Goal: Task Accomplishment & Management: Complete application form

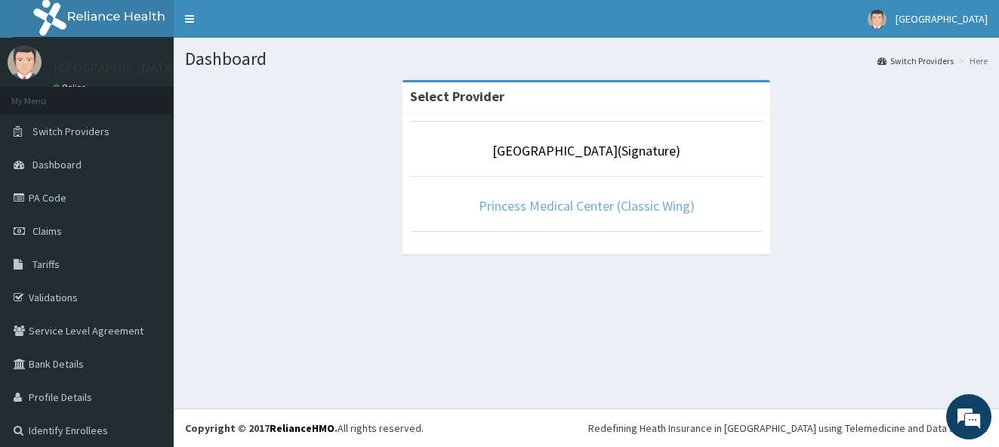
click at [633, 211] on link "Princess Medical Center (Classic Wing)" at bounding box center [587, 205] width 216 height 17
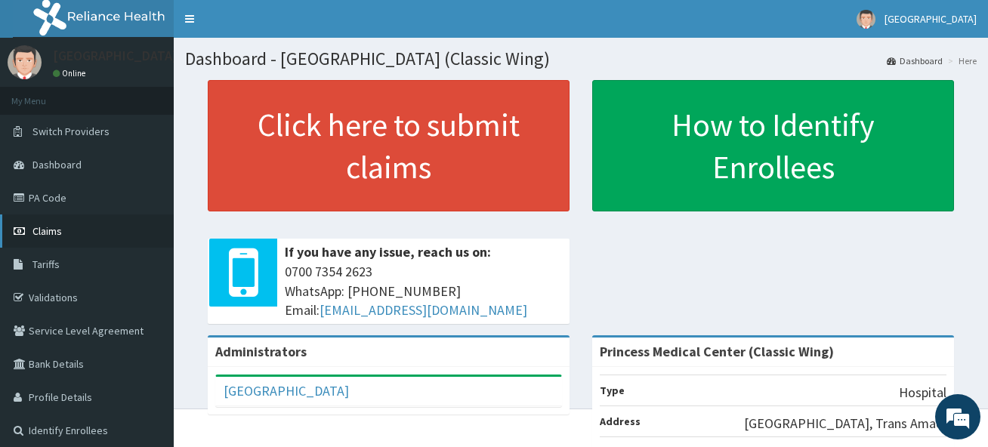
click at [51, 230] on span "Claims" at bounding box center [46, 231] width 29 height 14
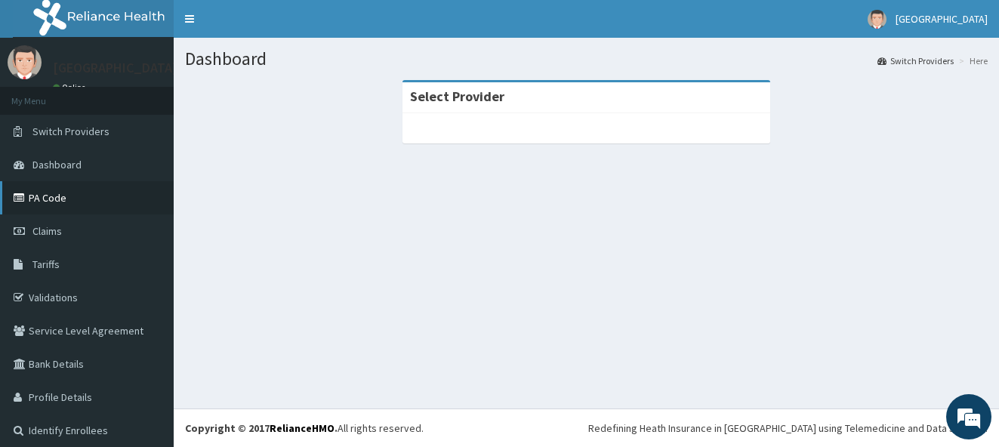
click at [58, 200] on link "PA Code" at bounding box center [87, 197] width 174 height 33
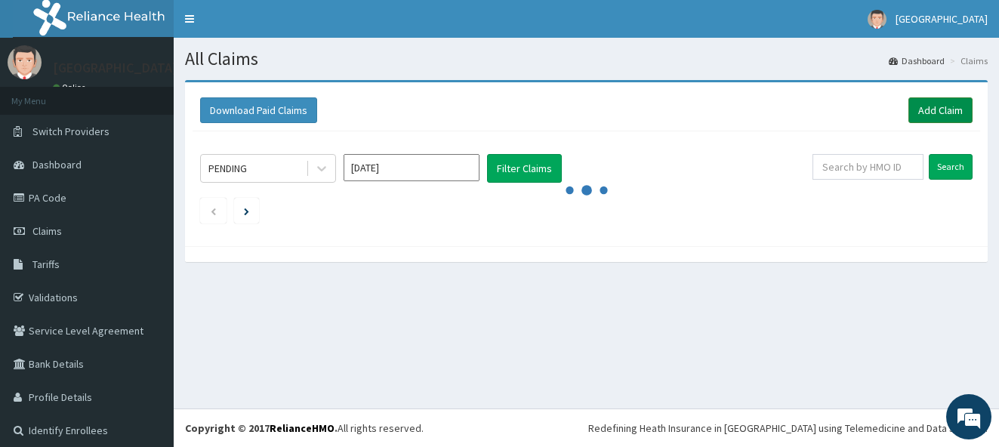
click at [933, 113] on link "Add Claim" at bounding box center [940, 110] width 64 height 26
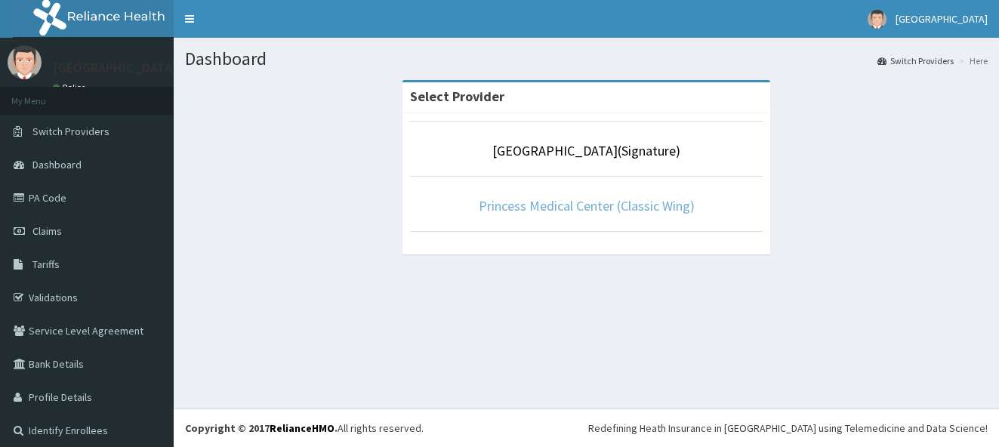
click at [581, 211] on link "Princess Medical Center (Classic Wing)" at bounding box center [587, 205] width 216 height 17
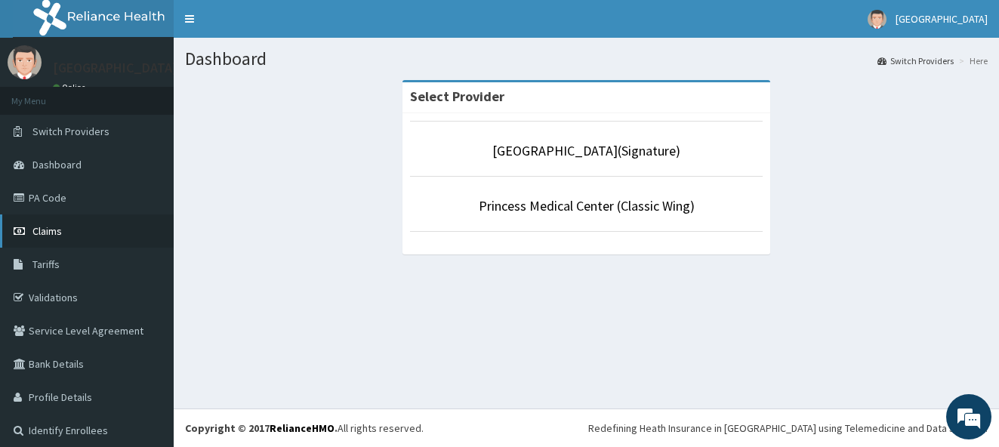
click at [43, 229] on span "Claims" at bounding box center [46, 231] width 29 height 14
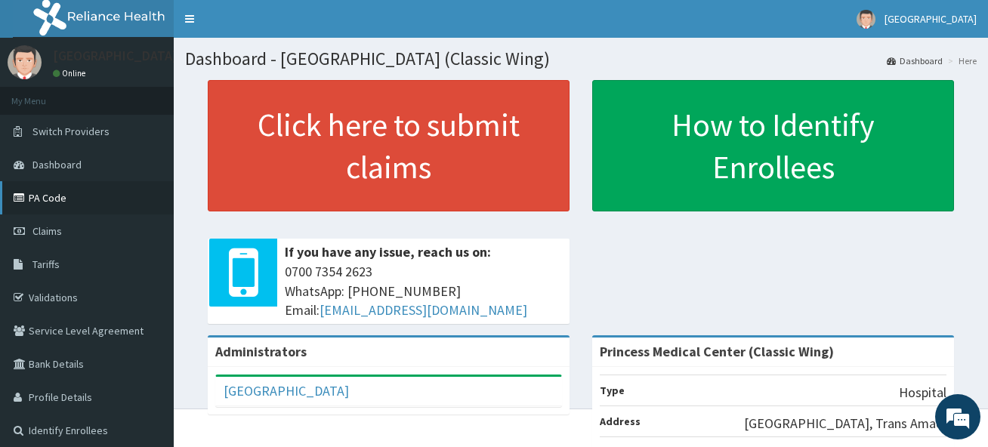
click at [54, 196] on link "PA Code" at bounding box center [87, 197] width 174 height 33
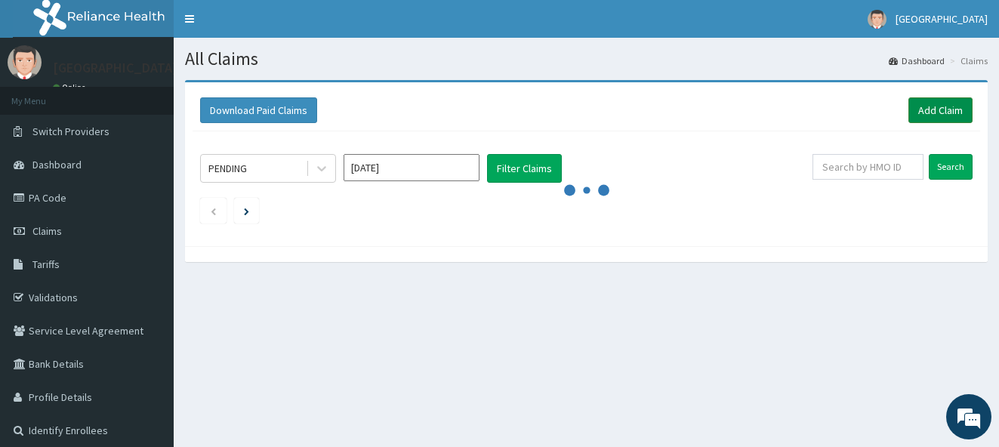
click at [914, 109] on link "Add Claim" at bounding box center [940, 110] width 64 height 26
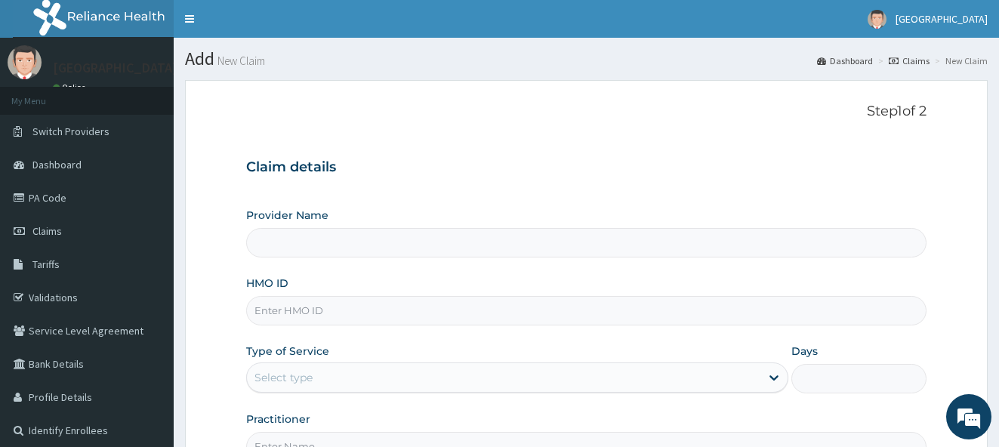
type input "Princess Medical Center (Classic Wing)"
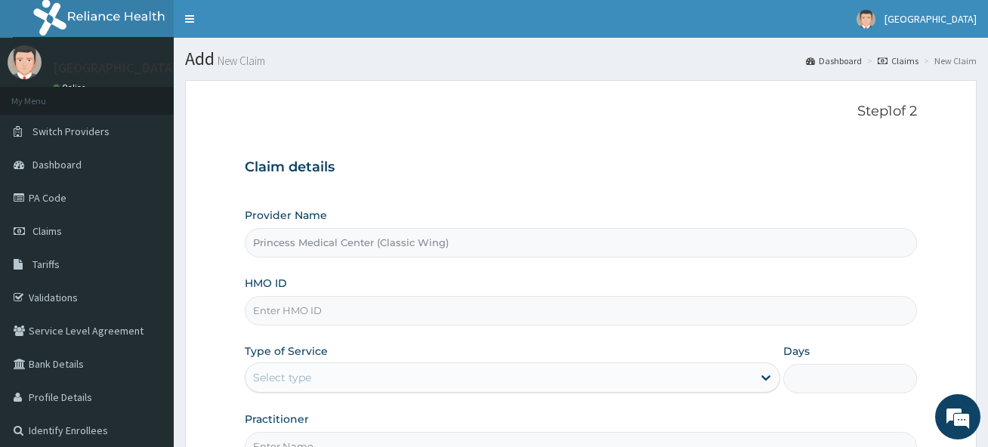
paste input "TMQ/10298/A"
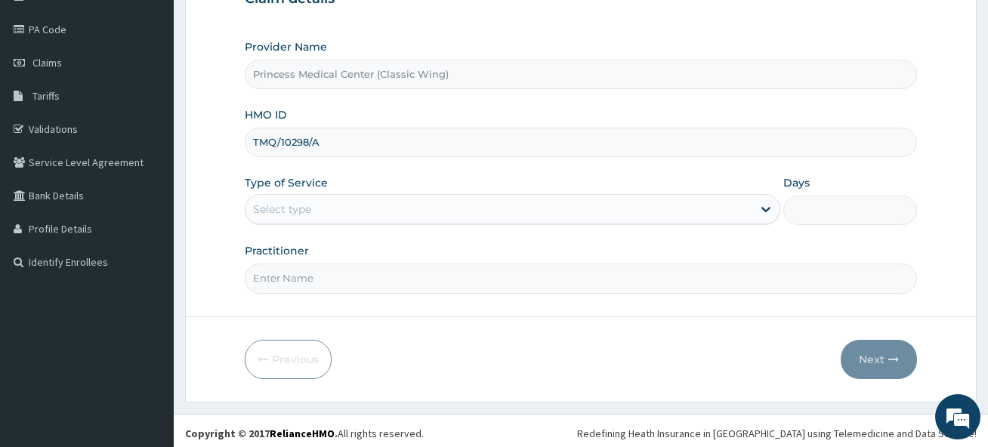
scroll to position [174, 0]
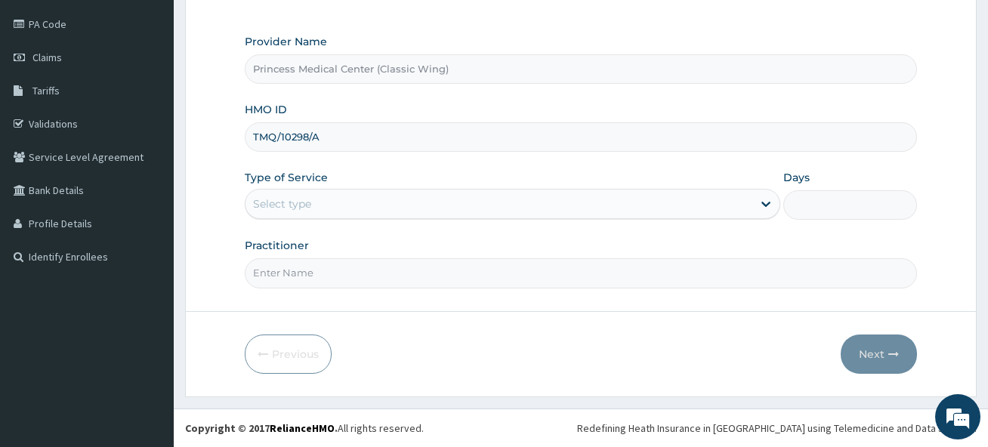
type input "TMQ/10298/A"
click at [338, 206] on div "Select type" at bounding box center [498, 204] width 506 height 24
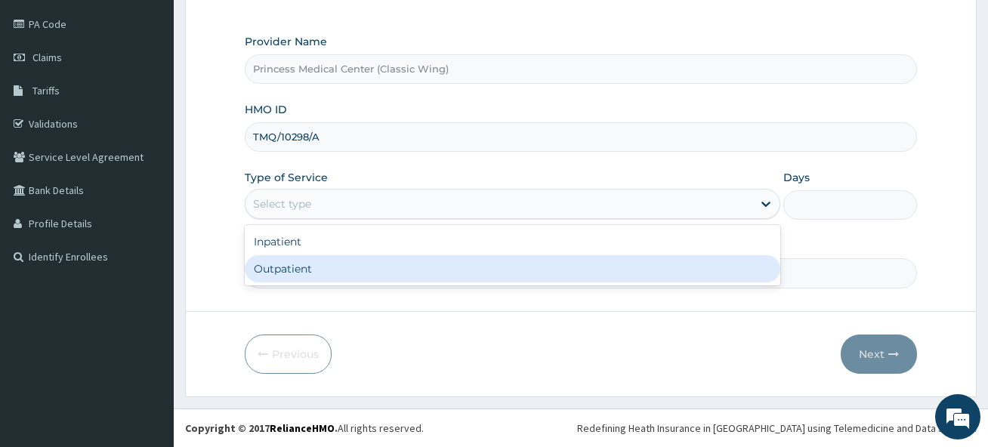
click at [320, 276] on div "Outpatient" at bounding box center [512, 268] width 535 height 27
type input "1"
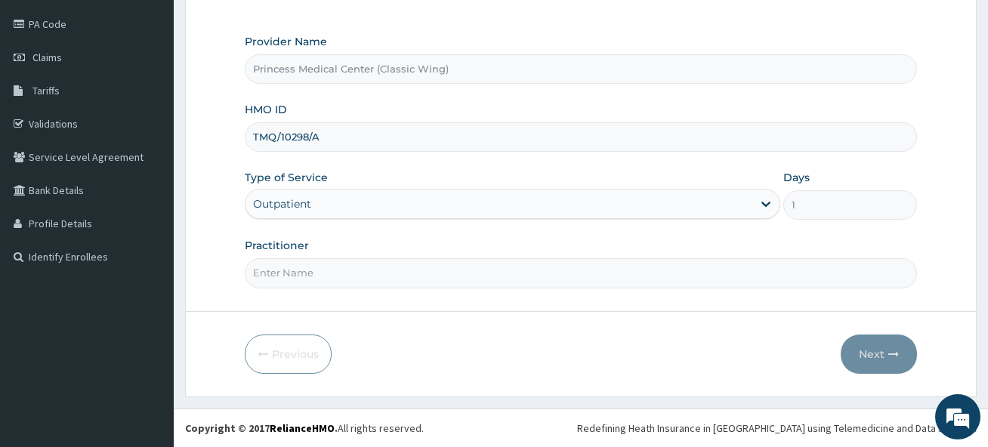
click at [320, 276] on input "Practitioner" at bounding box center [580, 272] width 671 height 29
type input "DR GOGO JOMBO"
click at [857, 347] on button "Next" at bounding box center [878, 354] width 76 height 39
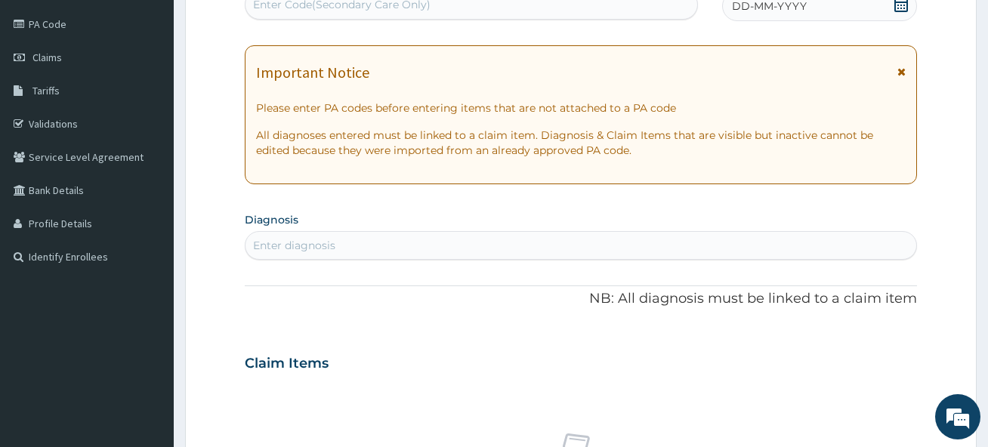
scroll to position [171, 0]
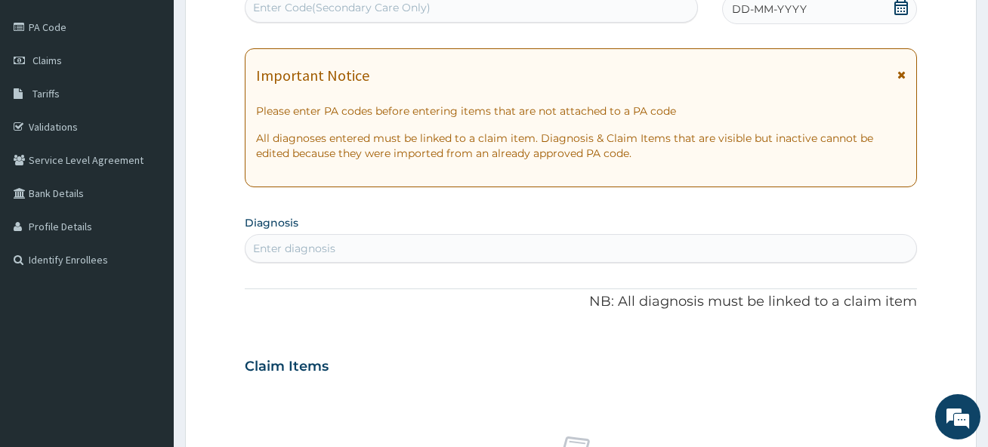
click at [361, 6] on div "Enter Code(Secondary Care Only)" at bounding box center [341, 7] width 177 height 15
paste input "PA/86911A"
type input "PA/86911A"
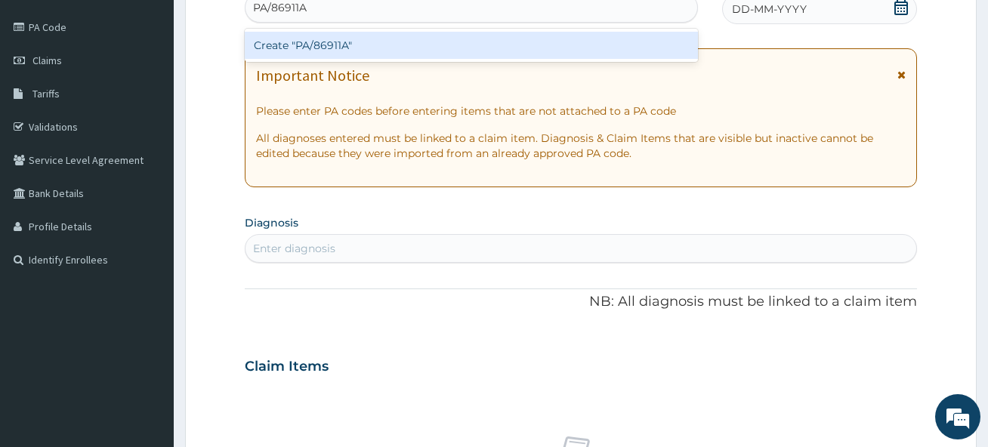
click at [353, 50] on div "Create "PA/86911A"" at bounding box center [471, 45] width 453 height 27
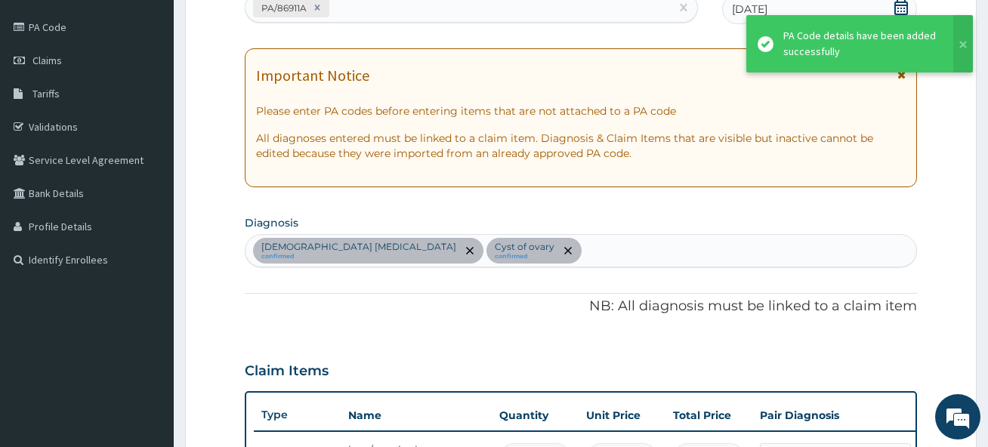
scroll to position [457, 0]
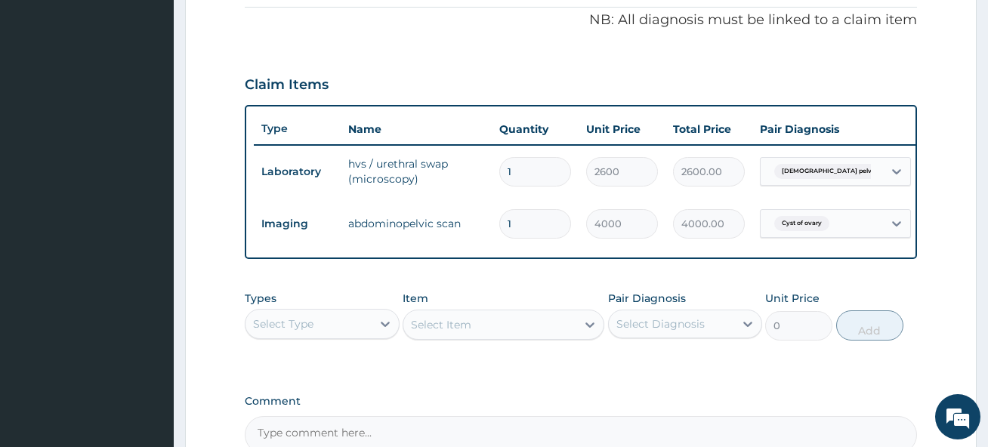
click at [345, 336] on div "Select Type" at bounding box center [307, 324] width 125 height 24
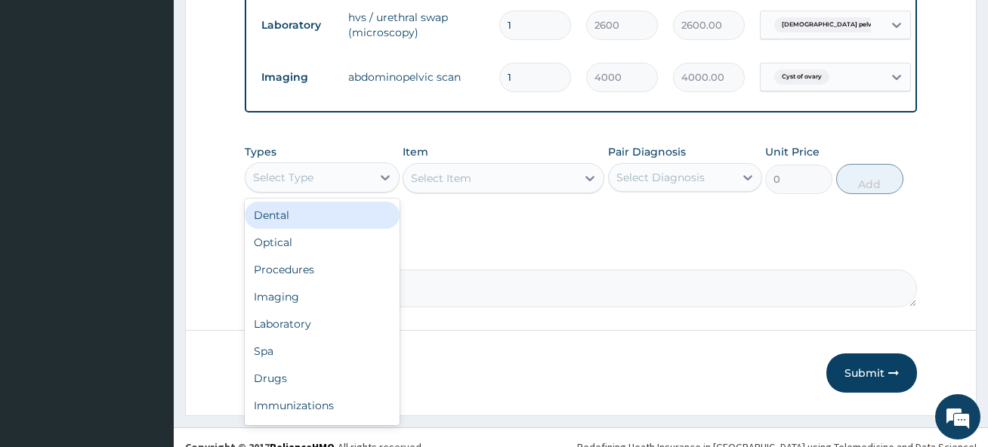
scroll to position [634, 0]
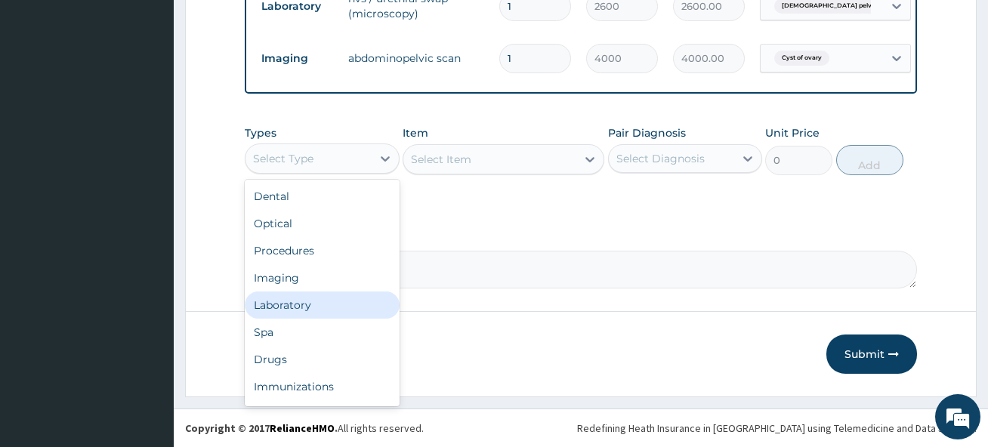
click at [309, 313] on div "Laboratory" at bounding box center [322, 304] width 154 height 27
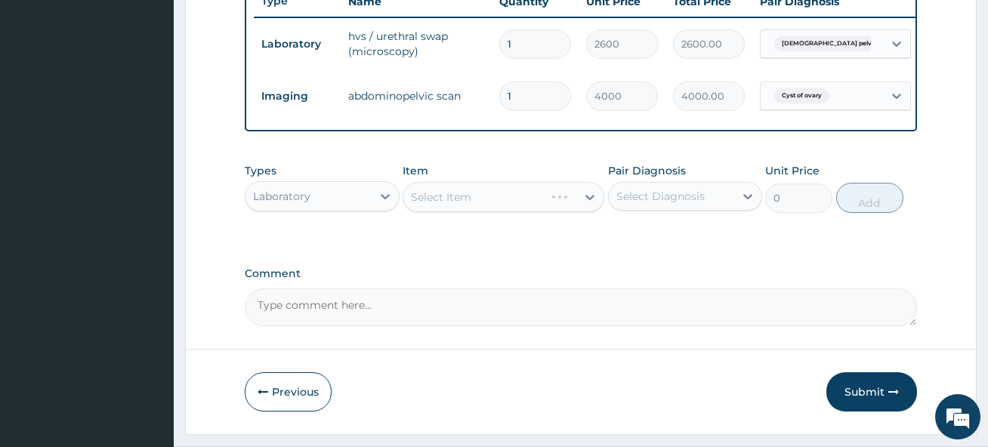
scroll to position [558, 0]
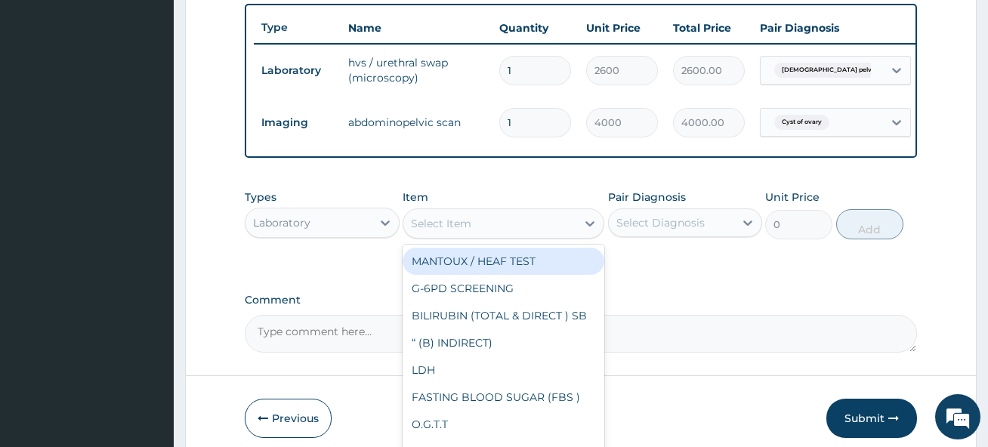
click at [492, 236] on div "Select Item" at bounding box center [489, 223] width 173 height 24
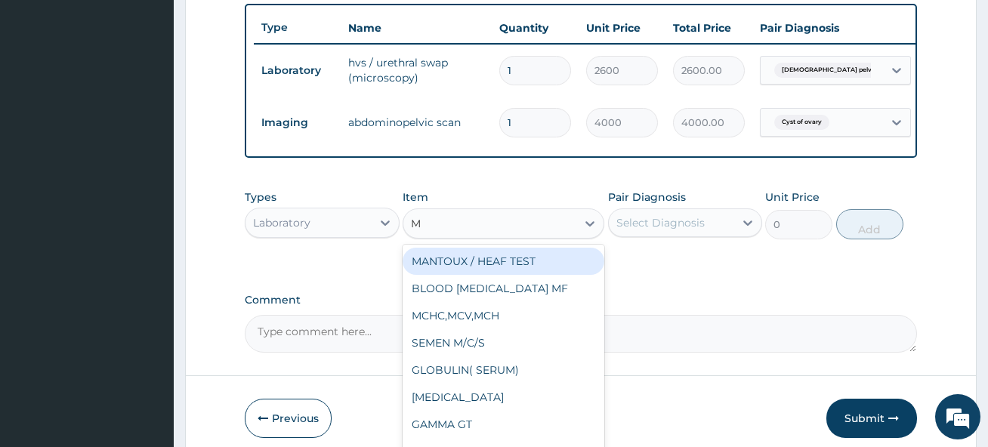
type input "MP"
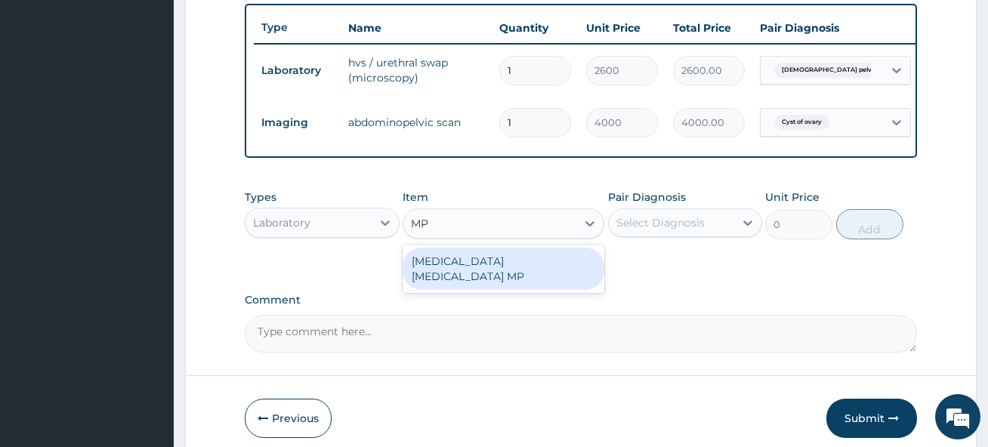
click at [498, 279] on div "MALARIA PARASITE MP" at bounding box center [503, 269] width 202 height 42
type input "2025"
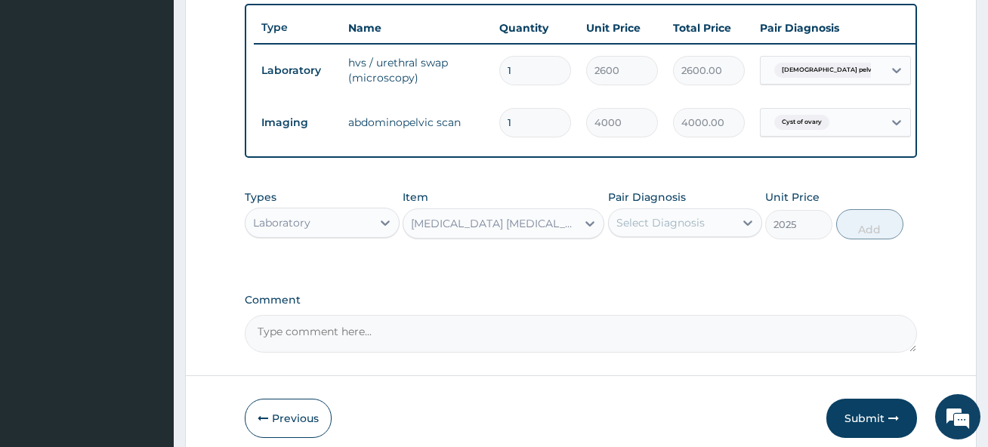
click at [643, 235] on div "Select Diagnosis" at bounding box center [671, 223] width 125 height 24
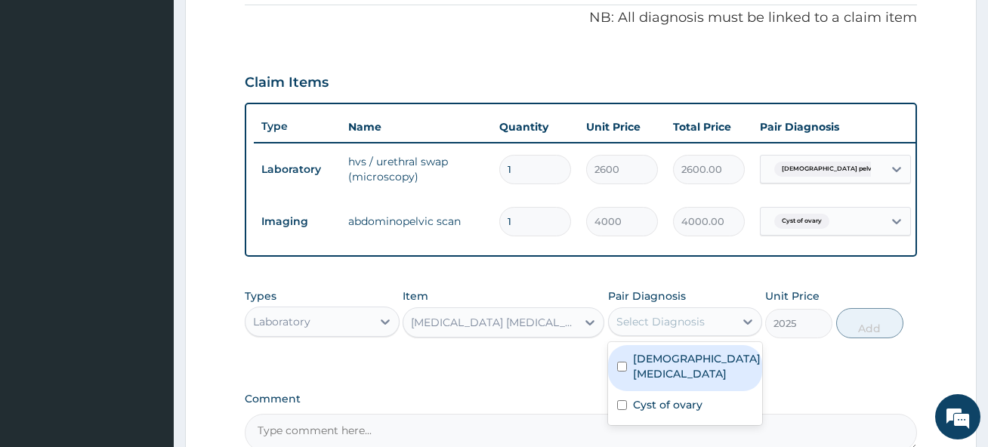
scroll to position [332, 0]
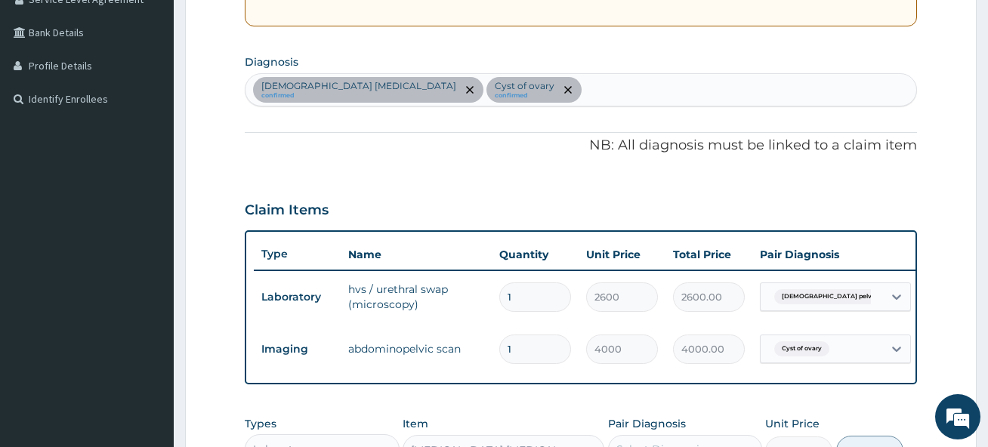
click at [577, 92] on div "Female pelvic inflammatory disease confirmed Cyst of ovary confirmed" at bounding box center [580, 90] width 670 height 32
type input "MALA"
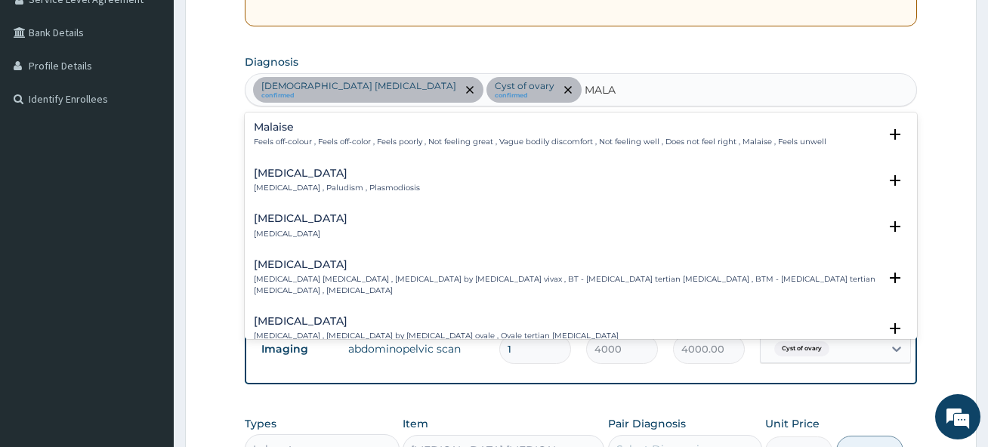
click at [260, 178] on h4 "[MEDICAL_DATA]" at bounding box center [337, 173] width 166 height 11
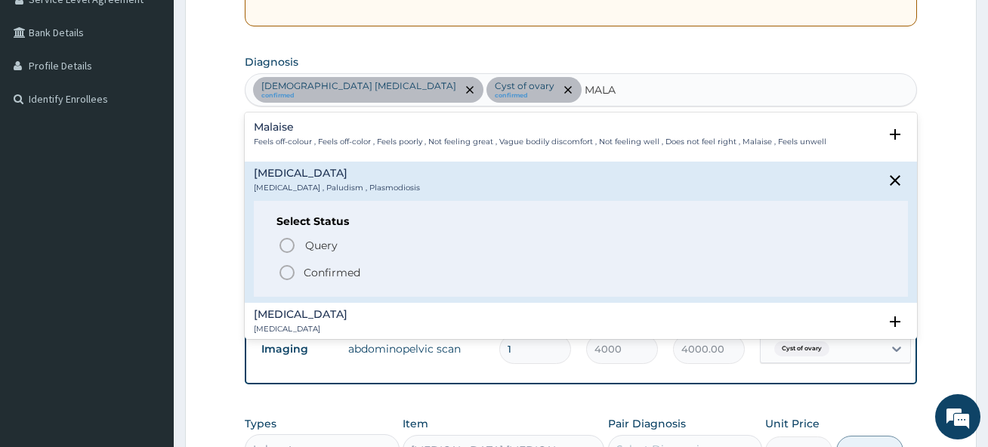
click at [281, 270] on circle "status option filled" at bounding box center [287, 273] width 14 height 14
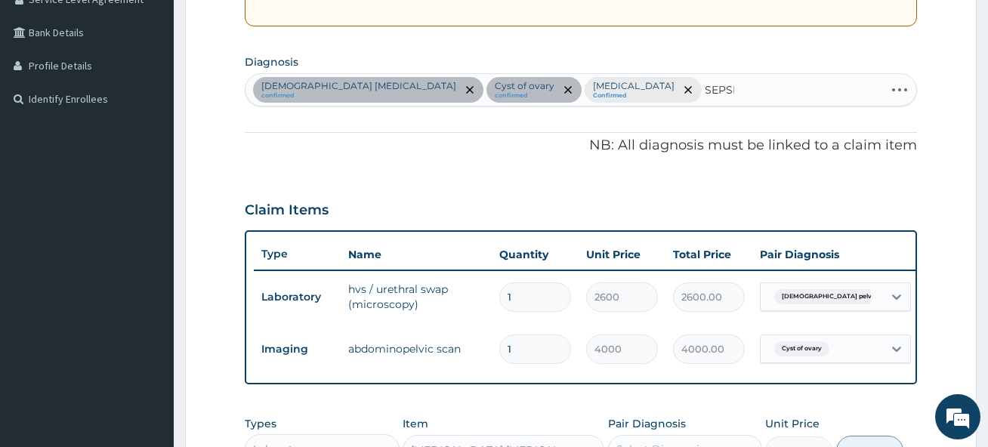
type input "[MEDICAL_DATA]"
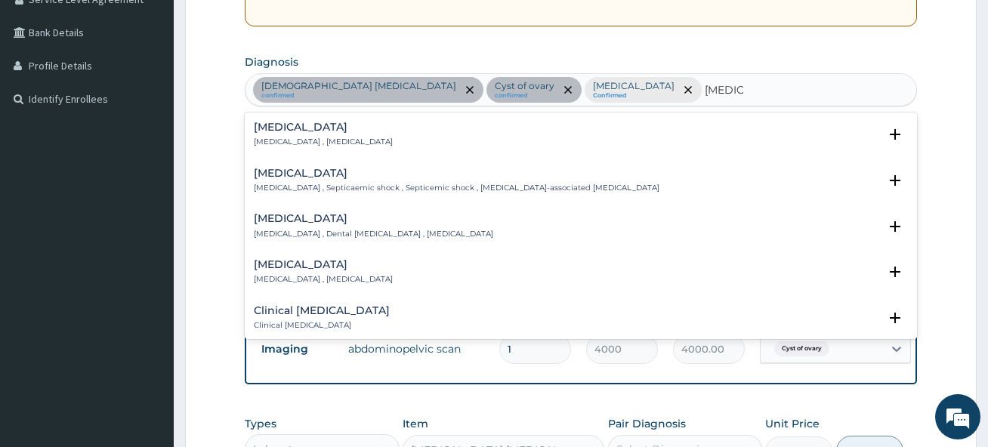
click at [266, 127] on h4 "[MEDICAL_DATA]" at bounding box center [323, 127] width 139 height 11
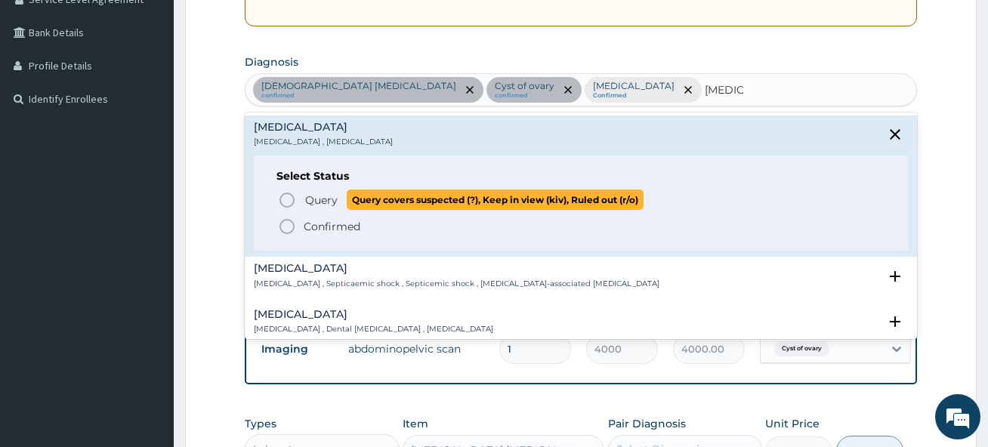
click at [285, 199] on icon "status option query" at bounding box center [287, 200] width 18 height 18
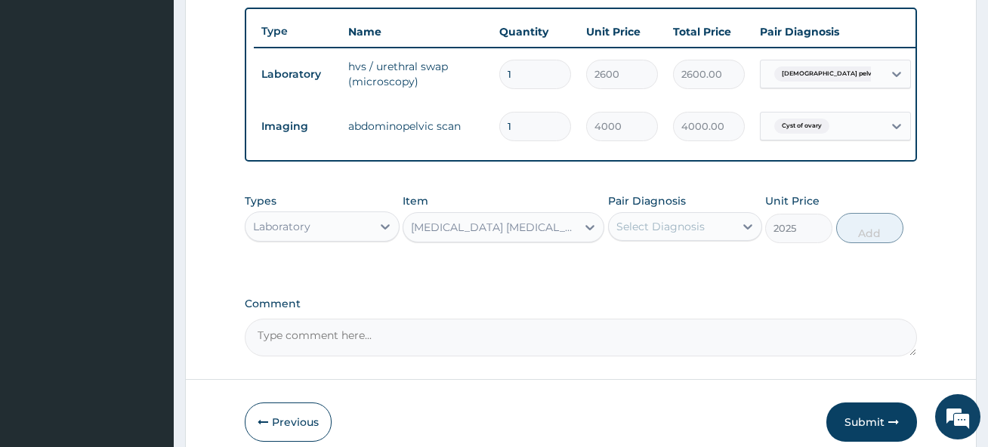
scroll to position [634, 0]
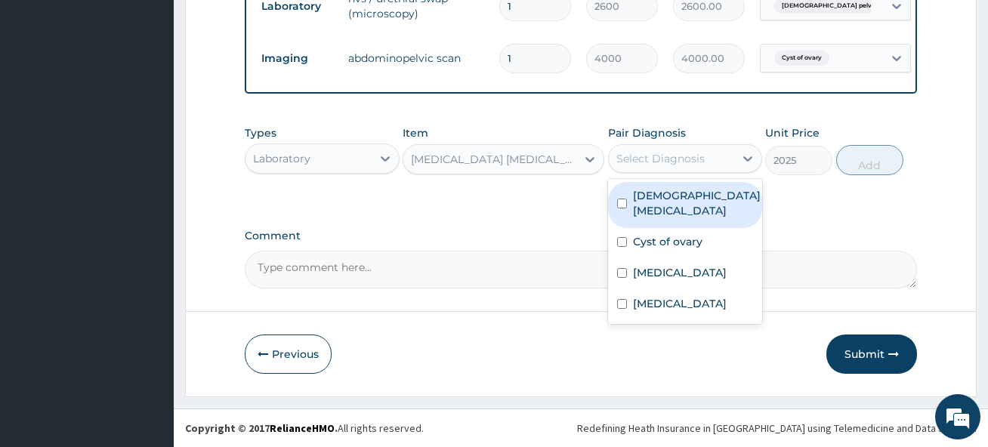
click at [652, 164] on div "Select Diagnosis" at bounding box center [660, 158] width 88 height 15
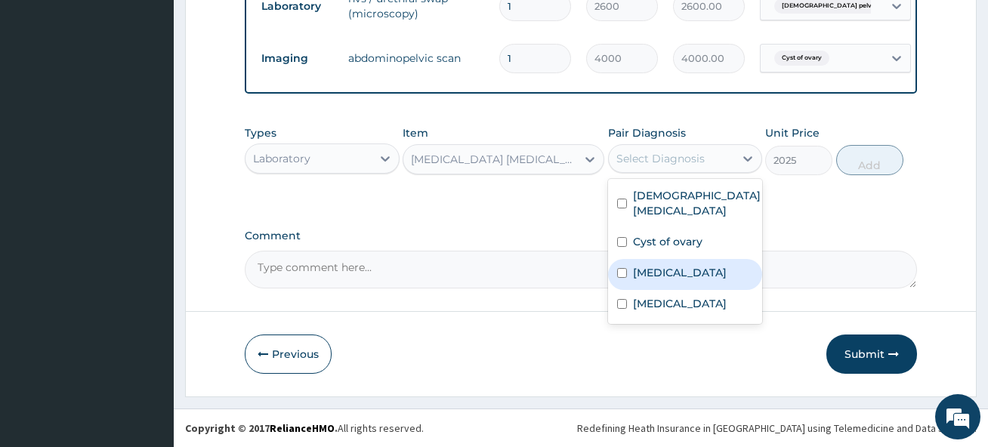
click at [666, 279] on label "[MEDICAL_DATA]" at bounding box center [680, 272] width 94 height 15
checkbox input "true"
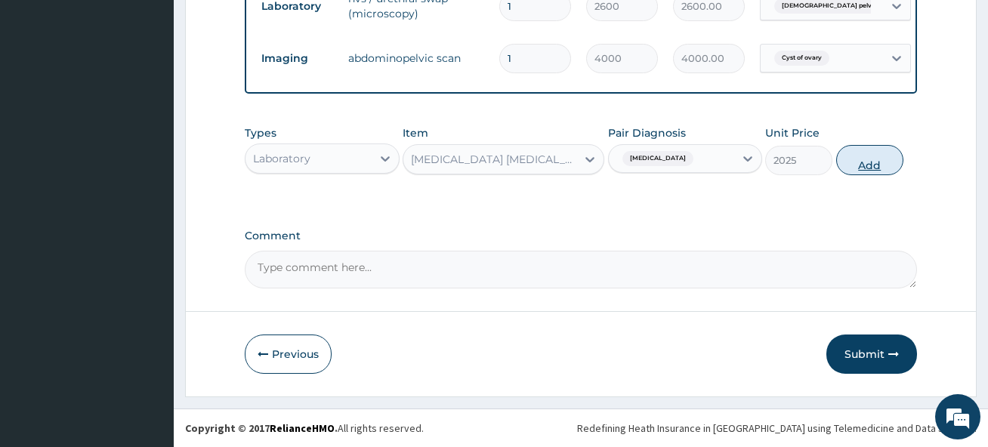
click at [862, 164] on button "Add" at bounding box center [869, 160] width 67 height 30
type input "0"
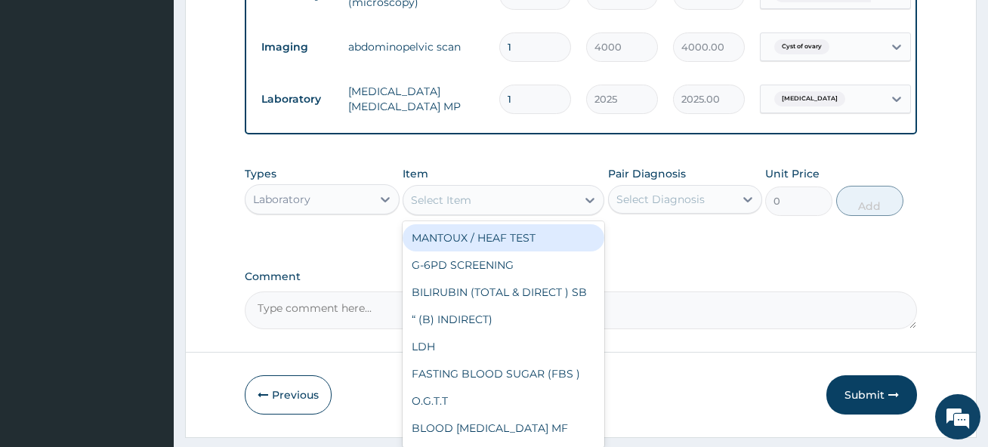
click at [431, 212] on div "Select Item" at bounding box center [489, 200] width 173 height 24
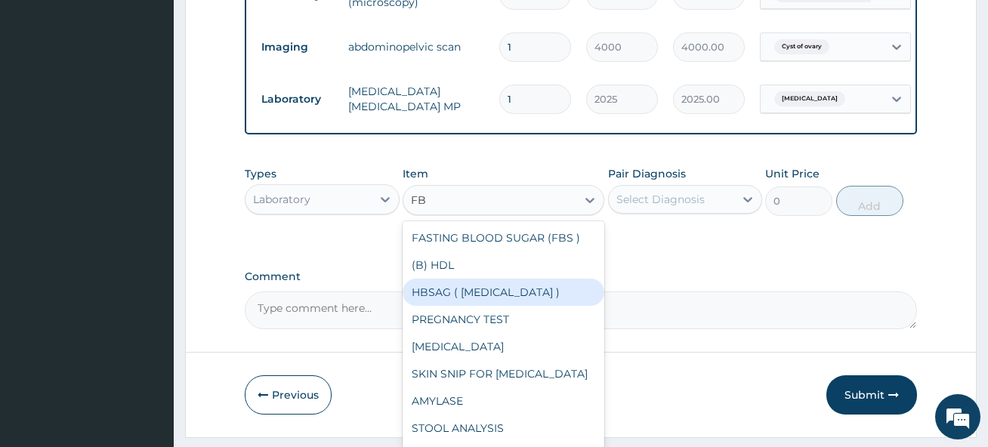
type input "FBC"
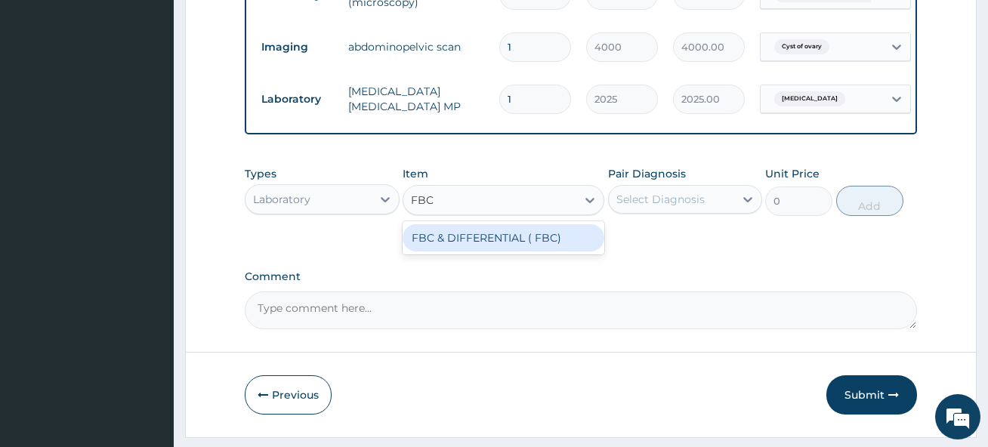
click at [492, 251] on div "FBC & DIFFERENTIAL ( FBC)" at bounding box center [503, 237] width 202 height 27
type input "5130"
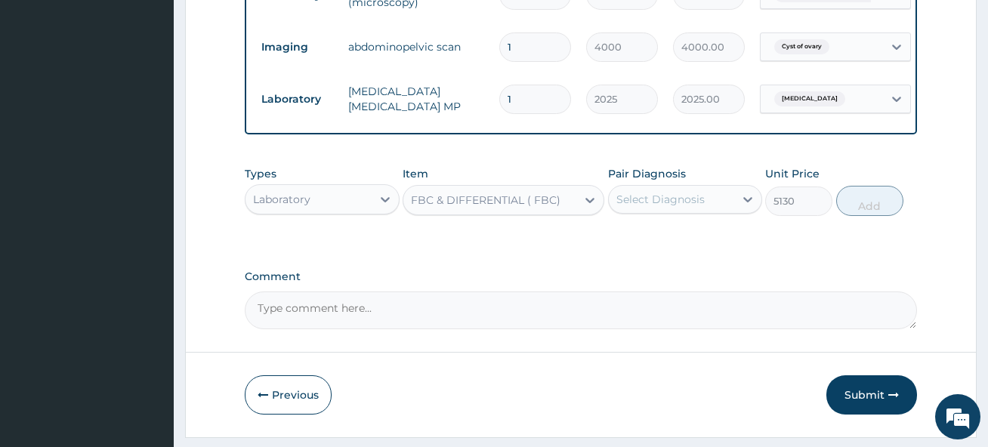
click at [653, 216] on div "Pair Diagnosis Select Diagnosis" at bounding box center [685, 191] width 154 height 50
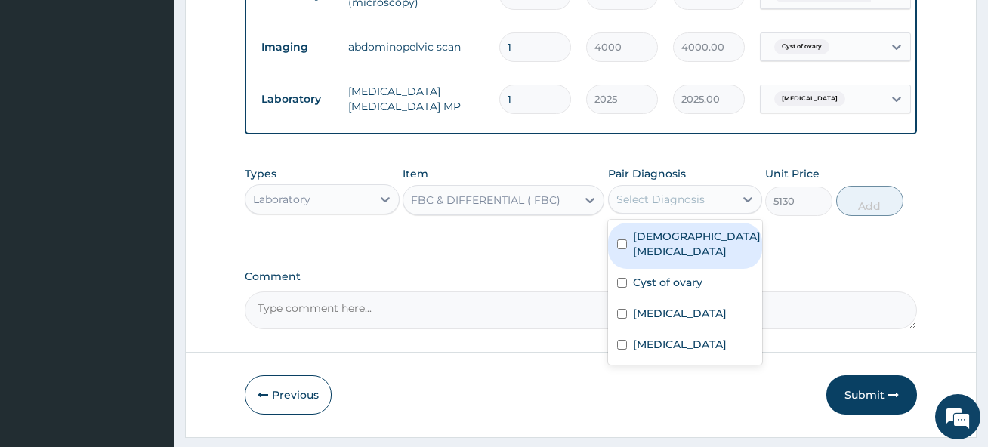
click at [654, 214] on div "Select Diagnosis" at bounding box center [685, 199] width 154 height 29
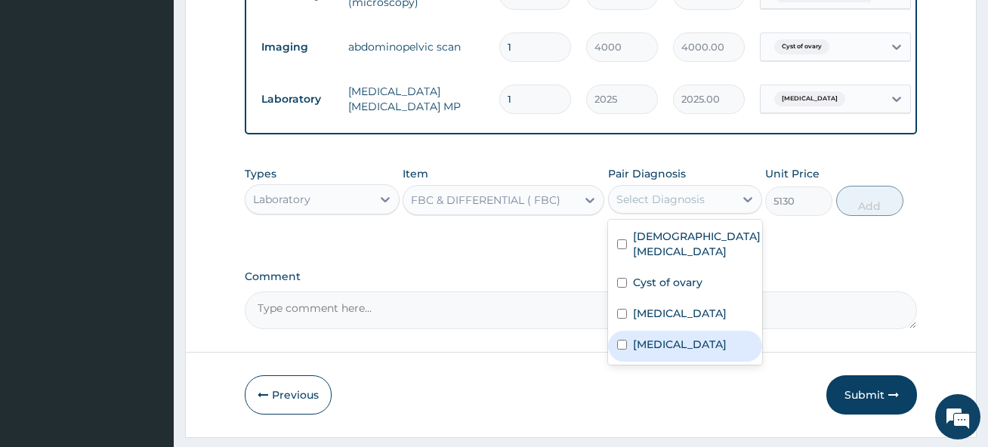
click at [668, 362] on div "[MEDICAL_DATA]" at bounding box center [685, 346] width 154 height 31
checkbox input "true"
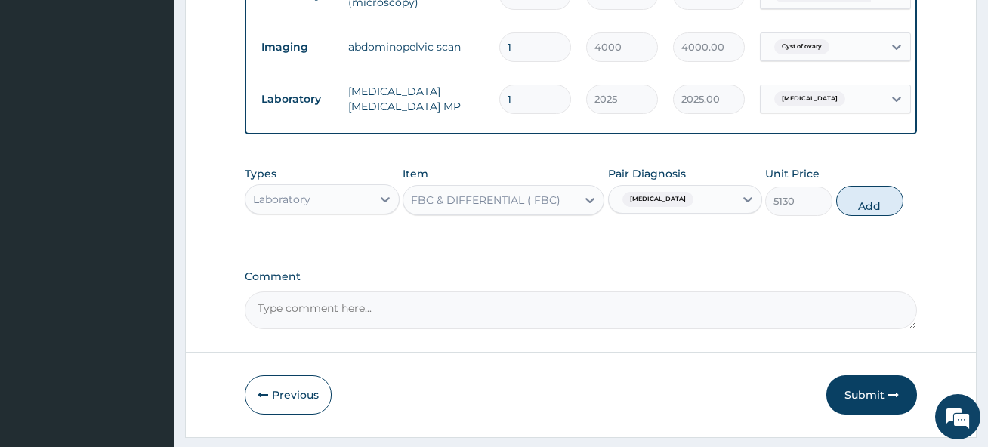
click at [855, 202] on button "Add" at bounding box center [869, 201] width 67 height 30
type input "0"
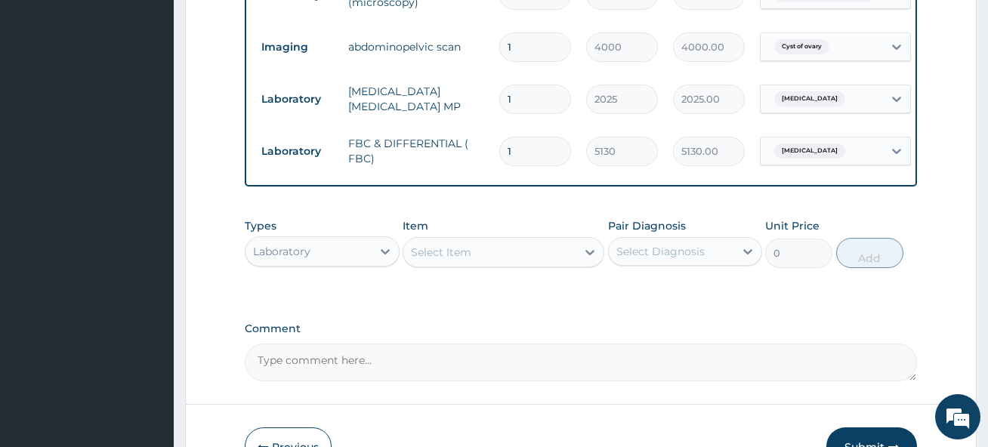
click at [328, 263] on div "Laboratory" at bounding box center [307, 251] width 125 height 24
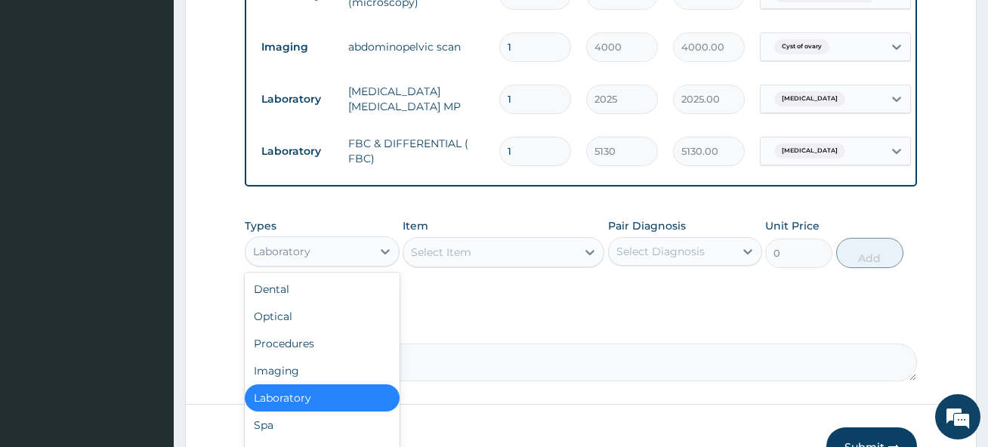
scroll to position [51, 0]
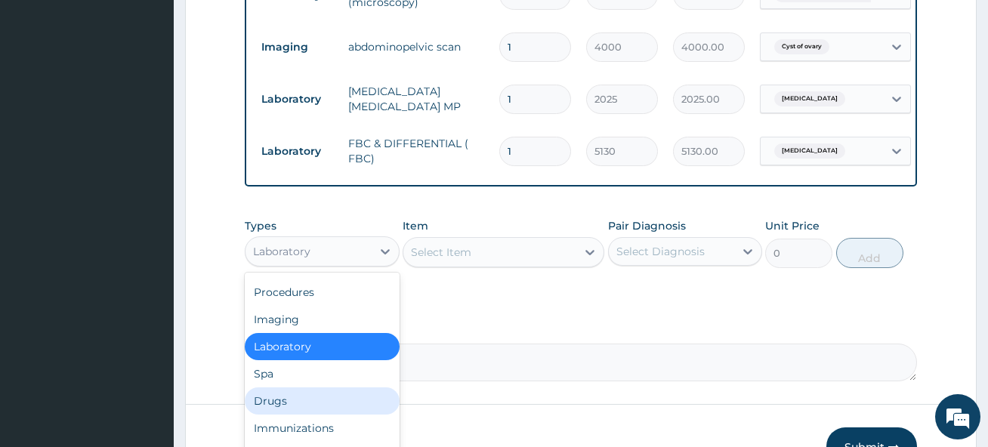
click at [291, 407] on div "Drugs" at bounding box center [322, 400] width 154 height 27
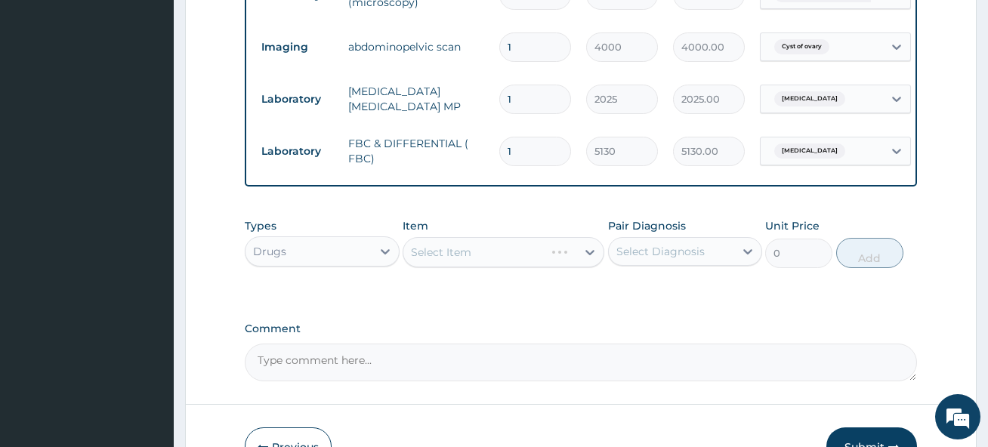
click at [492, 266] on div "Select Item" at bounding box center [503, 252] width 202 height 30
click at [491, 267] on div "Select Item" at bounding box center [503, 252] width 202 height 30
click at [497, 267] on div "Select Item" at bounding box center [503, 252] width 202 height 30
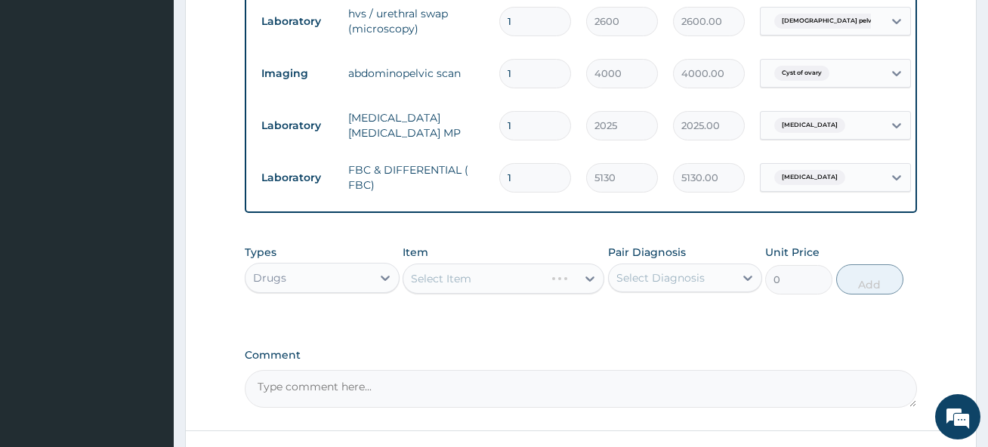
scroll to position [634, 0]
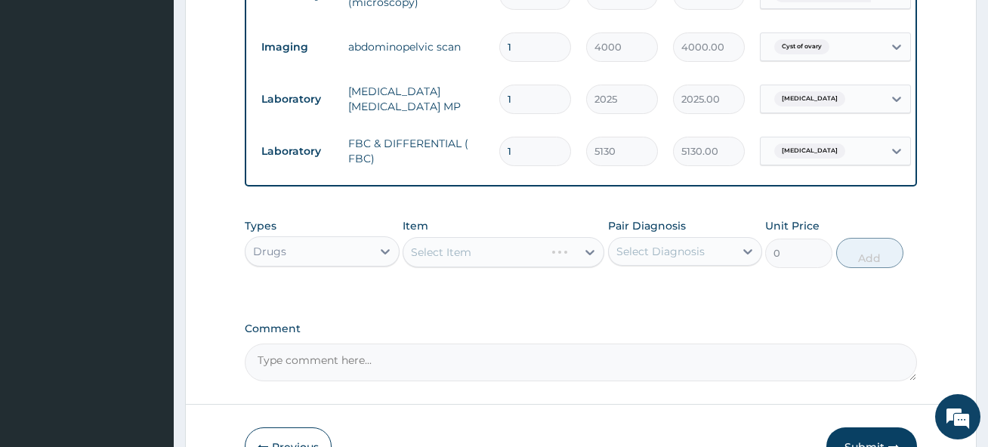
click at [494, 267] on div "Select Item" at bounding box center [503, 252] width 202 height 30
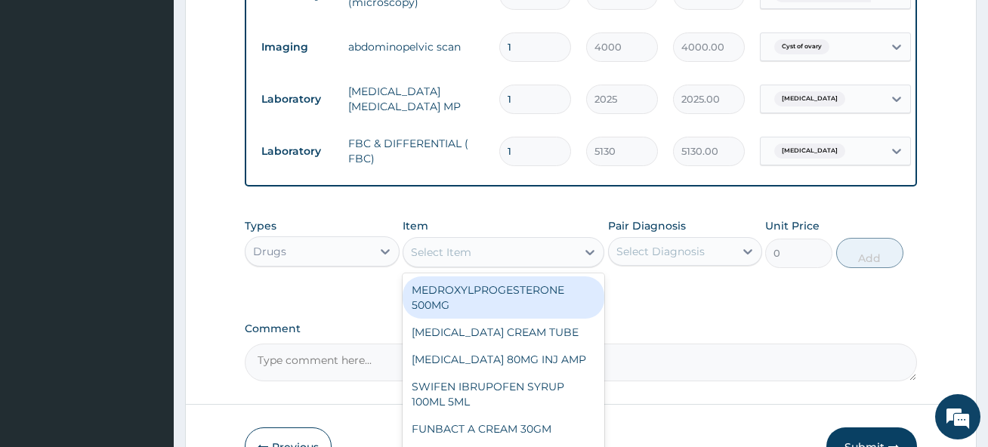
click at [480, 264] on div "Select Item" at bounding box center [489, 252] width 173 height 24
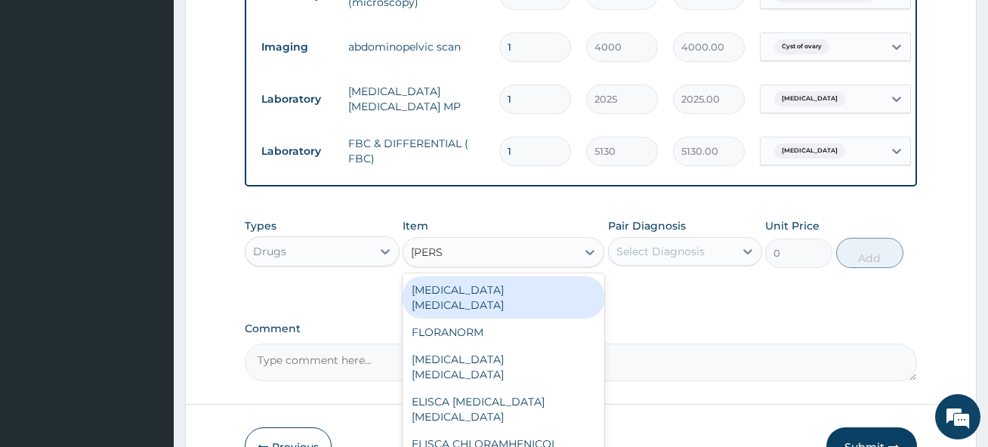
type input "LORAT"
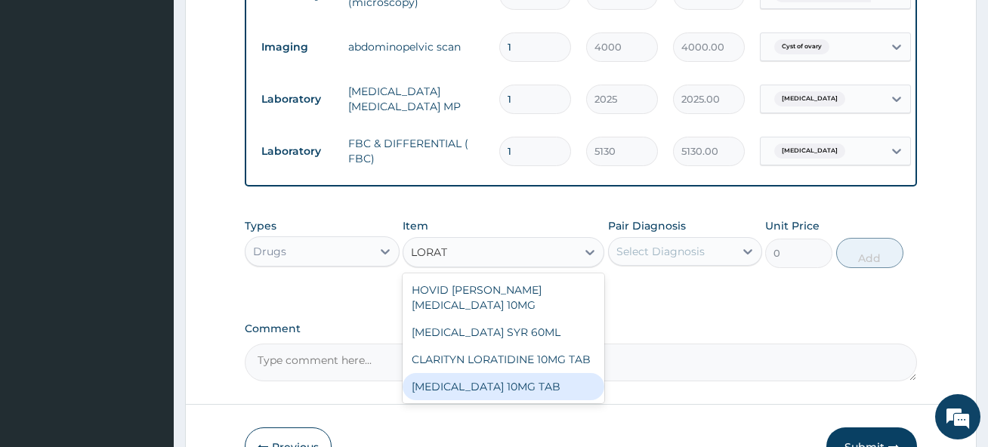
click at [511, 394] on div "[MEDICAL_DATA] 10MG TAB" at bounding box center [503, 386] width 202 height 27
type input "141.6699375"
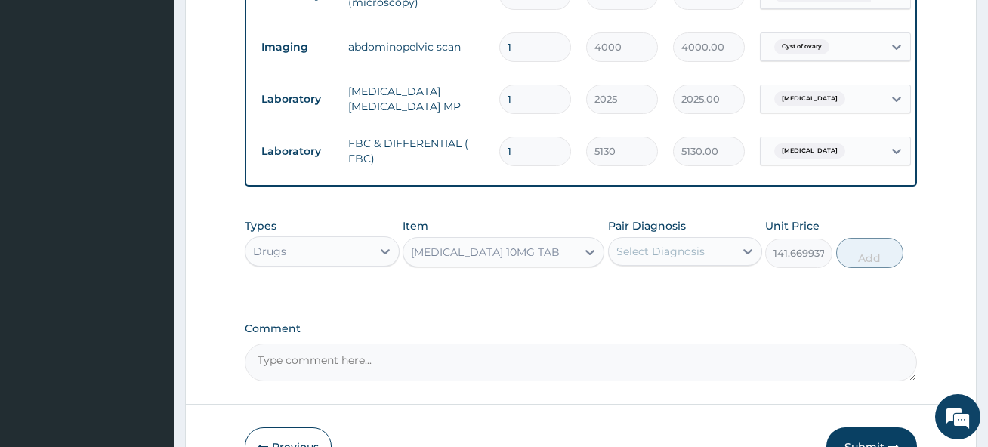
click at [690, 259] on div "Select Diagnosis" at bounding box center [660, 251] width 88 height 15
click at [673, 259] on div "Select Diagnosis" at bounding box center [660, 251] width 88 height 15
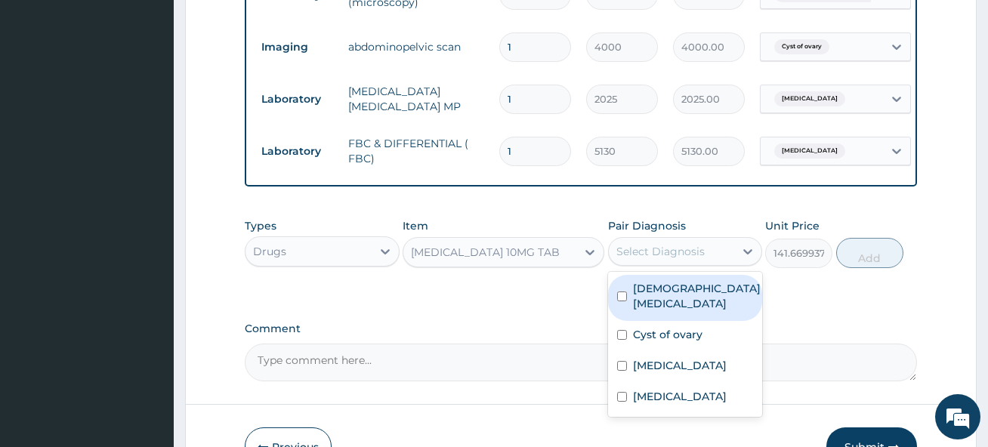
click at [680, 311] on label "Female pelvic inflammatory disease" at bounding box center [697, 296] width 128 height 30
checkbox input "true"
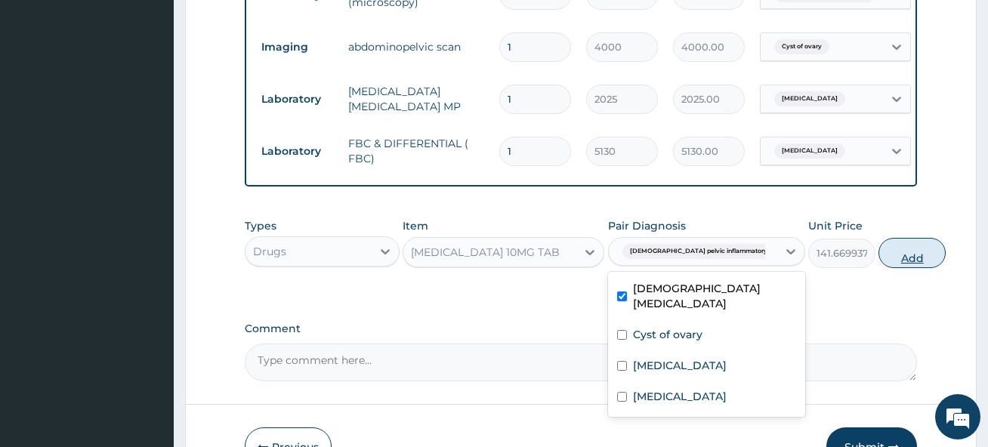
click at [878, 267] on button "Add" at bounding box center [911, 253] width 67 height 30
type input "0"
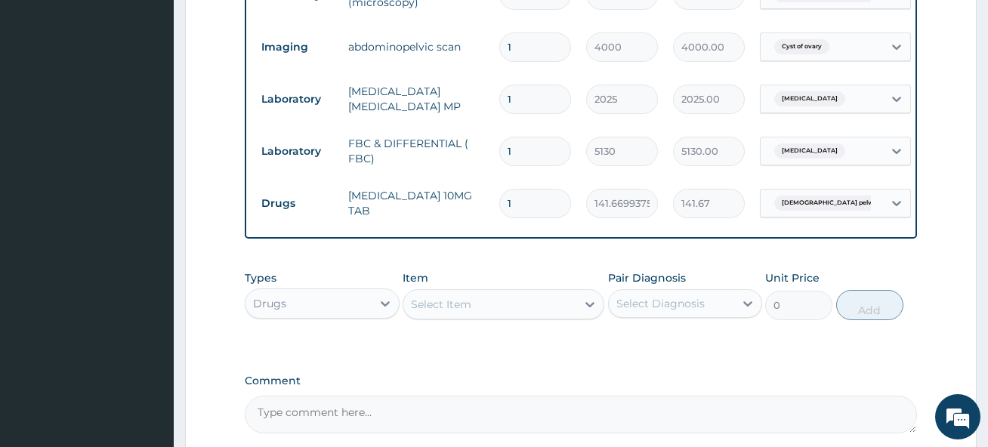
click at [514, 316] on div "Select Item" at bounding box center [489, 304] width 173 height 24
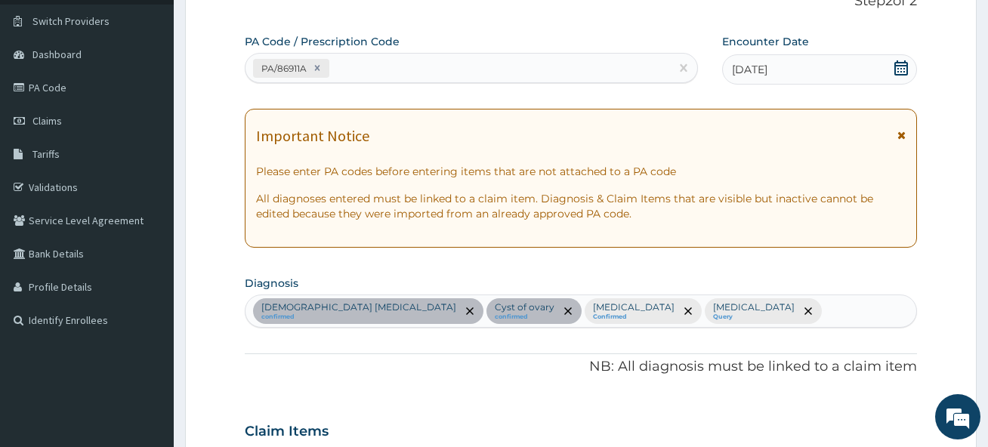
scroll to position [105, 0]
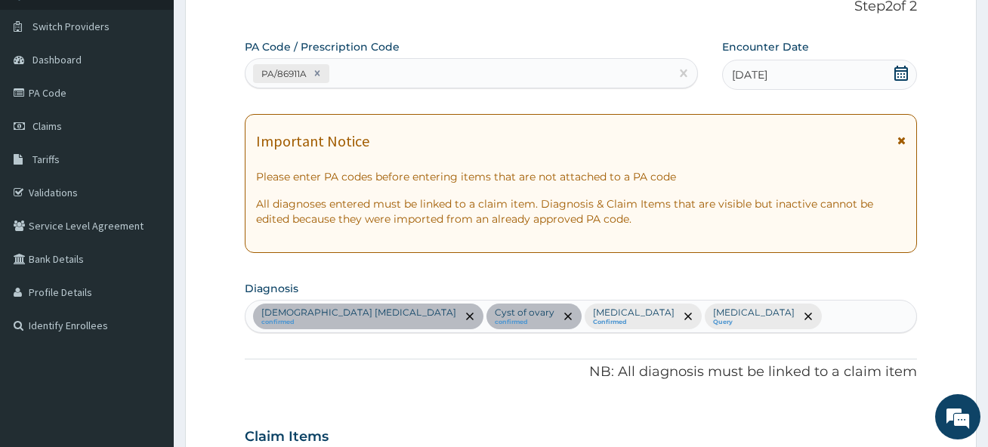
click at [717, 322] on div "Female pelvic inflammatory disease confirmed Cyst of ovary confirmed Malaria Co…" at bounding box center [580, 317] width 670 height 32
type input "RTI"
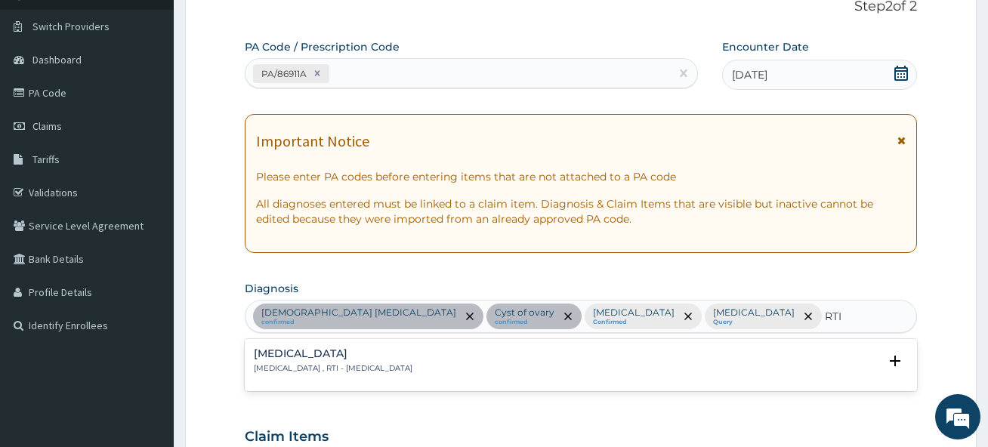
click at [305, 368] on p "[MEDICAL_DATA] , RTI - [MEDICAL_DATA]" at bounding box center [333, 368] width 159 height 11
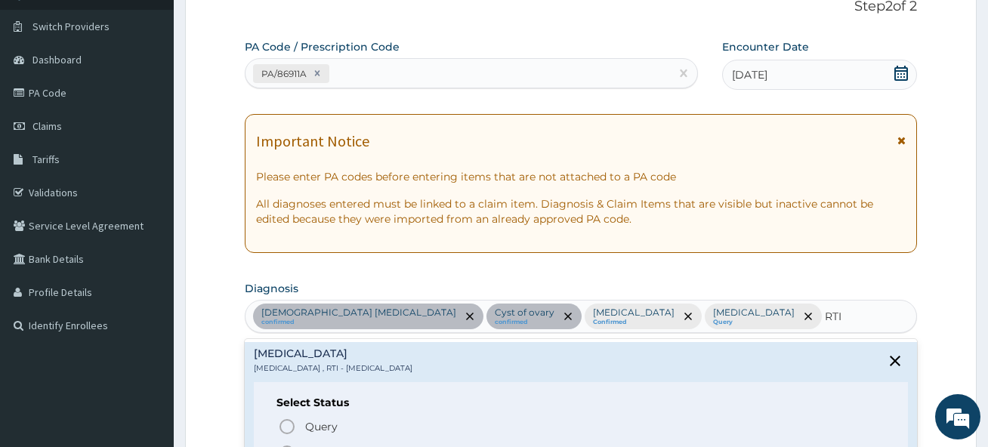
click at [288, 446] on circle "status option filled" at bounding box center [287, 453] width 14 height 14
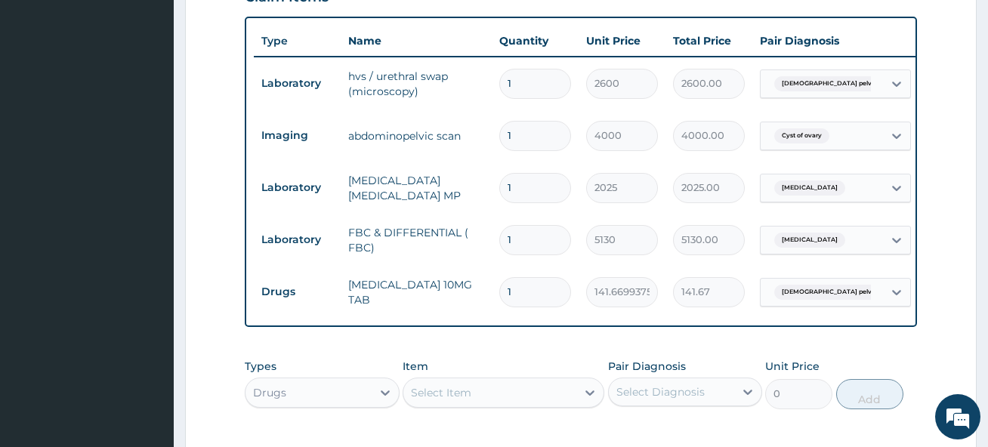
scroll to position [709, 0]
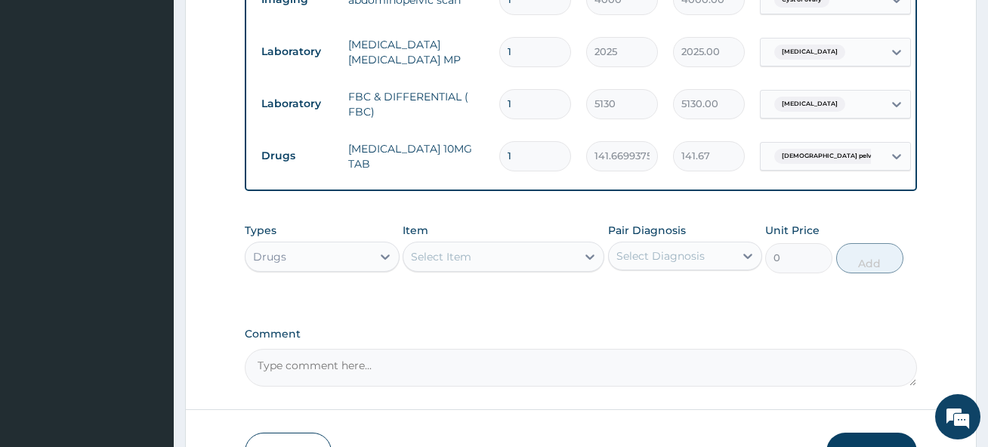
click at [806, 149] on span "Female pelvic inflammatory dis..." at bounding box center [858, 156] width 168 height 15
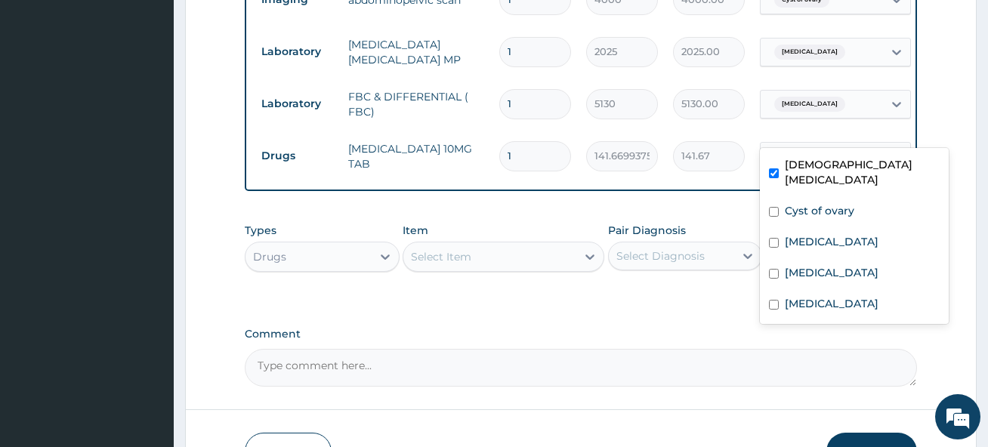
click at [776, 175] on input "checkbox" at bounding box center [774, 173] width 10 height 10
checkbox input "false"
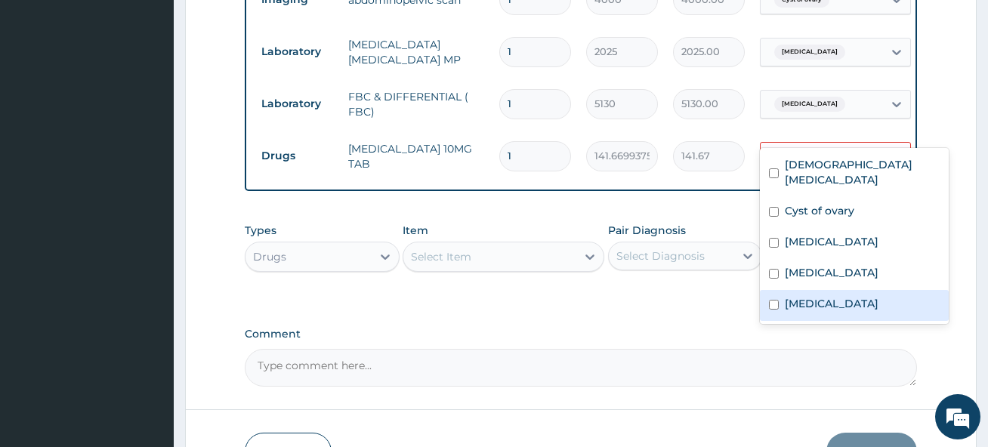
click at [776, 307] on input "checkbox" at bounding box center [774, 305] width 10 height 10
checkbox input "true"
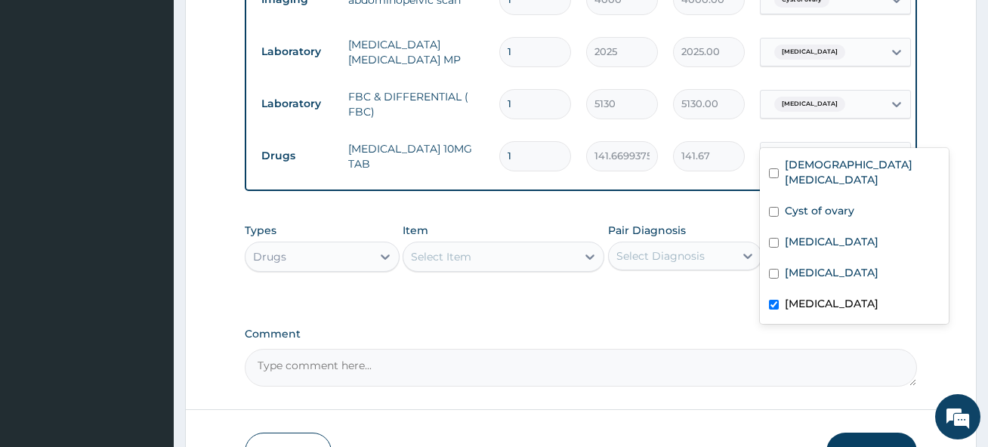
click at [526, 245] on div "Select Item" at bounding box center [489, 257] width 173 height 24
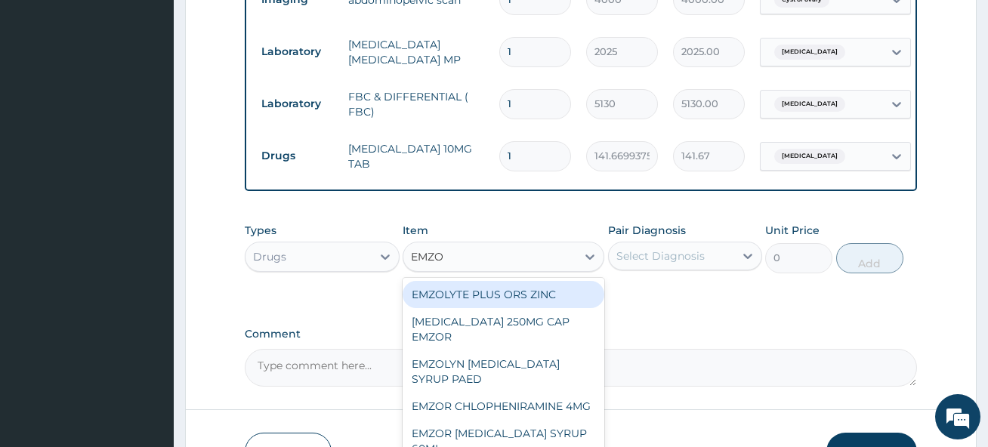
type input "EMZOL"
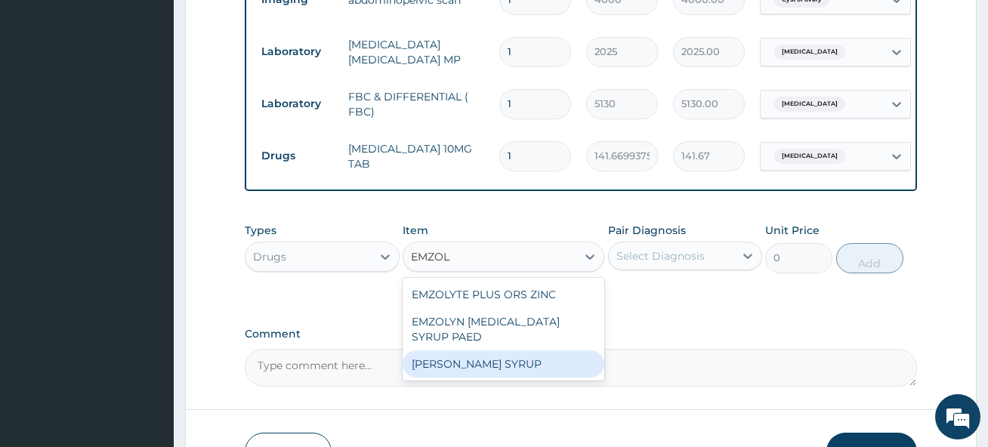
click at [533, 350] on div "[PERSON_NAME] SYRUP" at bounding box center [503, 363] width 202 height 27
type input "1090.85851875"
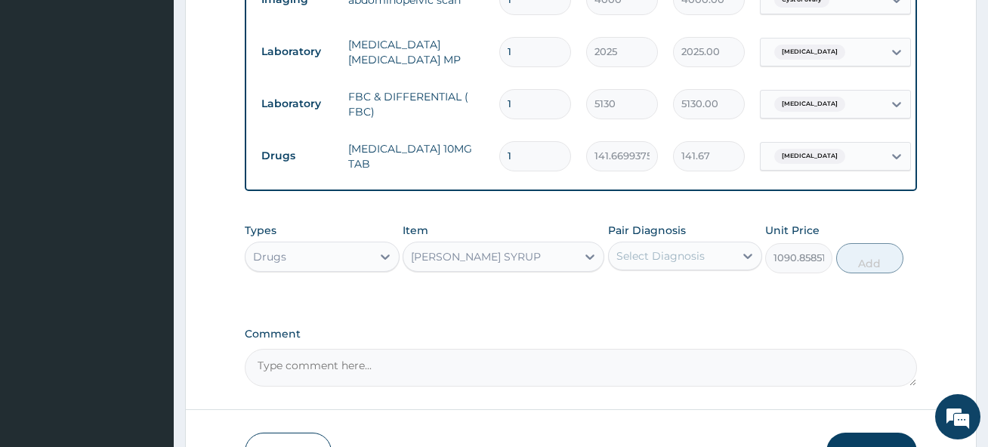
click at [643, 252] on div "Select Diagnosis" at bounding box center [685, 256] width 154 height 29
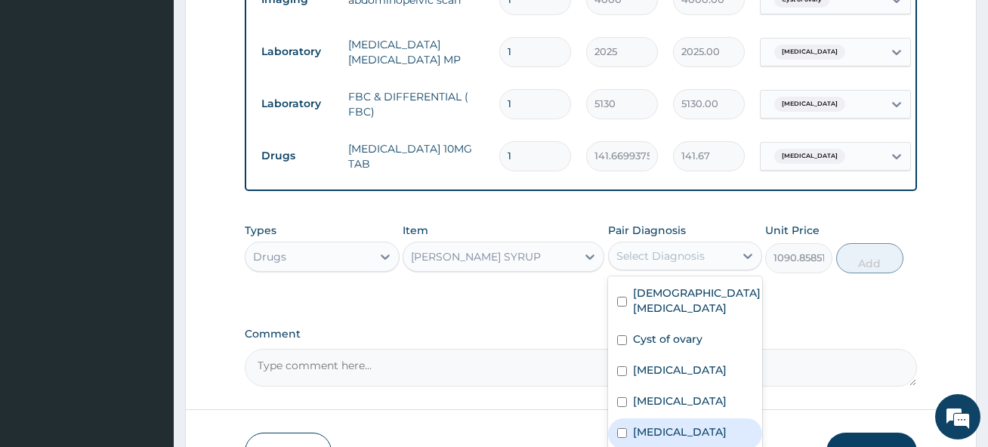
click at [695, 424] on label "[MEDICAL_DATA]" at bounding box center [680, 431] width 94 height 15
checkbox input "true"
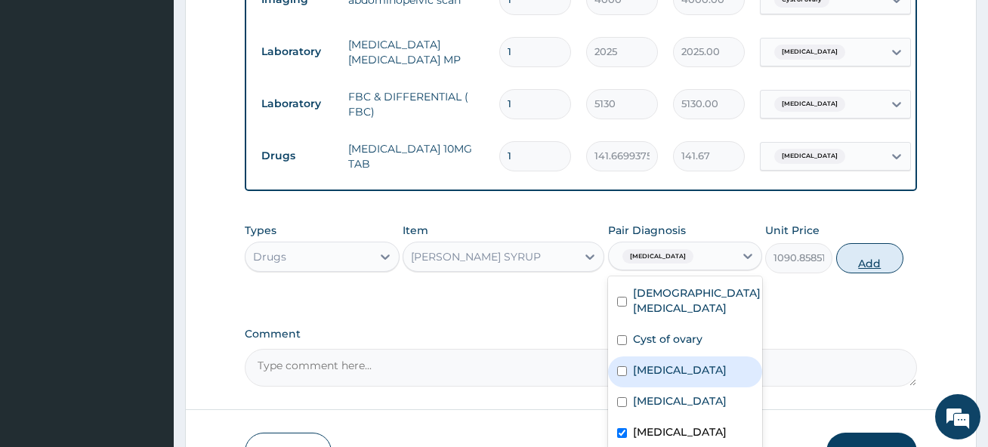
click at [865, 243] on button "Add" at bounding box center [869, 258] width 67 height 30
type input "0"
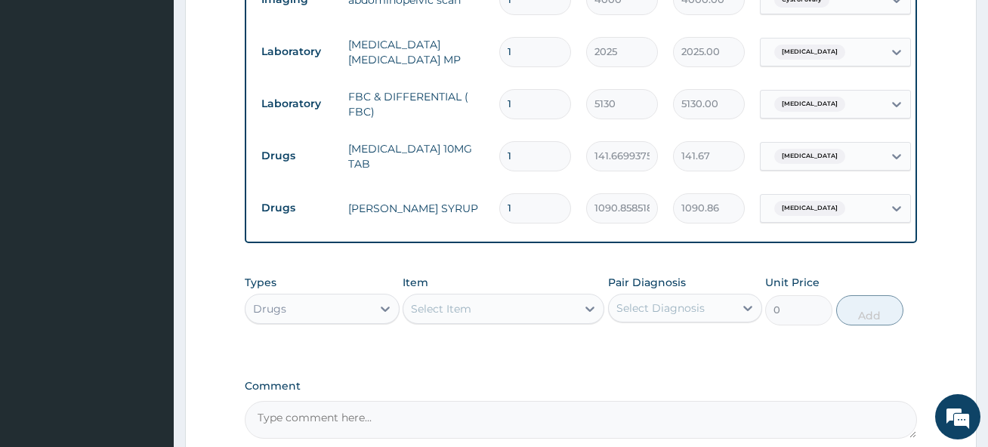
click at [447, 301] on div "Select Item" at bounding box center [441, 308] width 60 height 15
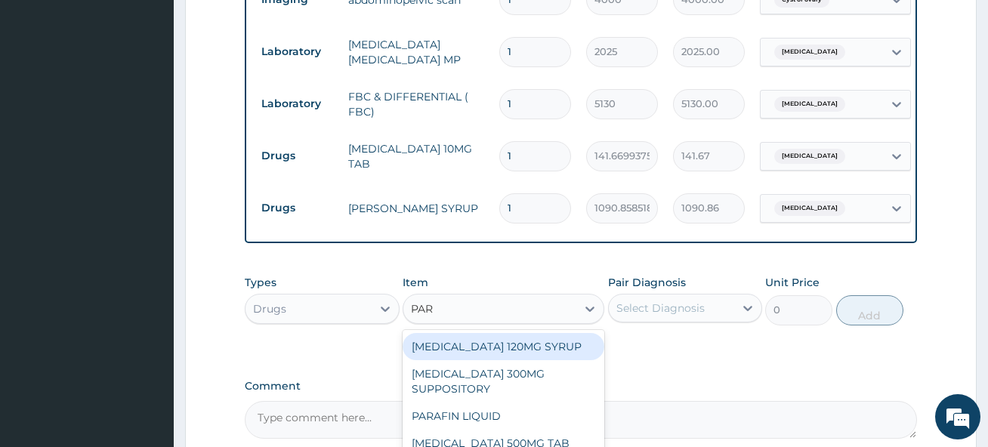
type input "PARA"
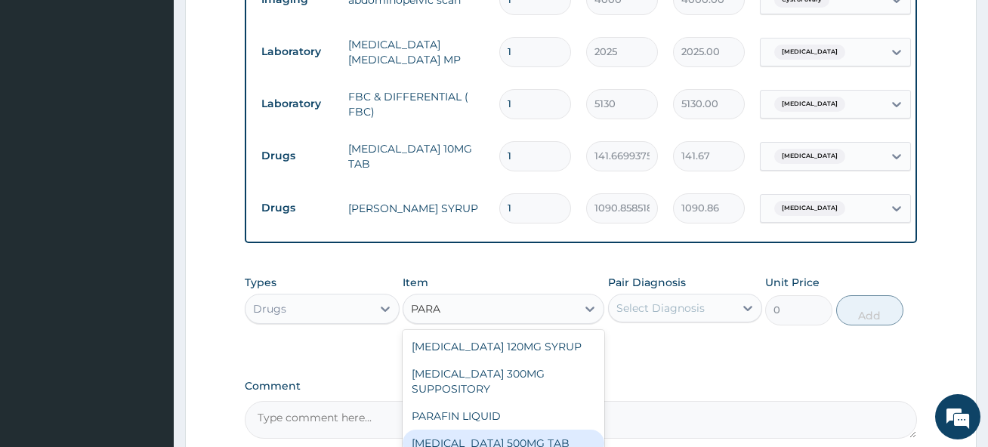
click at [538, 430] on div "[MEDICAL_DATA] 500MG TAB" at bounding box center [503, 443] width 202 height 27
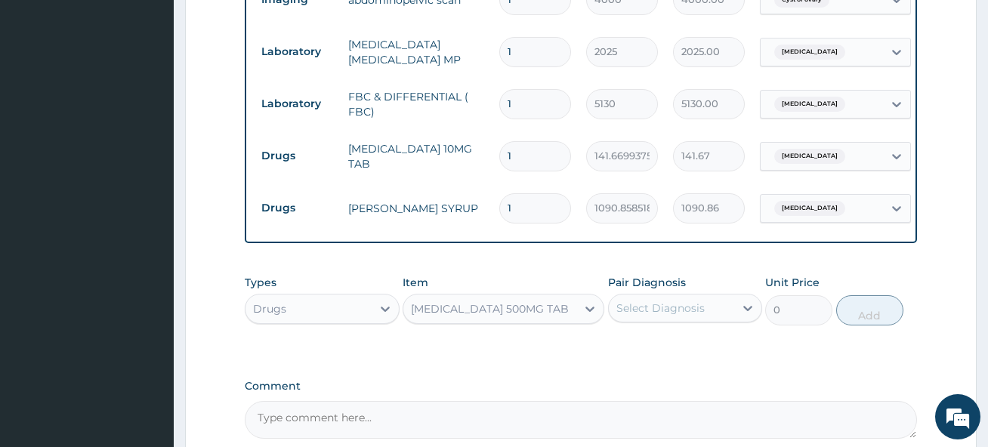
type input "44.5248375"
click at [652, 301] on div "Select Diagnosis" at bounding box center [660, 308] width 88 height 15
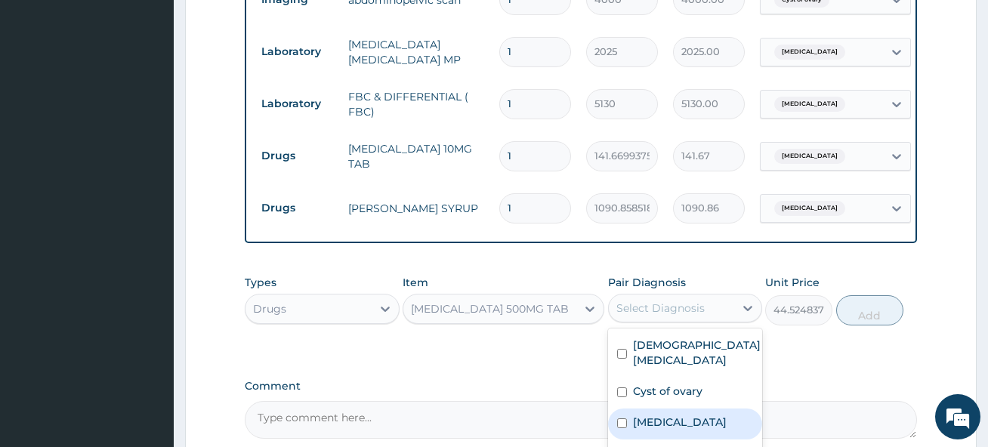
click at [658, 415] on label "[MEDICAL_DATA]" at bounding box center [680, 422] width 94 height 15
checkbox input "true"
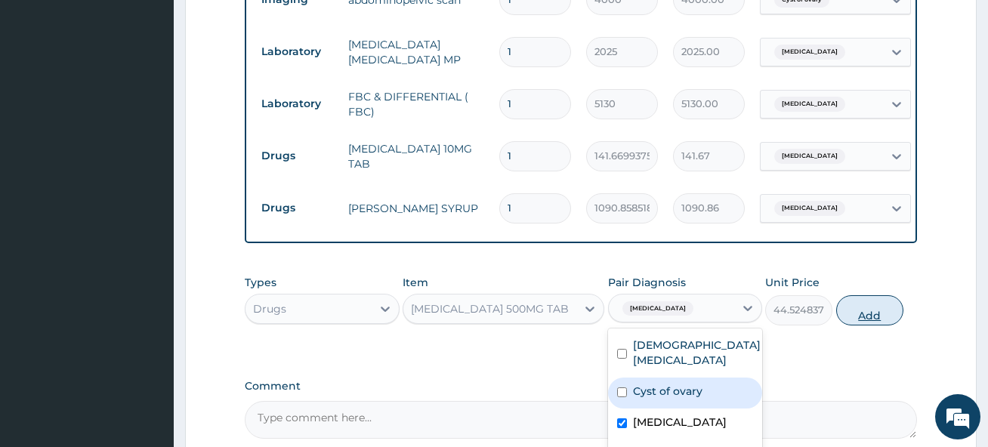
click at [856, 295] on button "Add" at bounding box center [869, 310] width 67 height 30
type input "0"
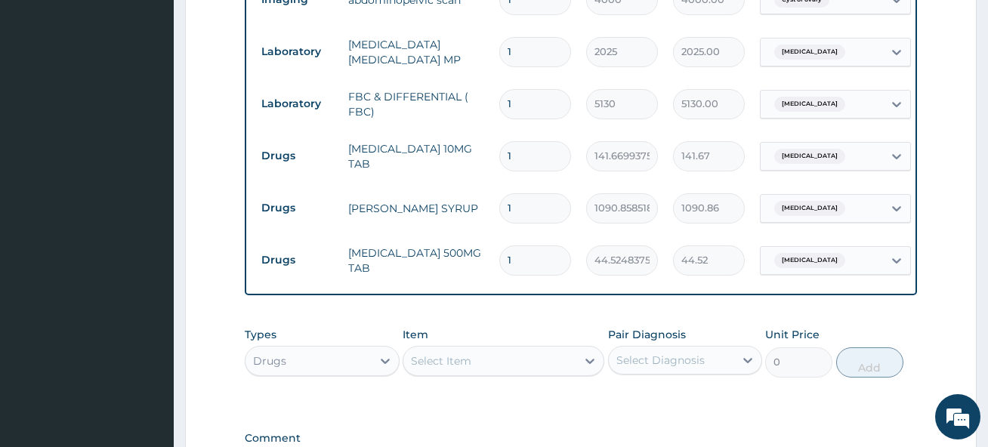
click at [452, 353] on div "Select Item" at bounding box center [441, 360] width 60 height 15
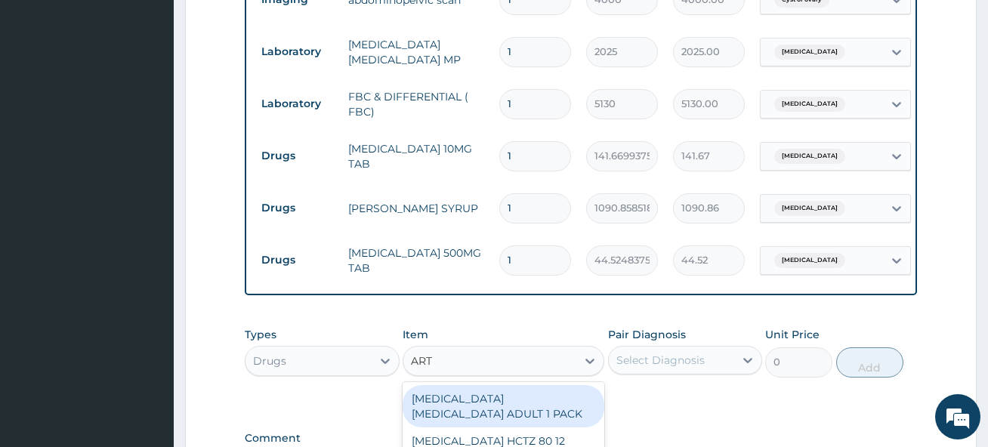
type input "ARTE"
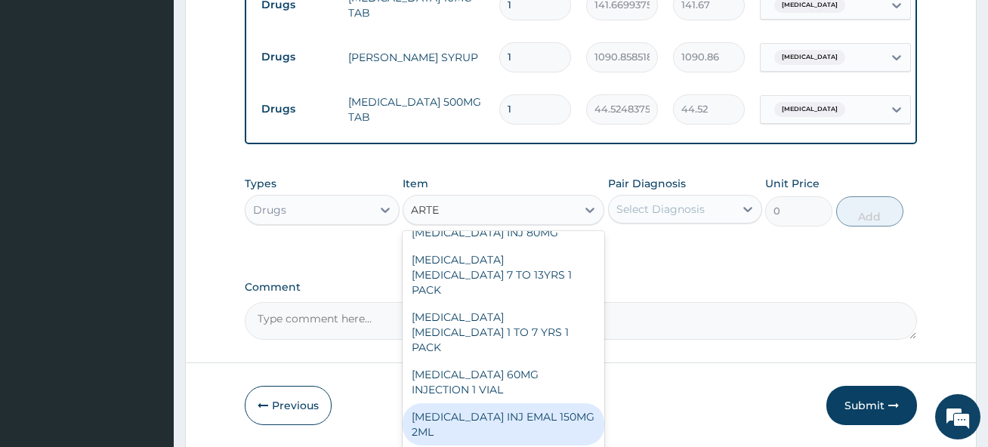
scroll to position [302, 0]
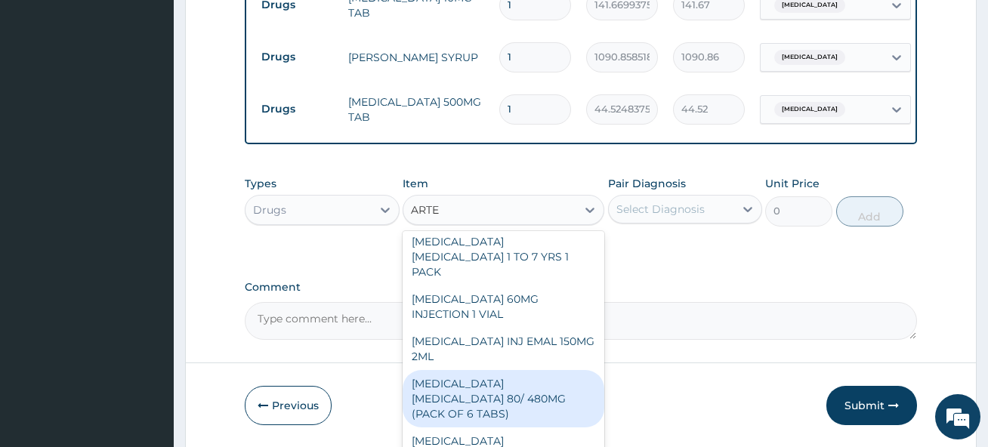
click at [522, 370] on div "[MEDICAL_DATA] [MEDICAL_DATA] 80/ 480MG (PACK OF 6 TABS)" at bounding box center [503, 398] width 202 height 57
type input "2151.67875"
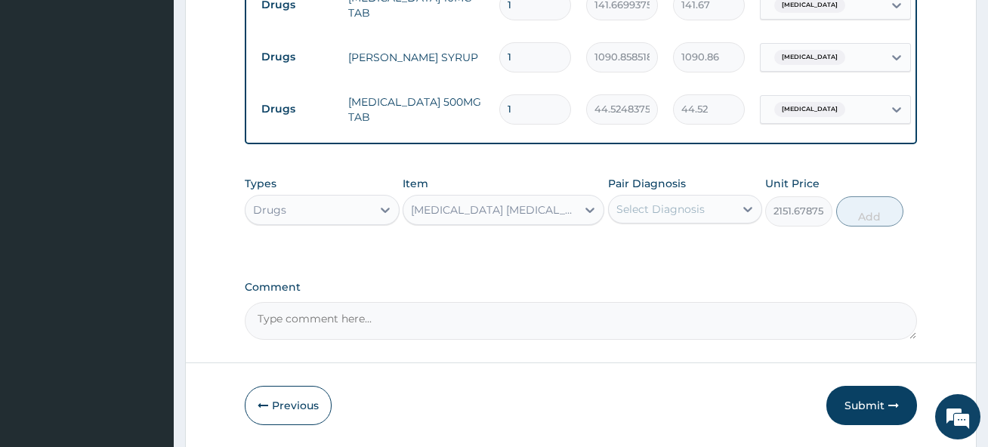
click at [673, 202] on div "Select Diagnosis" at bounding box center [660, 209] width 88 height 15
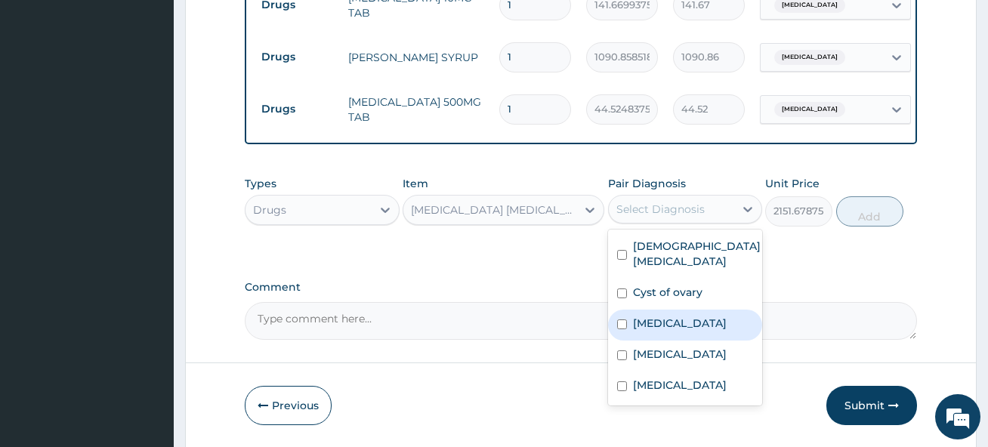
click at [650, 316] on label "[MEDICAL_DATA]" at bounding box center [680, 323] width 94 height 15
checkbox input "true"
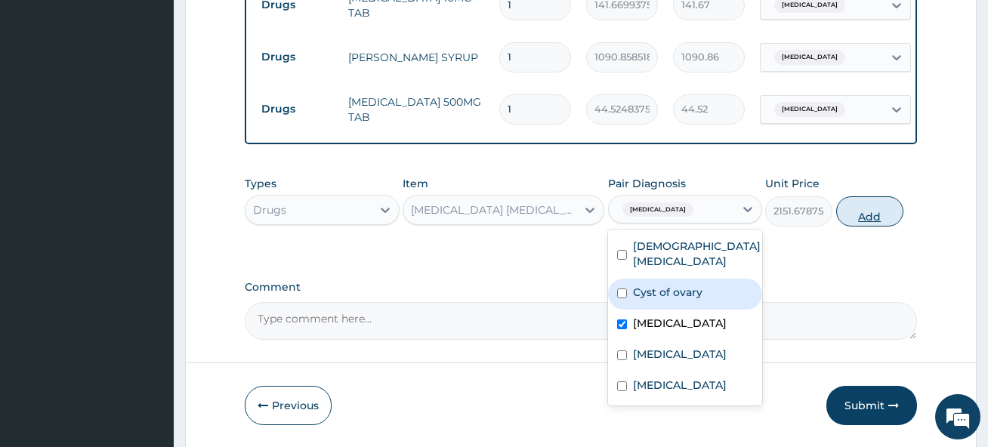
click at [861, 199] on button "Add" at bounding box center [869, 211] width 67 height 30
type input "0"
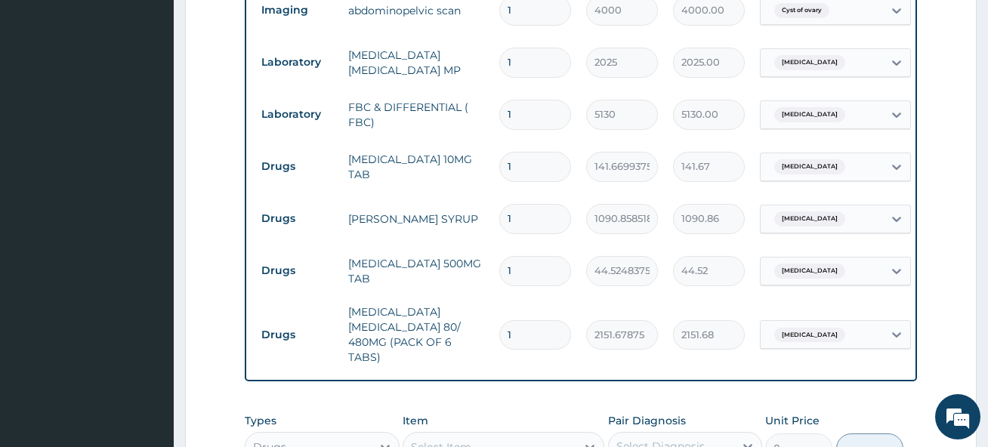
scroll to position [634, 0]
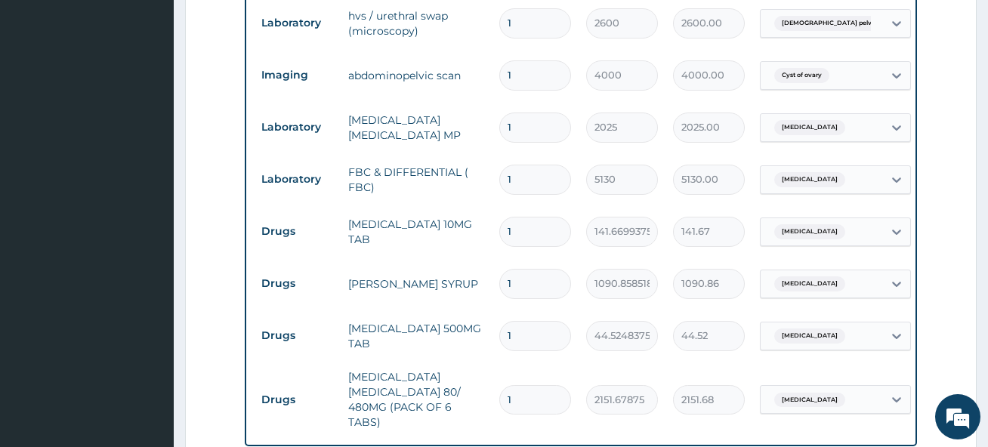
click at [534, 321] on input "1" at bounding box center [535, 335] width 72 height 29
type input "18"
type input "801.45"
type input "18"
drag, startPoint x: 522, startPoint y: 205, endPoint x: 506, endPoint y: 208, distance: 16.1
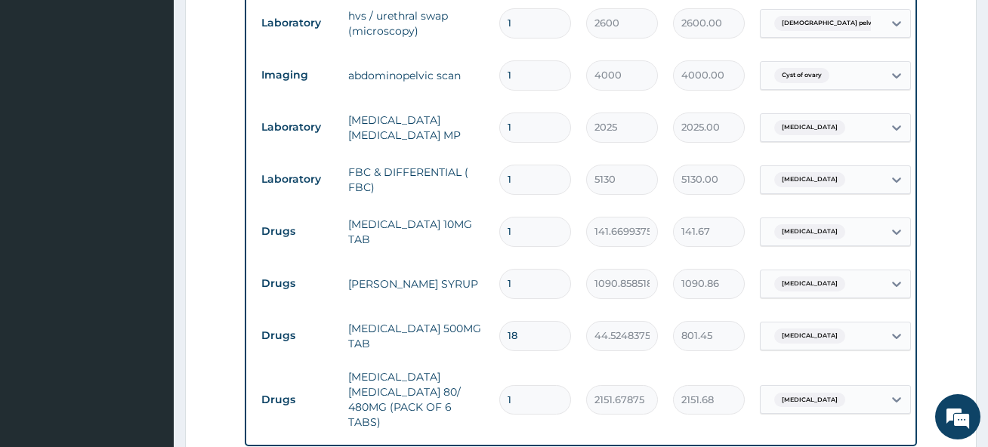
click at [506, 217] on input "1" at bounding box center [535, 231] width 72 height 29
type input "5"
type input "708.35"
type input "6"
type input "850.02"
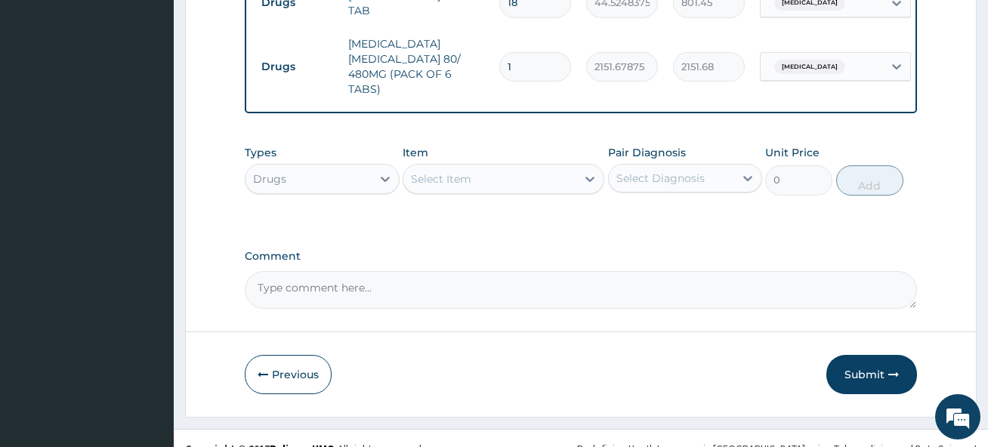
scroll to position [970, 0]
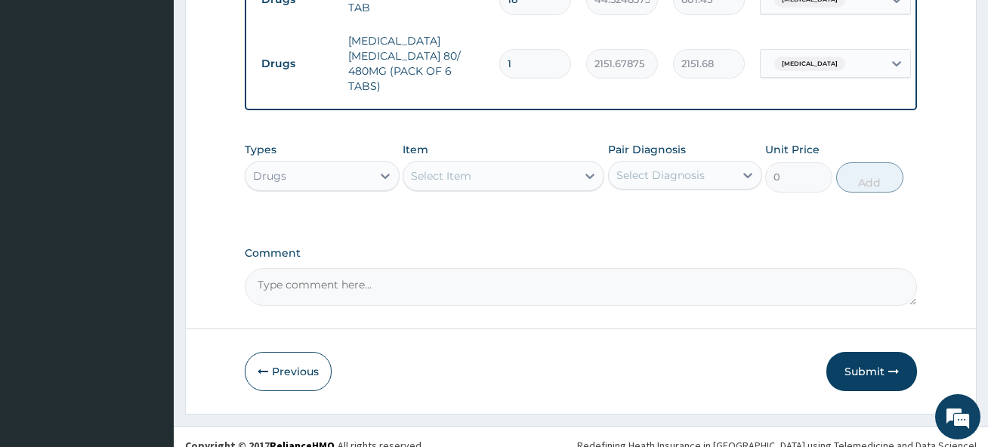
type input "6"
click at [363, 164] on div "Drugs" at bounding box center [307, 176] width 125 height 24
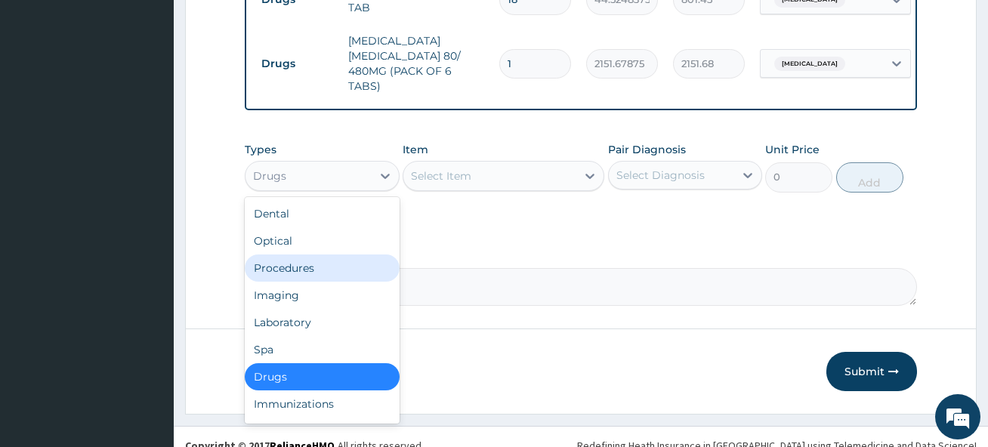
click at [313, 254] on div "Procedures" at bounding box center [322, 267] width 154 height 27
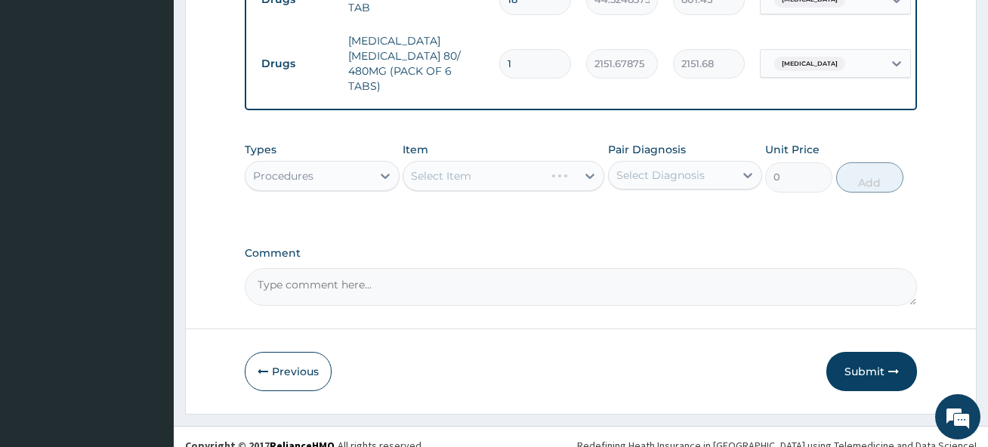
click at [482, 162] on div "Select Item" at bounding box center [503, 176] width 202 height 30
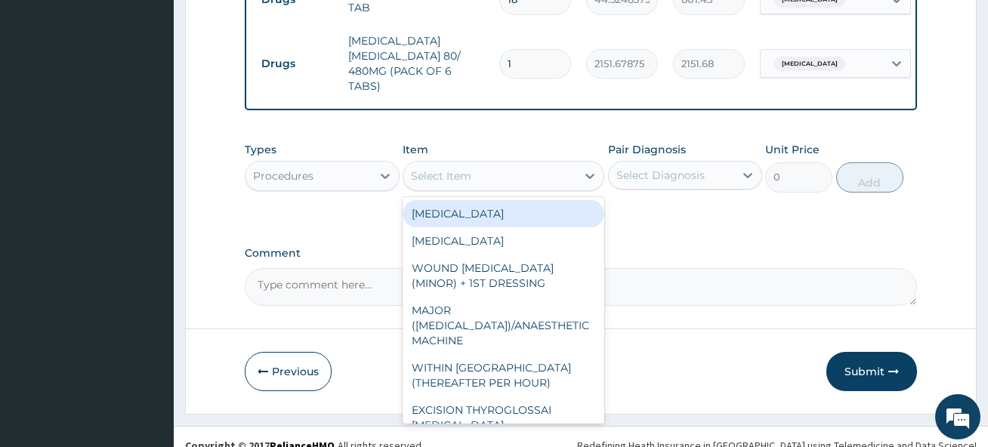
click at [482, 164] on div "Select Item" at bounding box center [489, 176] width 173 height 24
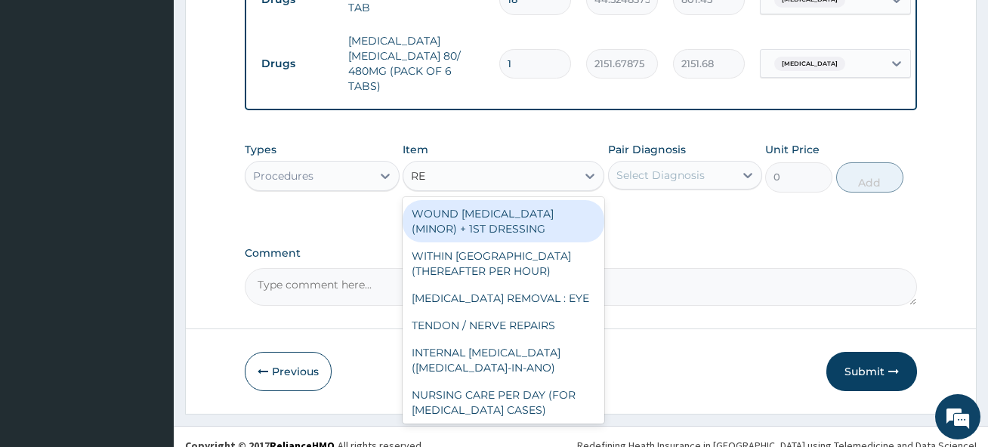
type input "REG"
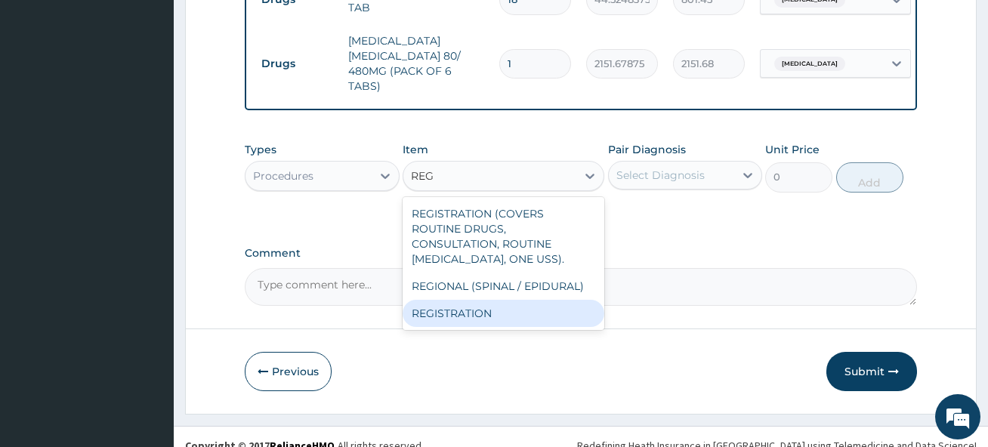
click at [492, 300] on div "REGISTRATION" at bounding box center [503, 313] width 202 height 27
type input "2150"
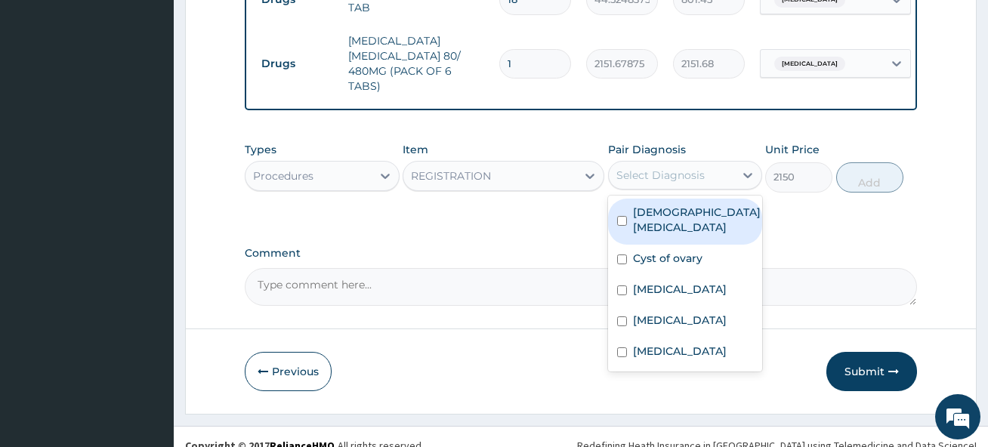
click at [657, 168] on div "Select Diagnosis" at bounding box center [660, 175] width 88 height 15
click at [651, 205] on label "Female pelvic inflammatory disease" at bounding box center [697, 220] width 128 height 30
checkbox input "true"
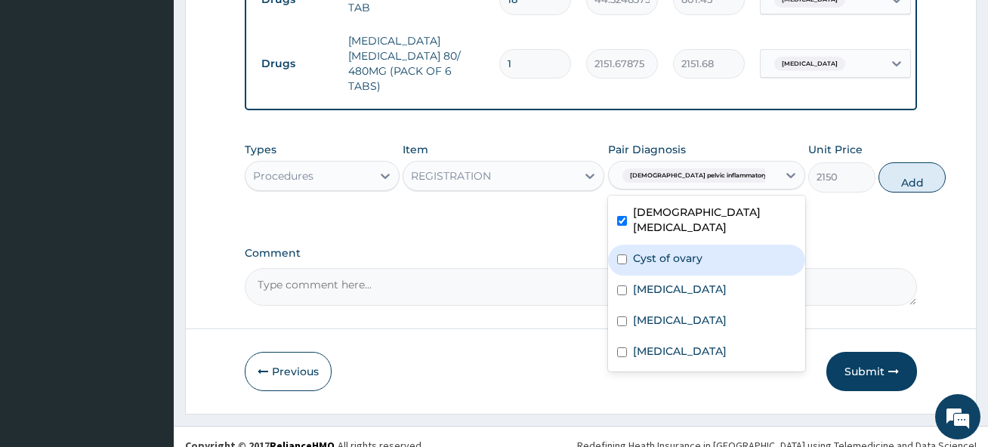
click at [640, 251] on label "Cyst of ovary" at bounding box center [667, 258] width 69 height 15
checkbox input "true"
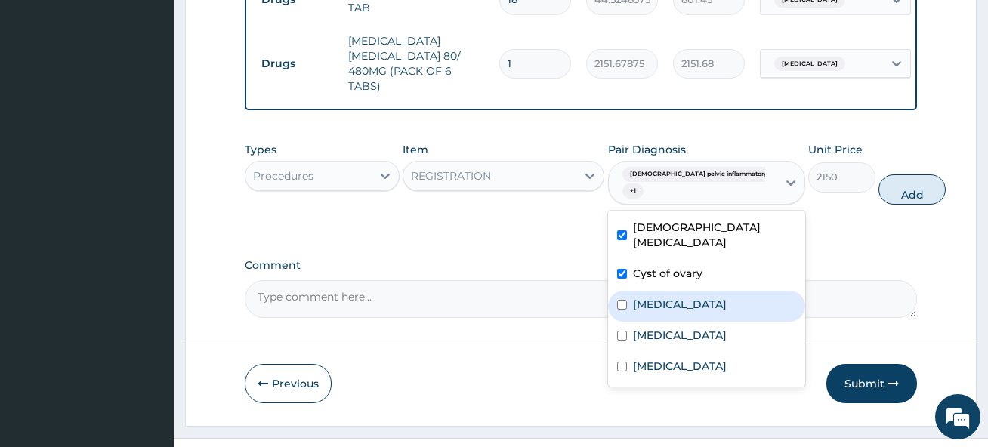
click at [640, 297] on label "[MEDICAL_DATA]" at bounding box center [680, 304] width 94 height 15
checkbox input "true"
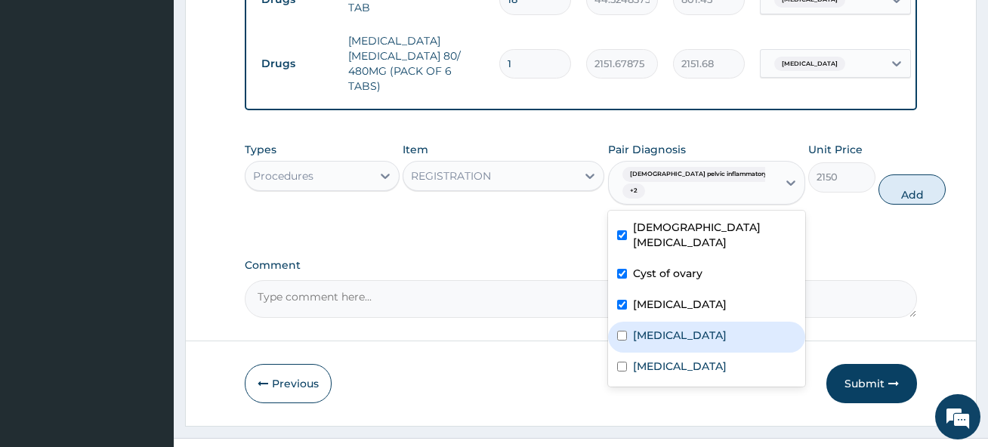
drag, startPoint x: 638, startPoint y: 320, endPoint x: 637, endPoint y: 357, distance: 37.0
click at [637, 328] on label "[MEDICAL_DATA]" at bounding box center [680, 335] width 94 height 15
checkbox input "true"
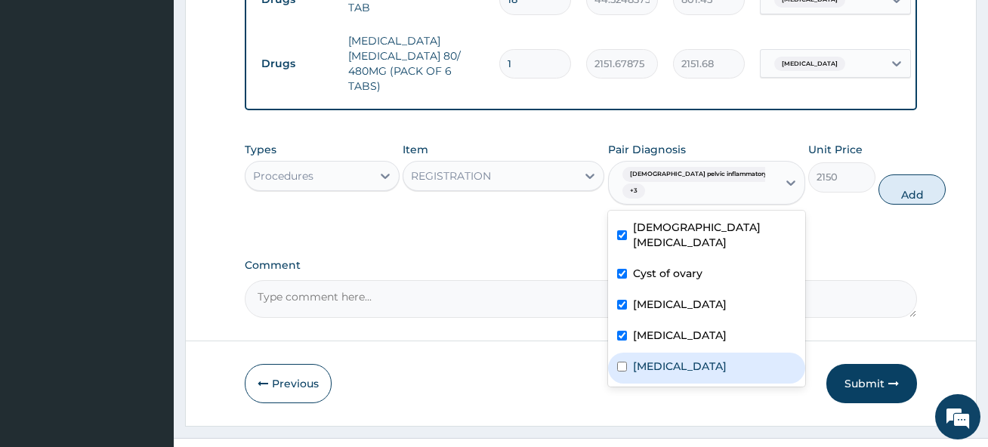
click at [637, 361] on label "[MEDICAL_DATA]" at bounding box center [680, 366] width 94 height 15
checkbox input "true"
click at [878, 178] on button "Add" at bounding box center [911, 189] width 67 height 30
type input "0"
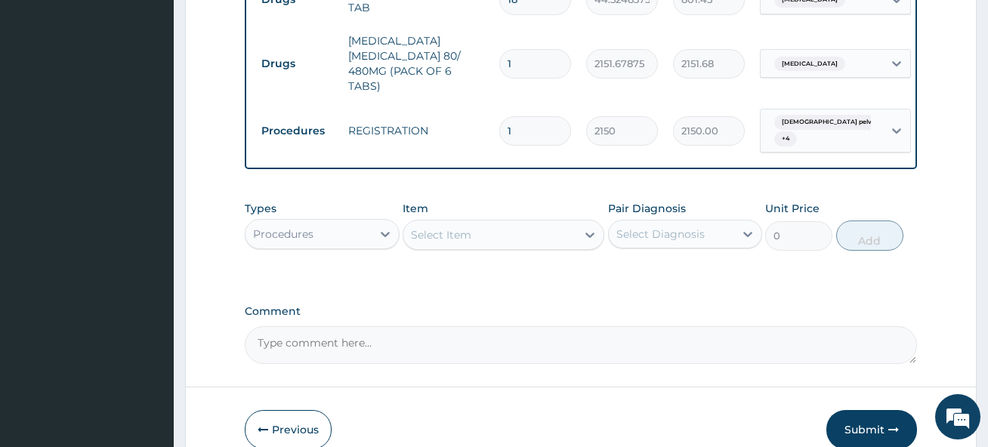
click at [438, 227] on div "Select Item" at bounding box center [441, 234] width 60 height 15
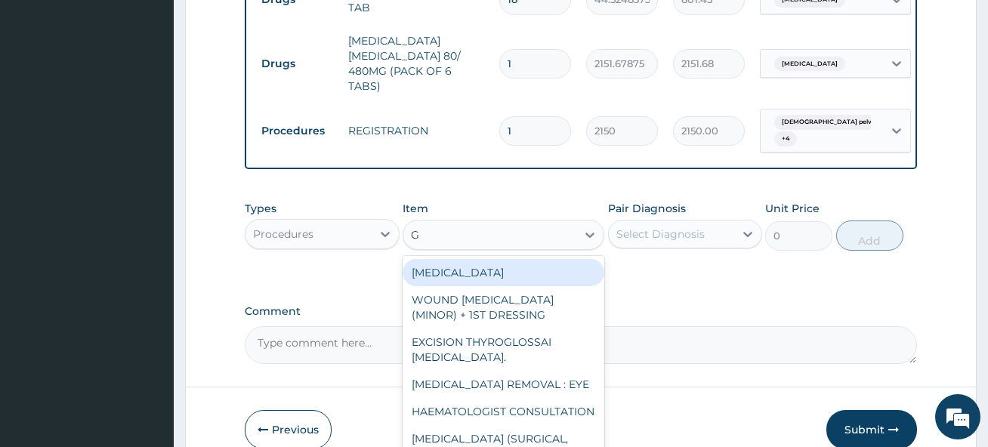
type input "GP"
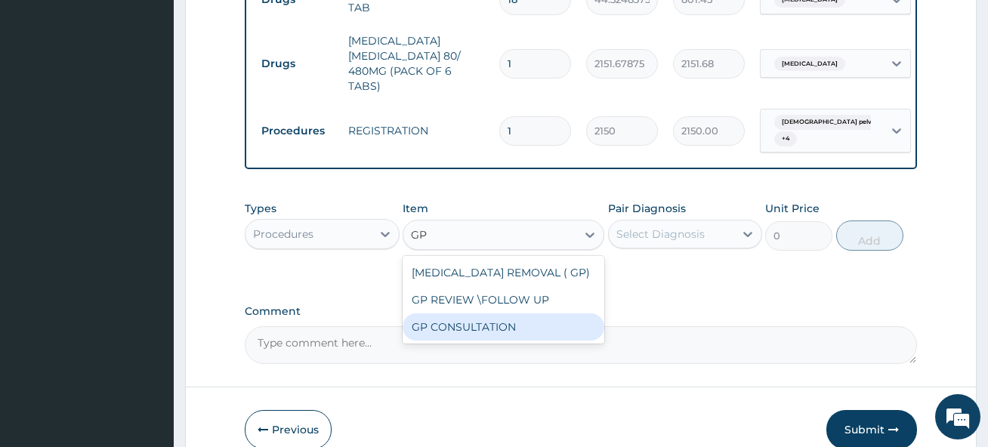
click at [486, 313] on div "GP CONSULTATION" at bounding box center [503, 326] width 202 height 27
type input "4500"
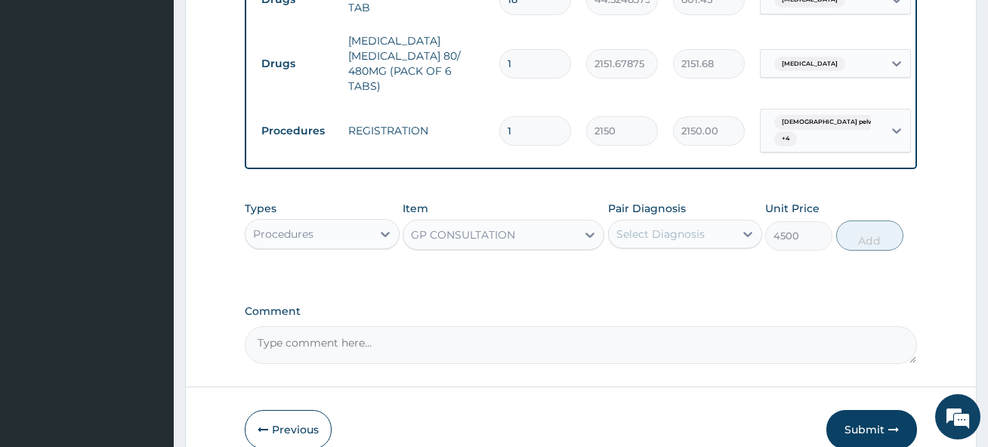
click at [646, 227] on div "Select Diagnosis" at bounding box center [660, 234] width 88 height 15
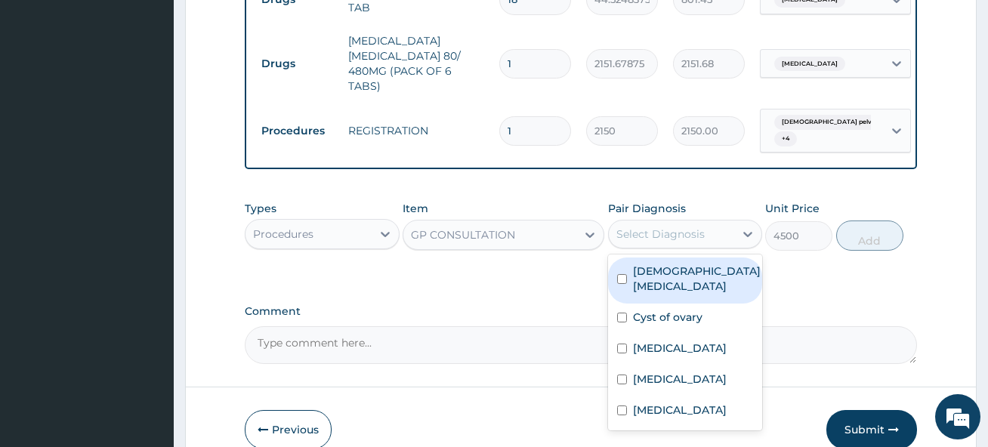
click at [637, 264] on label "Female pelvic inflammatory disease" at bounding box center [697, 279] width 128 height 30
checkbox input "true"
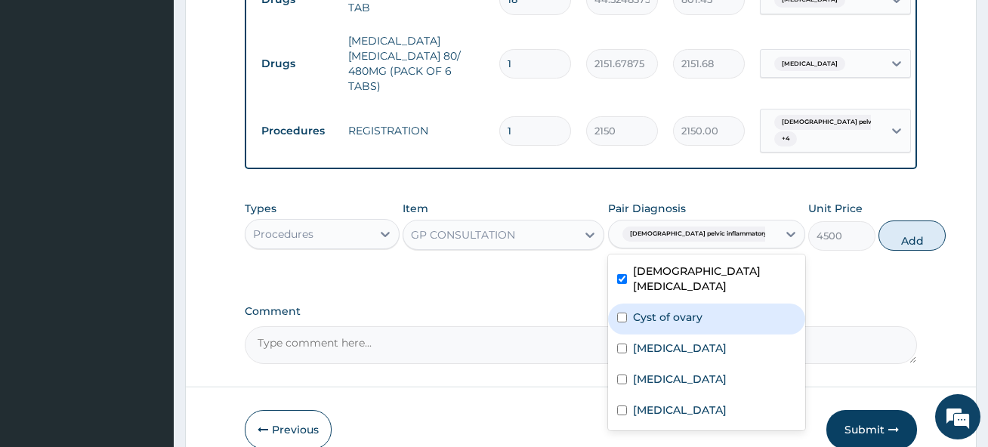
click at [638, 315] on div "Cyst of ovary" at bounding box center [706, 319] width 197 height 31
checkbox input "true"
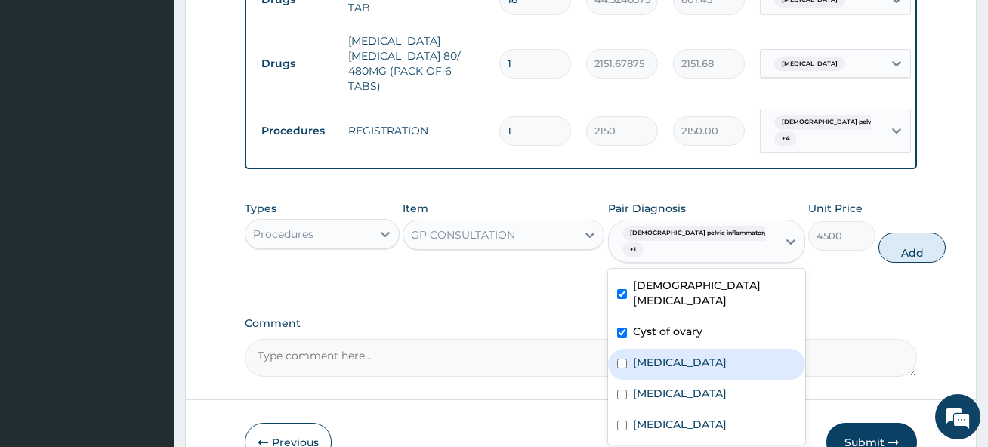
click at [640, 380] on div "[MEDICAL_DATA]" at bounding box center [706, 395] width 197 height 31
checkbox input "true"
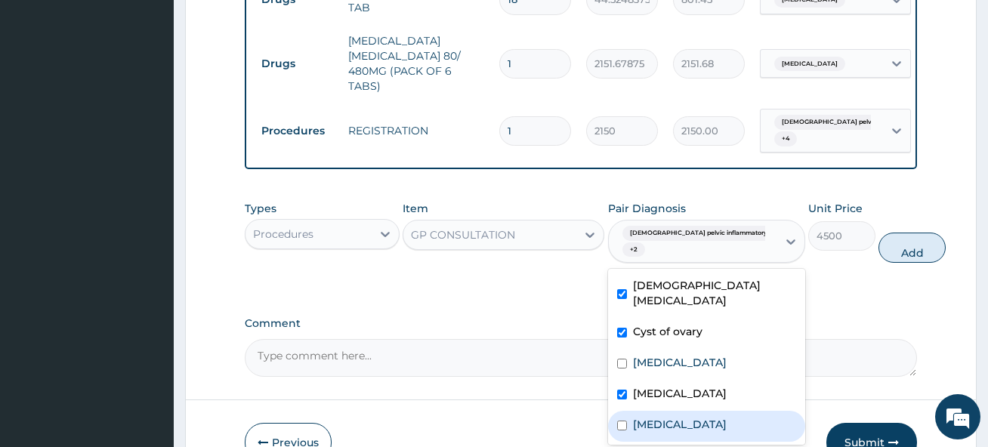
click at [649, 417] on label "[MEDICAL_DATA]" at bounding box center [680, 424] width 94 height 15
checkbox input "true"
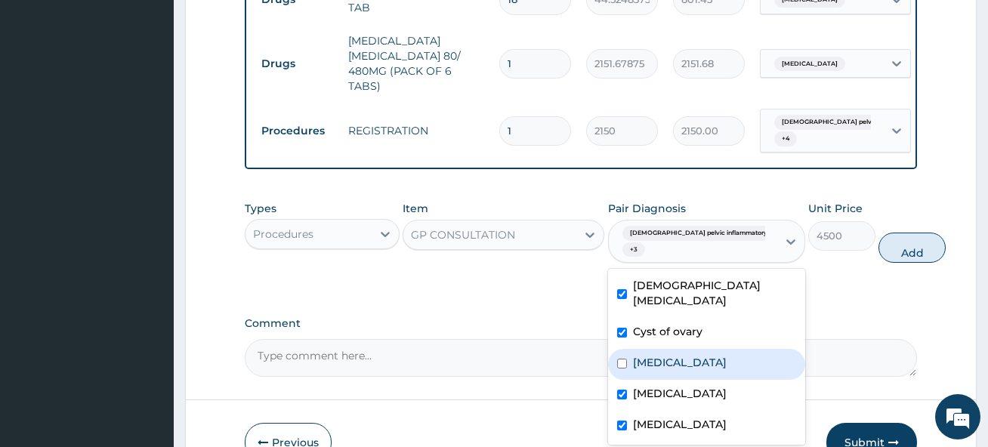
click at [655, 355] on label "[MEDICAL_DATA]" at bounding box center [680, 362] width 94 height 15
checkbox input "true"
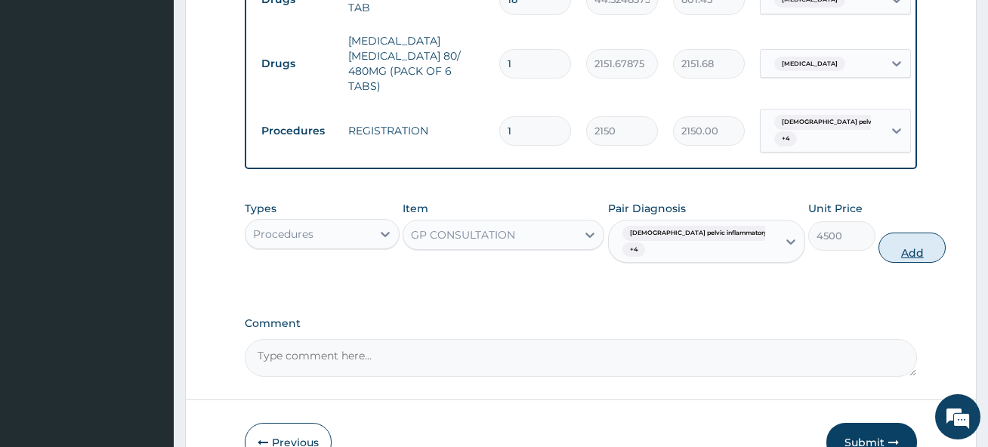
click at [878, 235] on button "Add" at bounding box center [911, 248] width 67 height 30
type input "0"
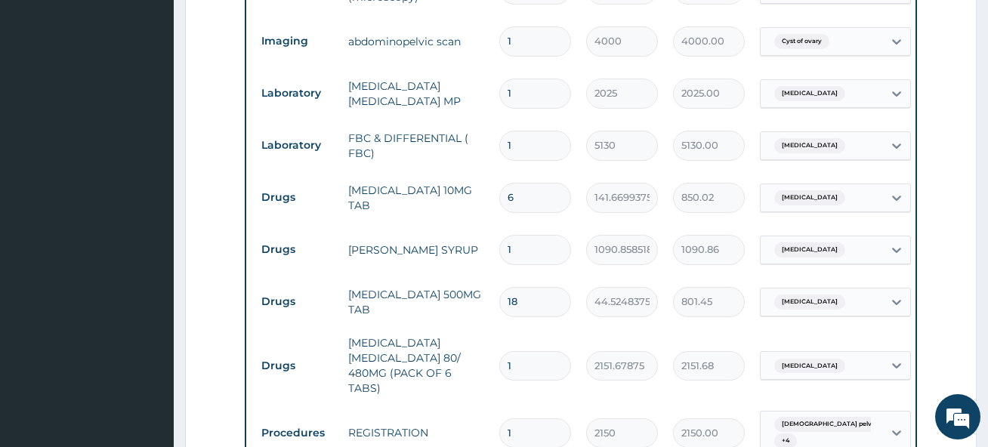
scroll to position [592, 0]
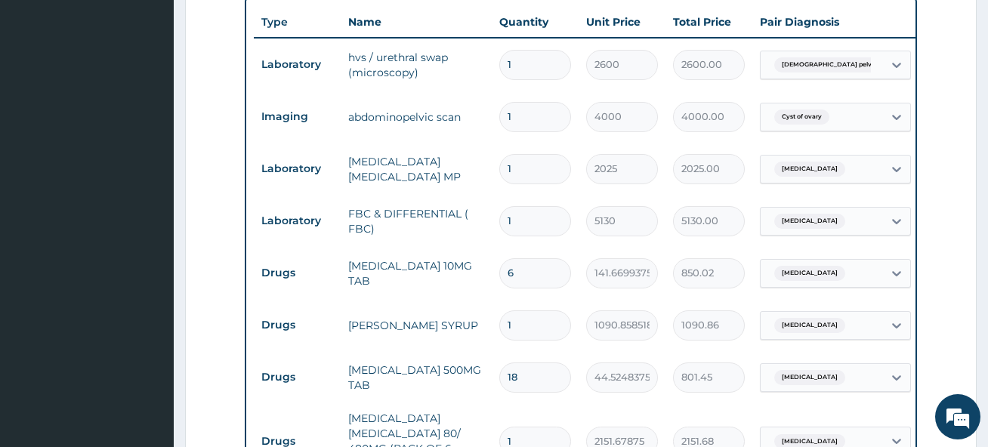
drag, startPoint x: 519, startPoint y: 248, endPoint x: 507, endPoint y: 249, distance: 11.4
click at [507, 258] on input "6" at bounding box center [535, 272] width 72 height 29
type input "5"
type input "708.35"
type input "5"
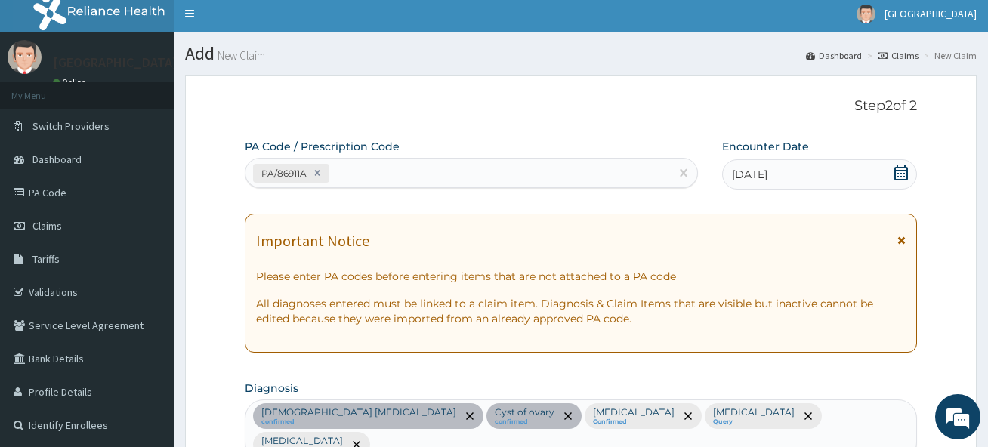
scroll to position [0, 0]
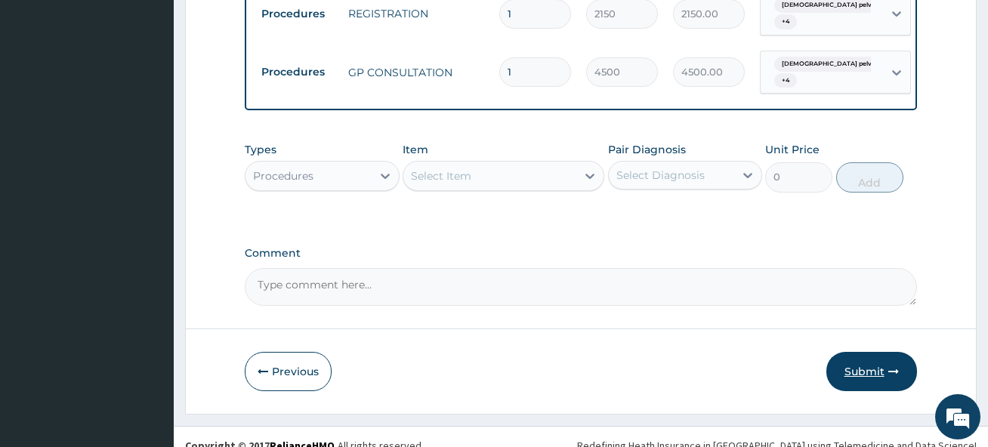
click at [859, 361] on button "Submit" at bounding box center [871, 371] width 91 height 39
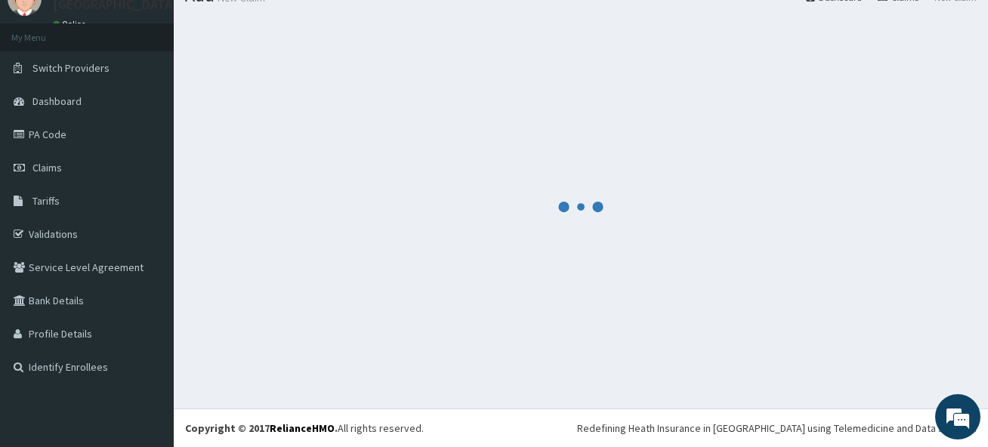
scroll to position [63, 0]
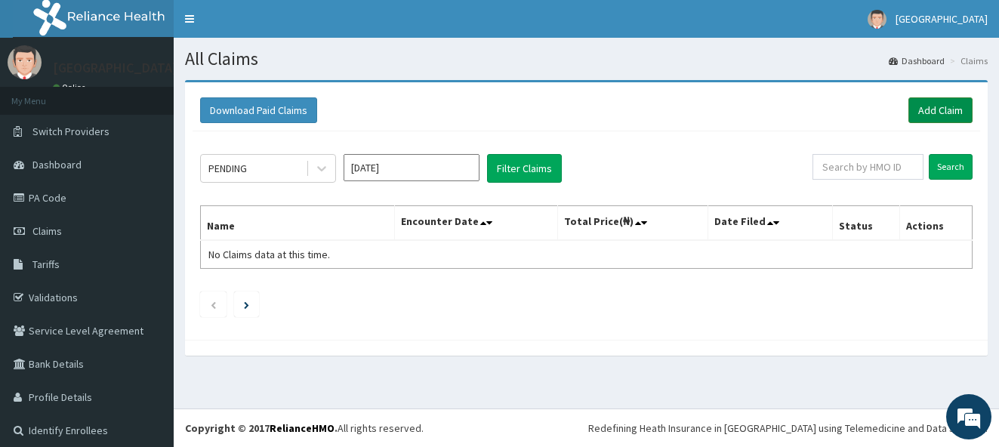
click at [924, 106] on link "Add Claim" at bounding box center [940, 110] width 64 height 26
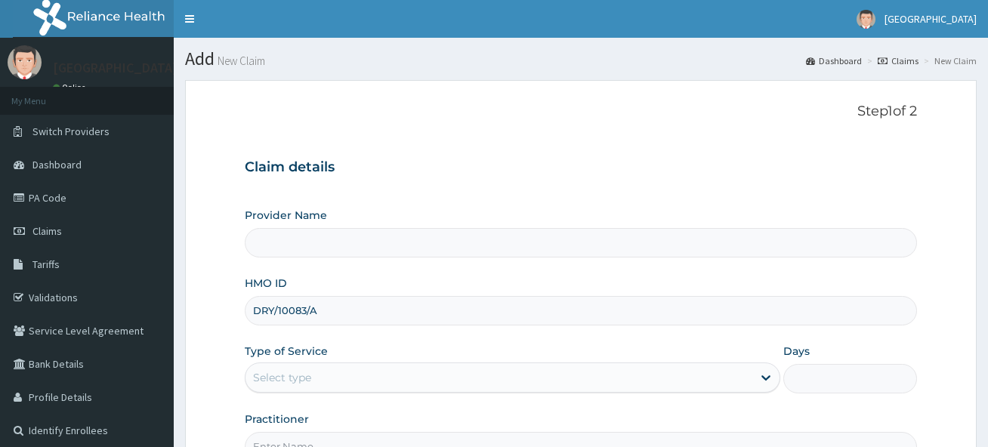
type input "DRY/10083/A"
click at [355, 379] on div "Select type" at bounding box center [498, 377] width 506 height 24
type input "Princess Medical Center (Classic Wing)"
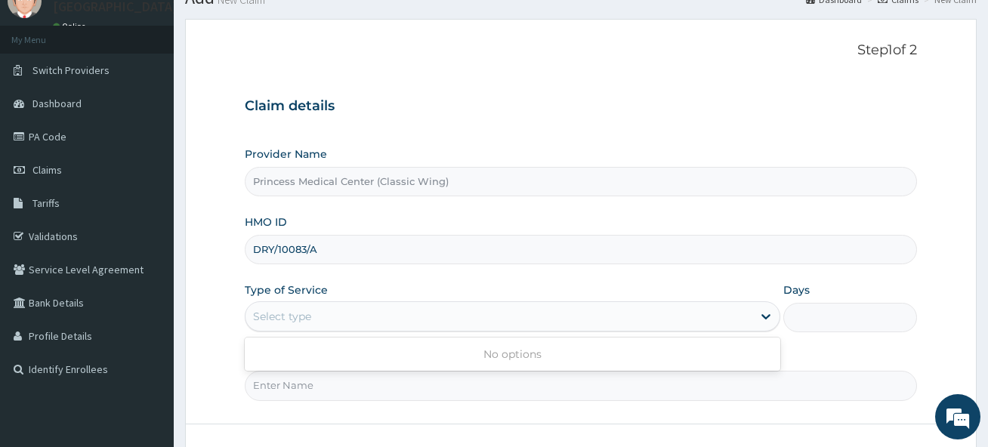
scroll to position [151, 0]
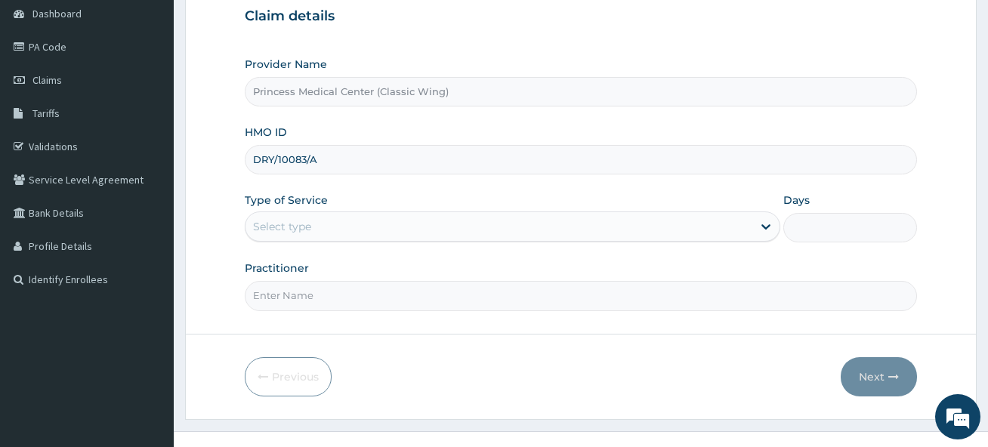
click at [333, 221] on div "Select type" at bounding box center [498, 226] width 506 height 24
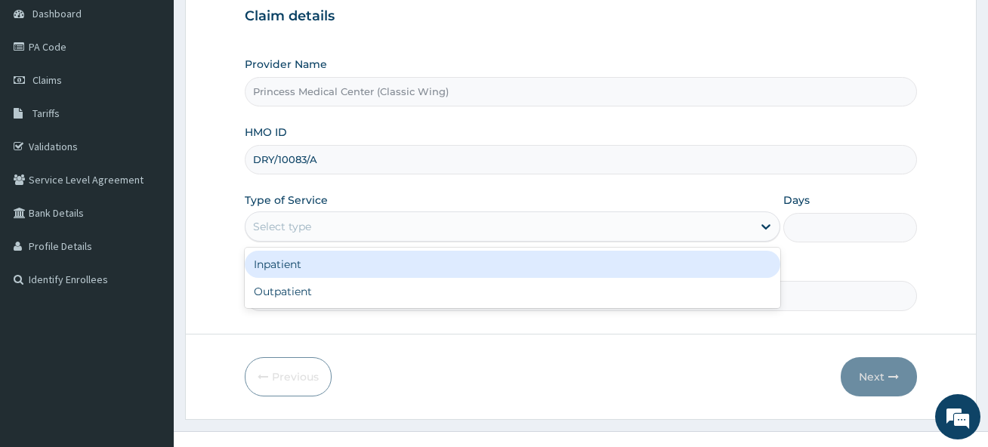
click at [333, 221] on div "Select type" at bounding box center [498, 226] width 506 height 24
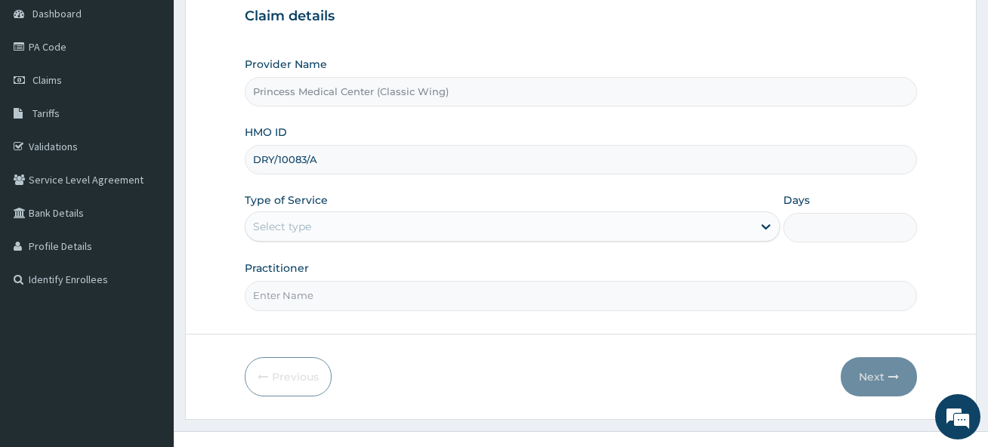
click at [327, 233] on div "Select type" at bounding box center [498, 226] width 506 height 24
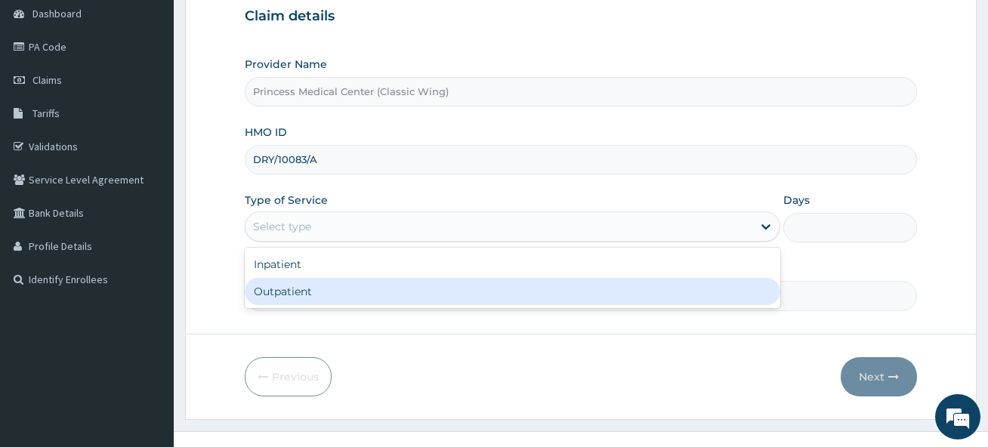
click at [312, 295] on div "Outpatient" at bounding box center [512, 291] width 535 height 27
type input "1"
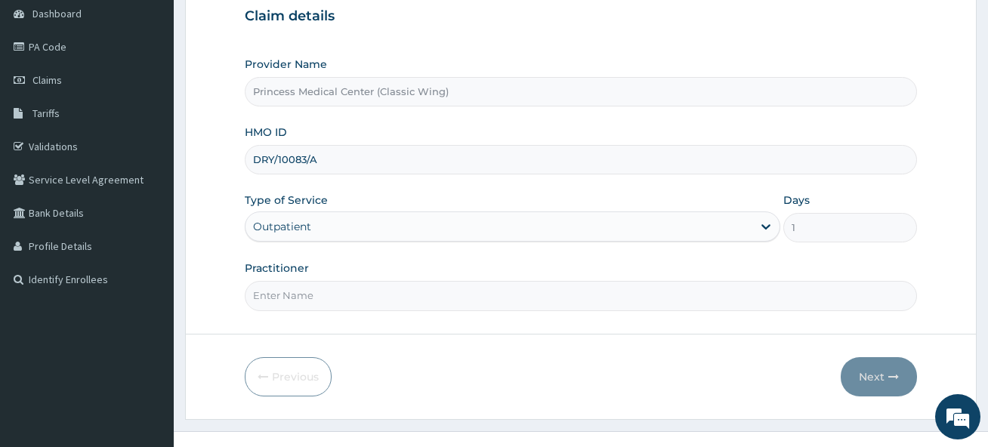
click at [312, 295] on input "Practitioner" at bounding box center [580, 295] width 671 height 29
type input "DR [PERSON_NAME]"
click at [877, 384] on button "Next" at bounding box center [878, 376] width 76 height 39
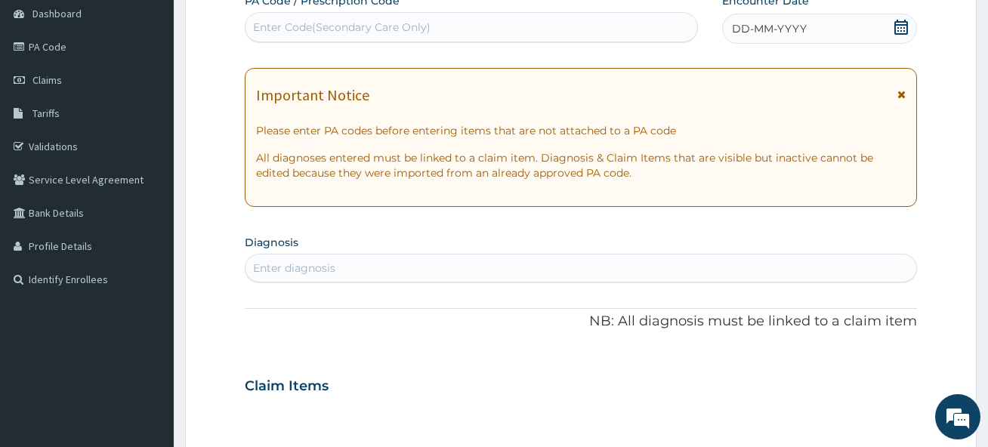
scroll to position [0, 0]
click at [906, 22] on icon at bounding box center [901, 27] width 14 height 15
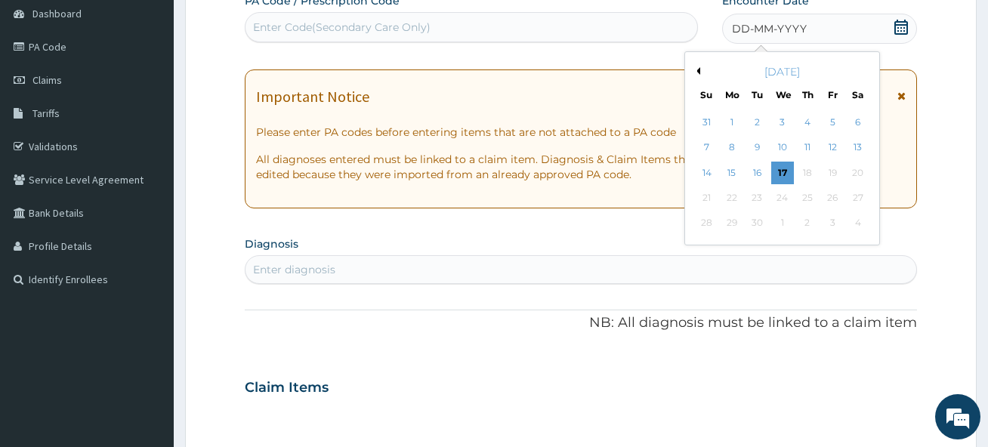
click at [697, 69] on button "Previous Month" at bounding box center [696, 71] width 8 height 8
click at [832, 140] on div "8" at bounding box center [833, 148] width 23 height 23
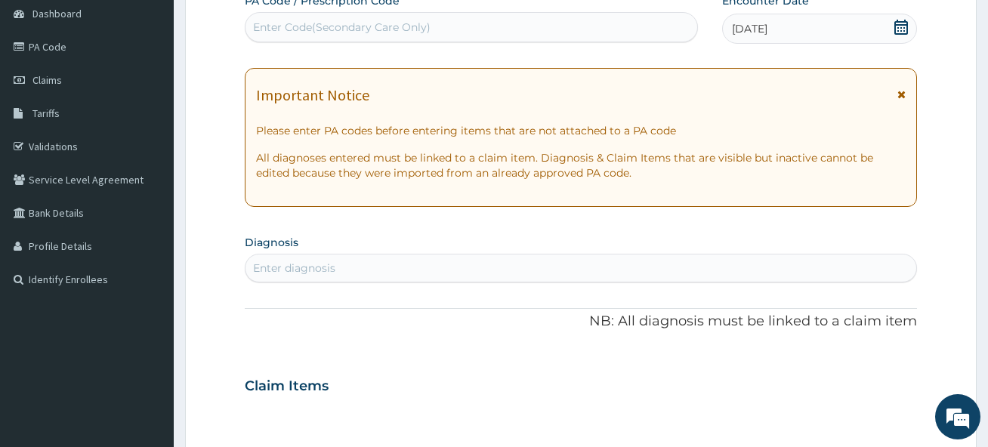
click at [535, 259] on div "Enter diagnosis" at bounding box center [580, 268] width 670 height 24
type input "MALA"
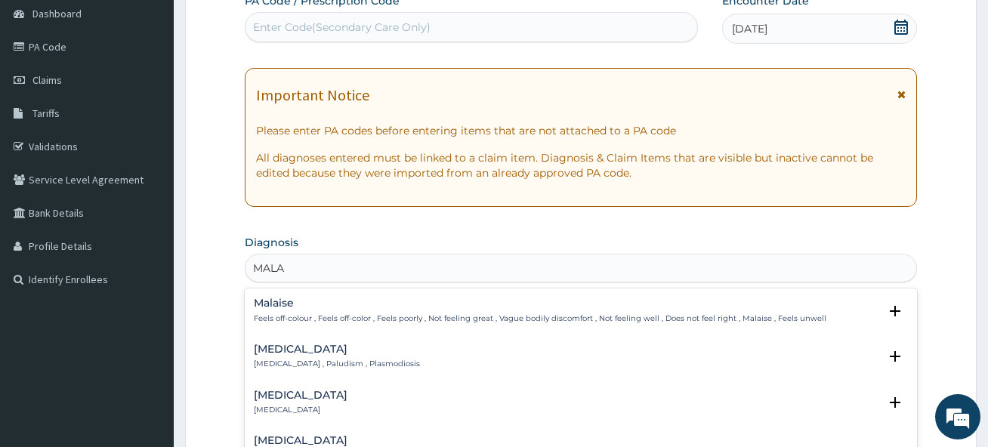
click at [283, 359] on p "[MEDICAL_DATA] , Paludism , Plasmodiosis" at bounding box center [337, 364] width 166 height 11
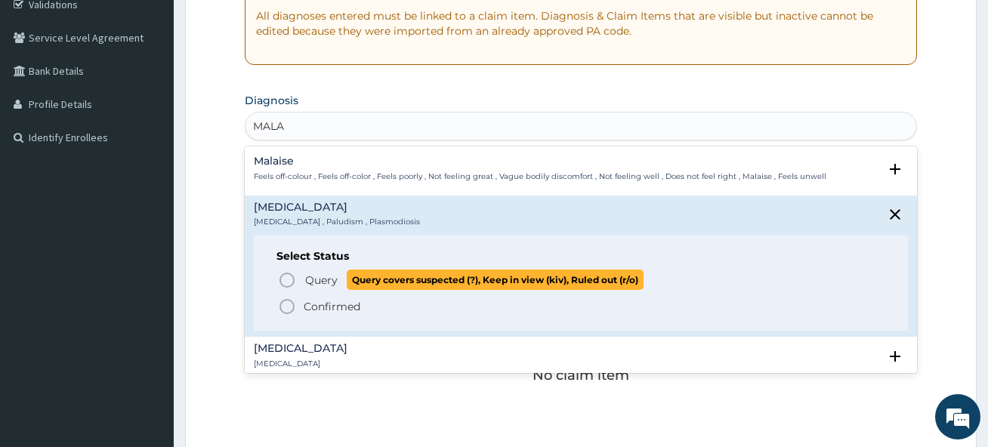
scroll to position [302, 0]
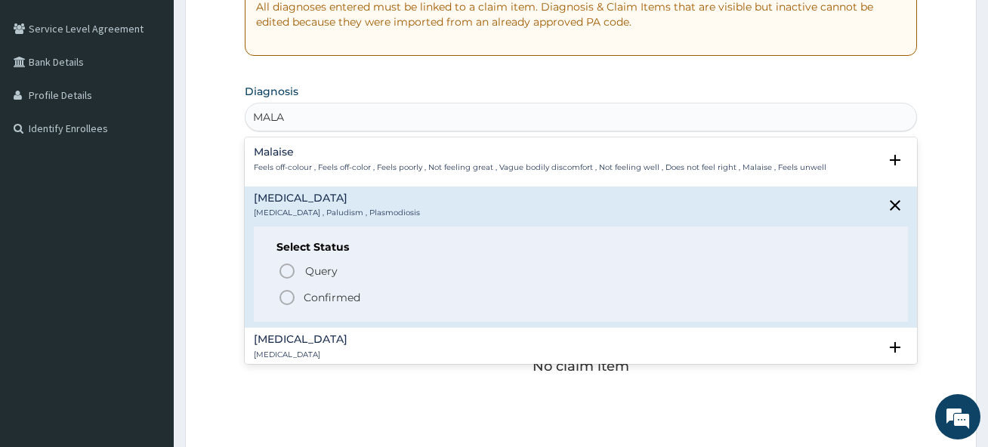
click at [287, 301] on icon "status option filled" at bounding box center [287, 297] width 18 height 18
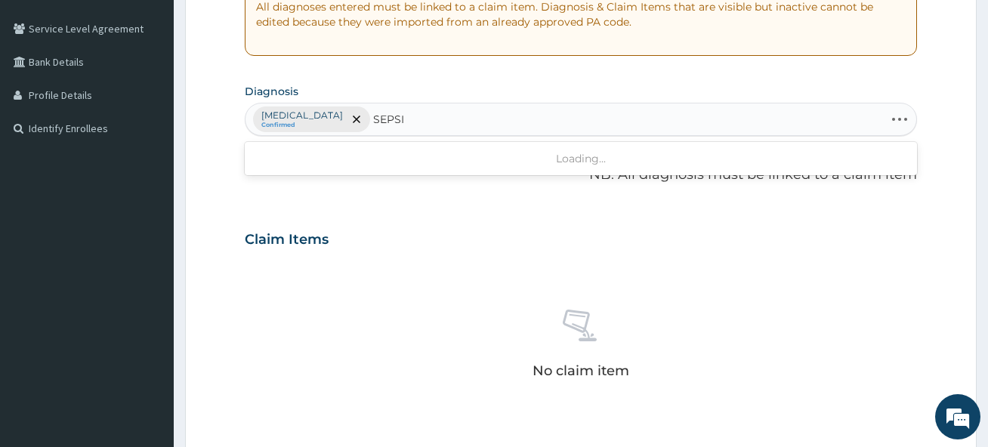
type input "[MEDICAL_DATA]"
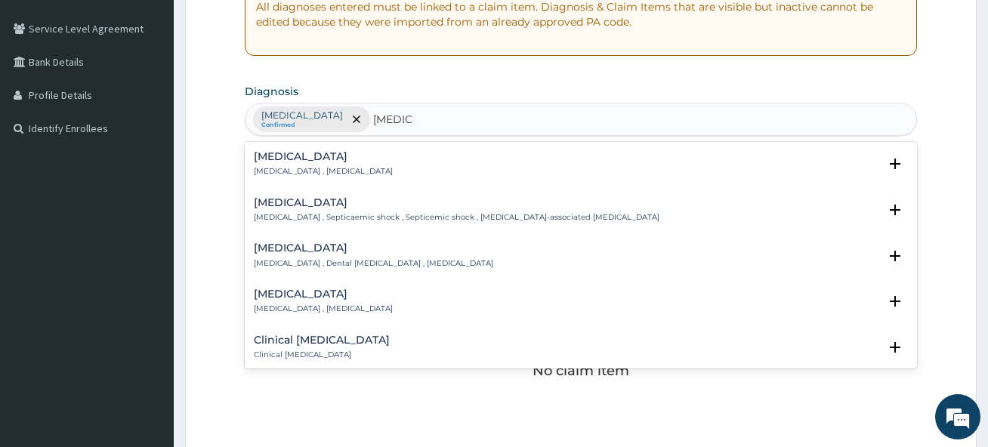
click at [268, 153] on h4 "[MEDICAL_DATA]" at bounding box center [323, 156] width 139 height 11
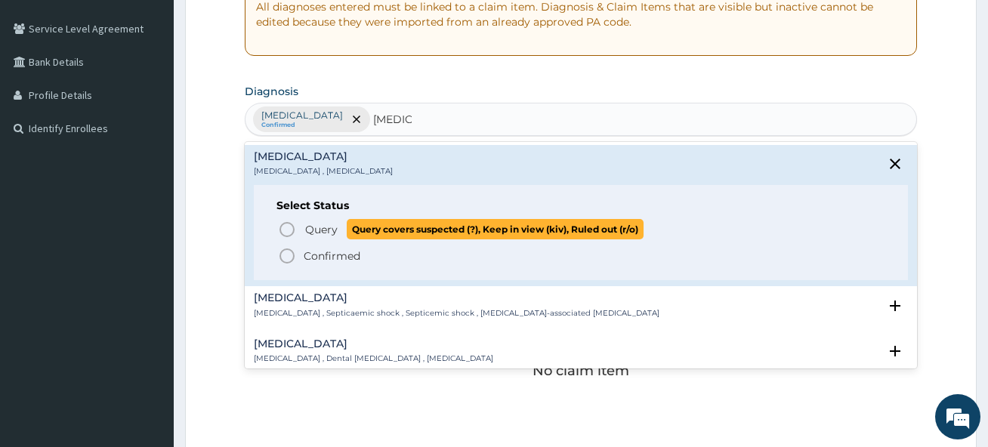
click at [282, 226] on icon "status option query" at bounding box center [287, 230] width 18 height 18
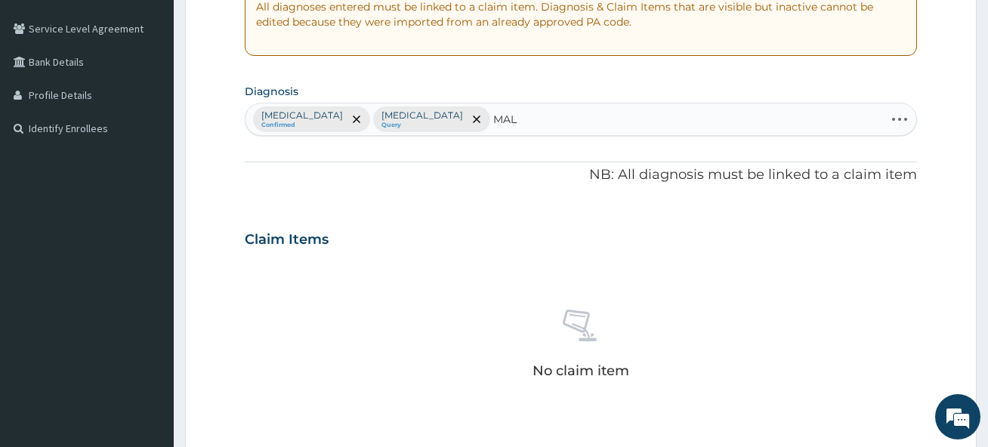
type input "MALA"
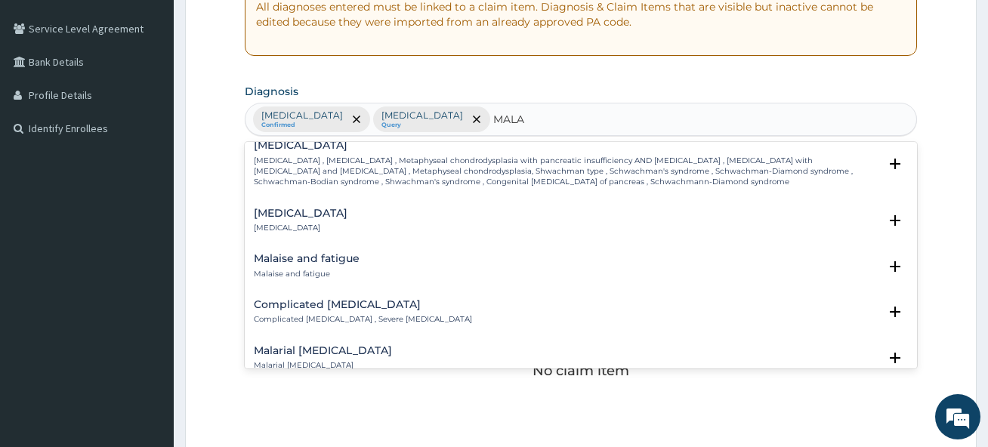
scroll to position [982, 0]
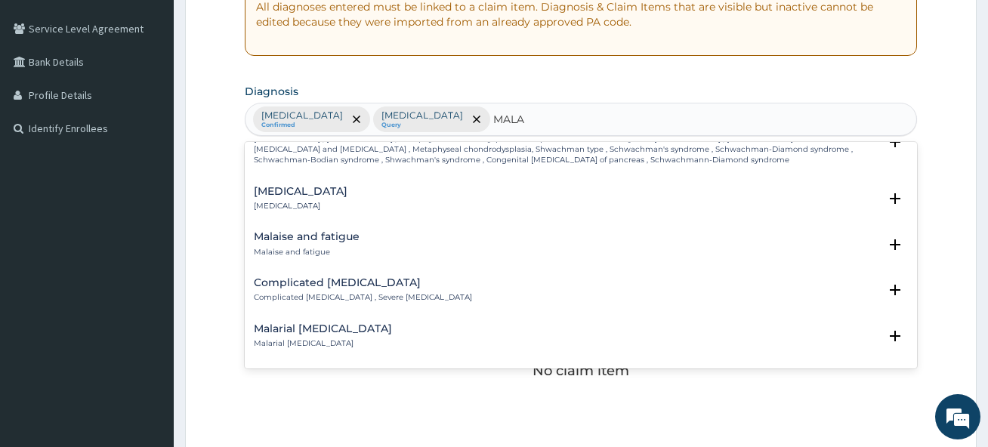
click at [270, 277] on h4 "Complicated [MEDICAL_DATA]" at bounding box center [363, 282] width 218 height 11
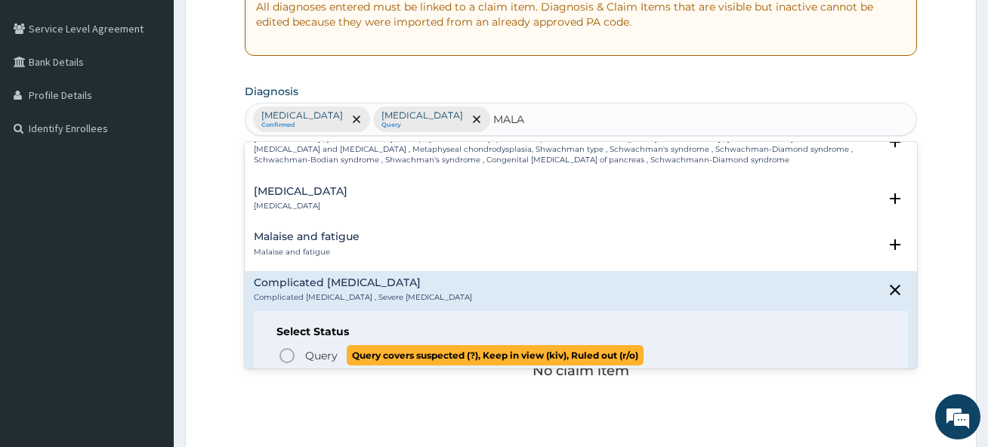
click at [286, 347] on icon "status option query" at bounding box center [287, 356] width 18 height 18
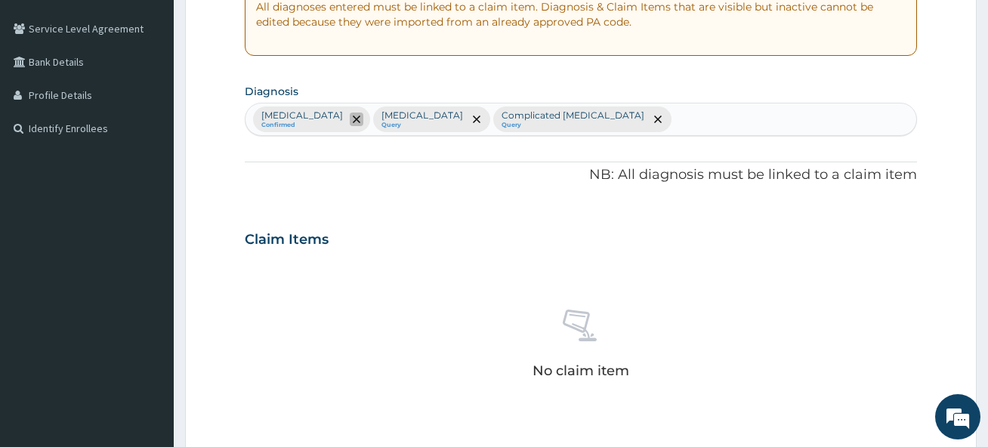
click at [353, 118] on icon "remove selection option" at bounding box center [357, 120] width 8 height 8
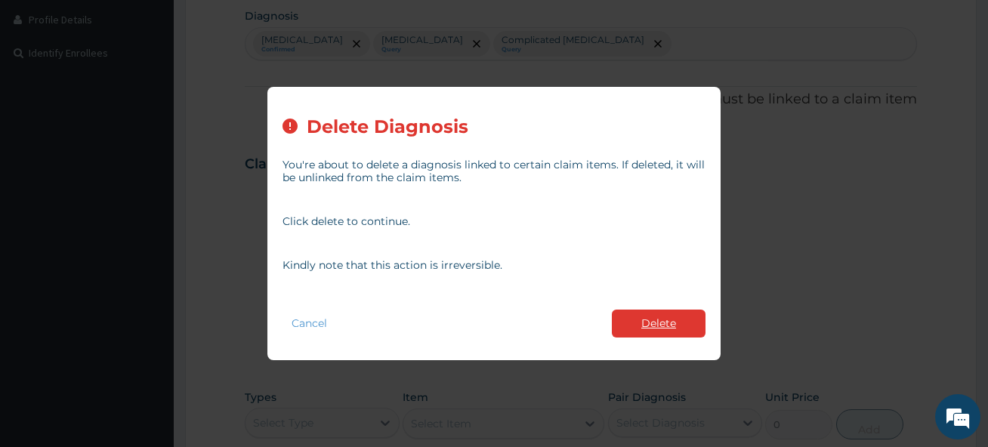
click at [670, 322] on button "Delete" at bounding box center [659, 324] width 94 height 28
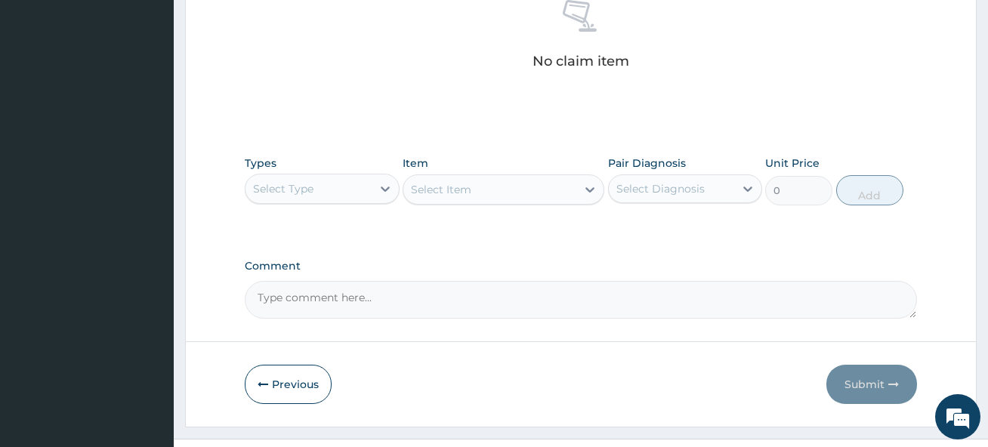
scroll to position [642, 0]
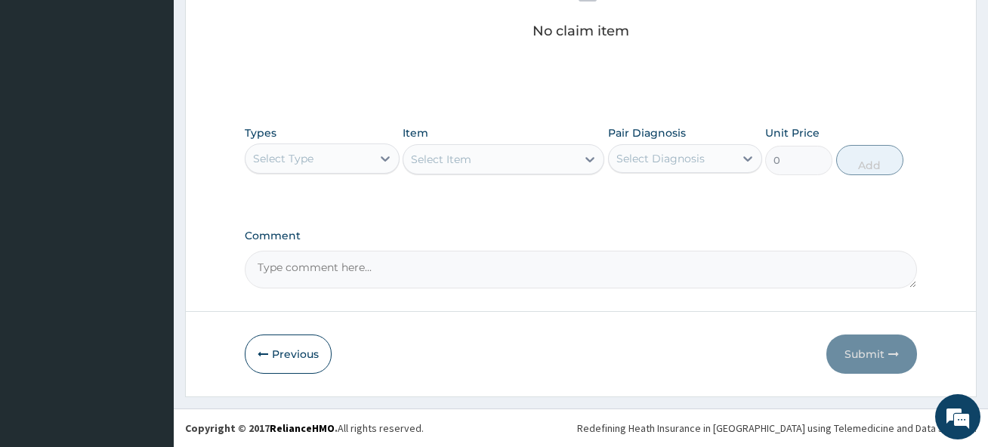
click at [318, 159] on div "Select Type" at bounding box center [307, 159] width 125 height 24
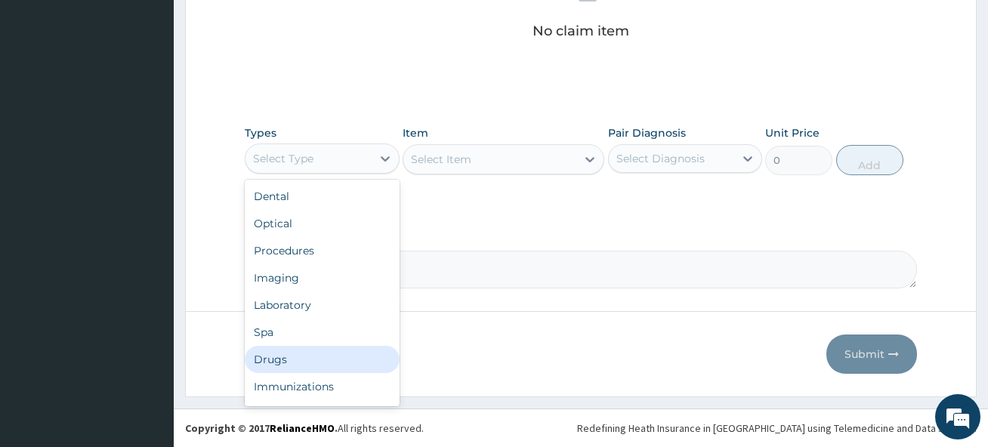
click at [305, 364] on div "Drugs" at bounding box center [322, 359] width 154 height 27
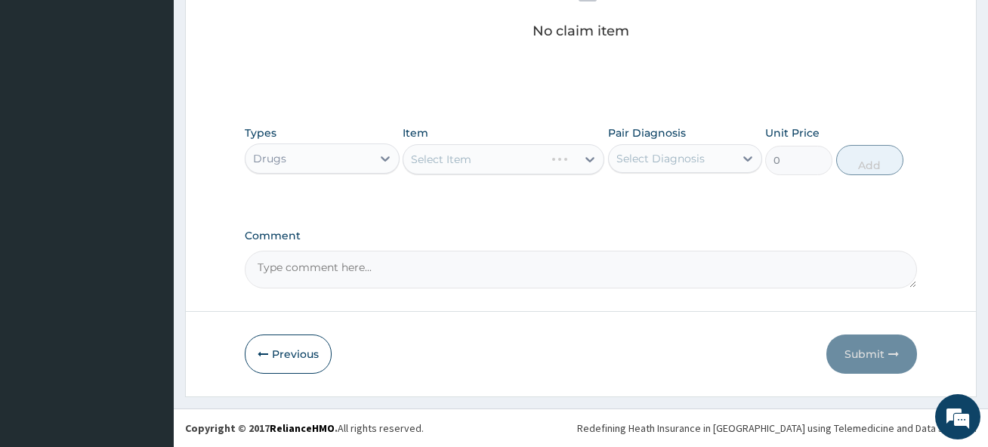
click at [460, 162] on div "Select Item" at bounding box center [503, 159] width 202 height 30
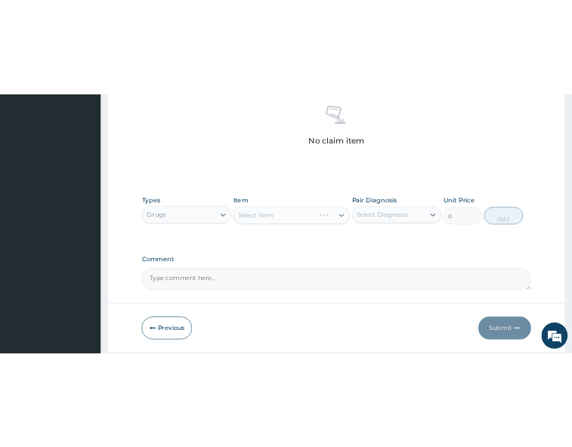
scroll to position [566, 0]
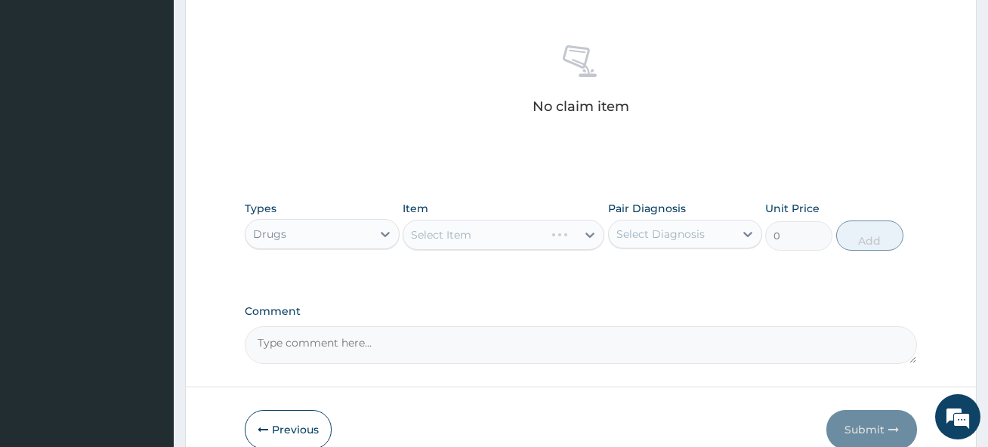
click at [501, 238] on div "Select Item" at bounding box center [503, 235] width 202 height 30
click at [477, 233] on div "Select Item" at bounding box center [503, 235] width 202 height 30
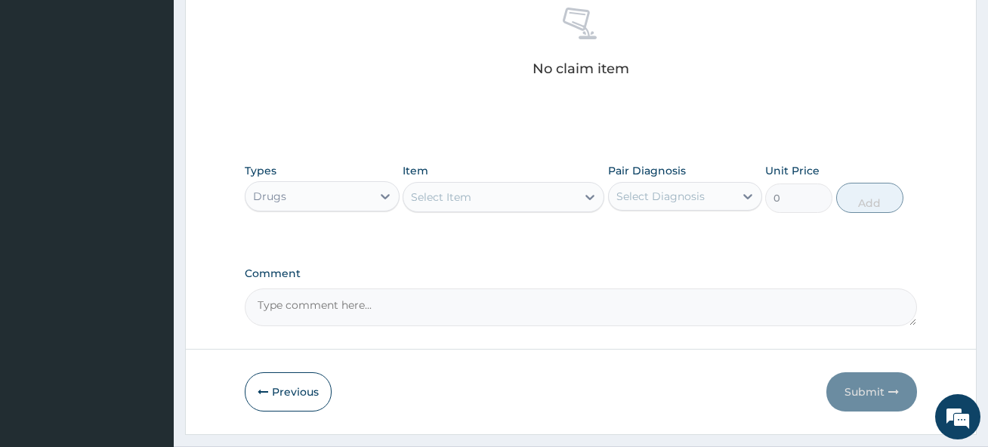
click at [458, 198] on div "Select Item" at bounding box center [441, 197] width 60 height 15
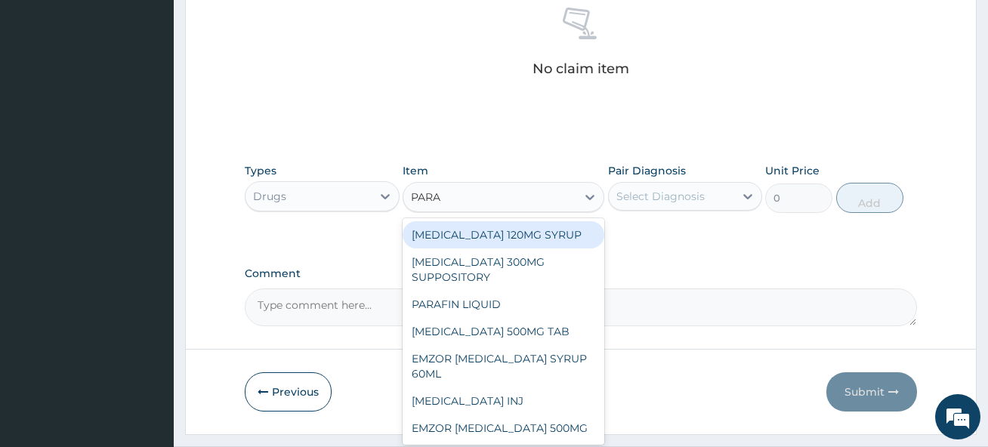
type input "PARAC"
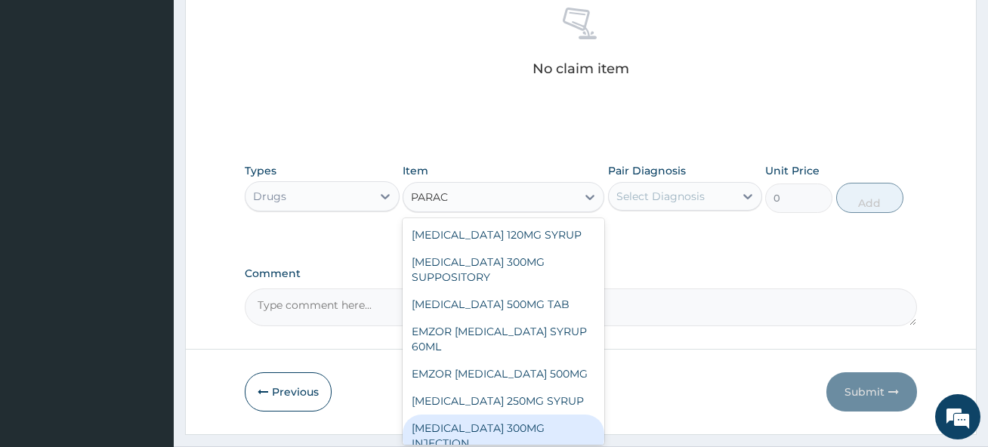
scroll to position [57, 0]
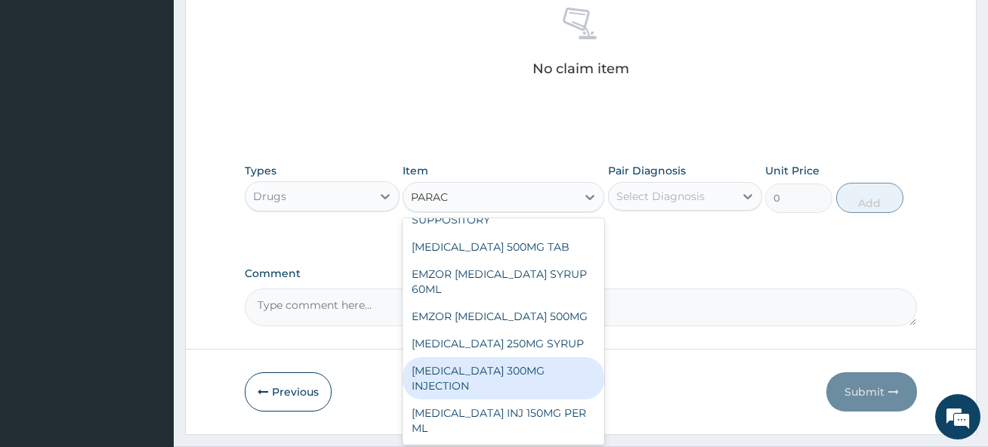
click at [530, 376] on div "[MEDICAL_DATA] 300MG INJECTION" at bounding box center [503, 378] width 202 height 42
type input "1268.25"
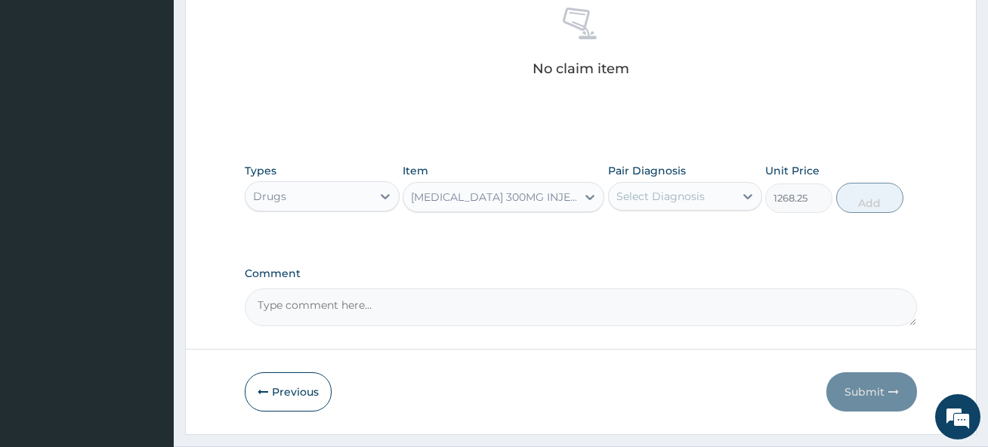
click at [649, 196] on div "Select Diagnosis" at bounding box center [660, 196] width 88 height 15
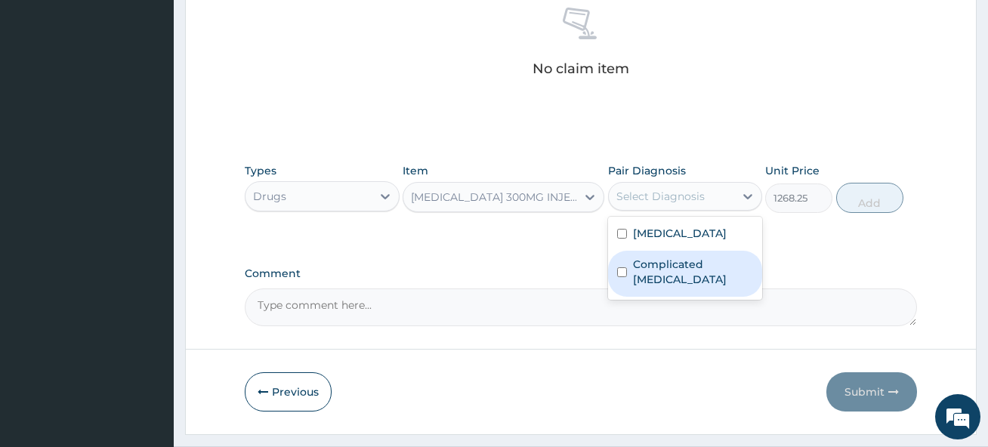
click at [653, 270] on label "Complicated [MEDICAL_DATA]" at bounding box center [693, 272] width 120 height 30
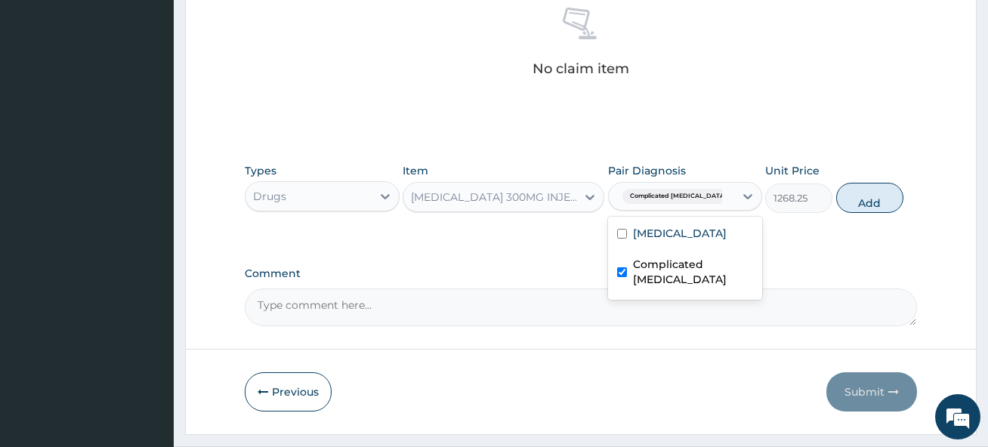
checkbox input "true"
click at [872, 184] on button "Add" at bounding box center [869, 198] width 67 height 30
type input "0"
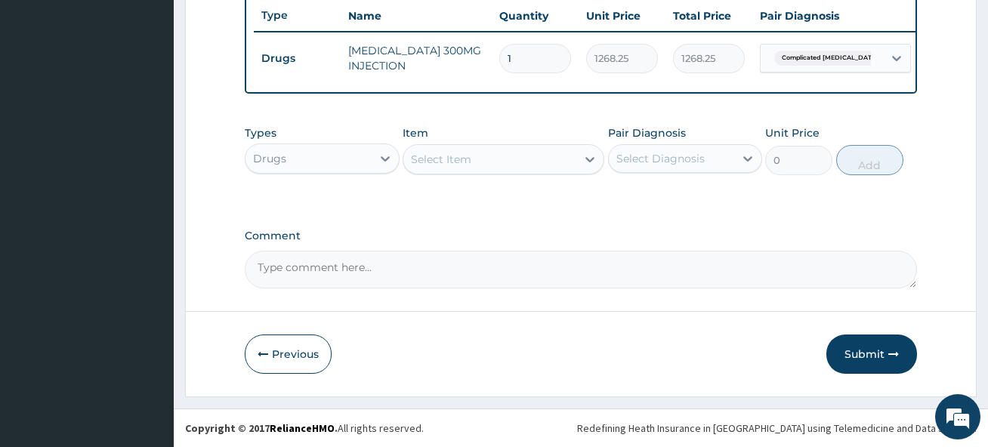
scroll to position [581, 0]
drag, startPoint x: 518, startPoint y: 47, endPoint x: 495, endPoint y: 46, distance: 23.4
click at [495, 46] on td "1" at bounding box center [535, 58] width 87 height 45
type input "2"
type input "2536.50"
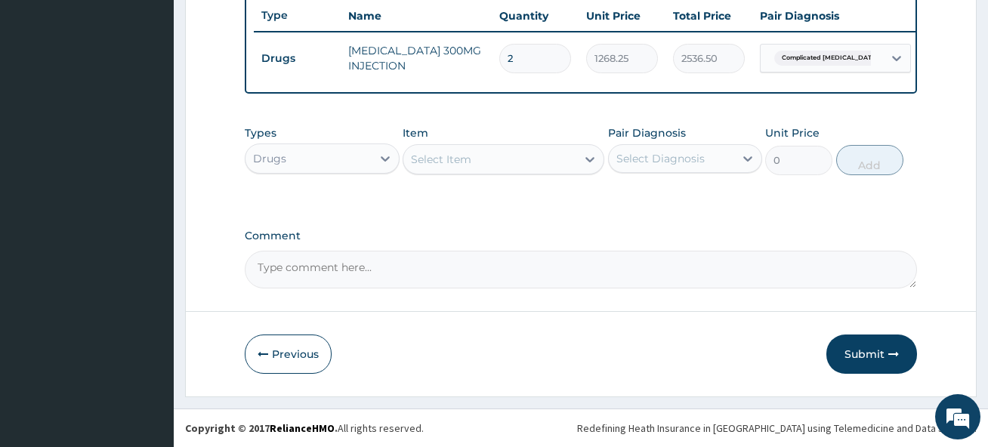
type input "2"
click at [514, 160] on div "Select Item" at bounding box center [489, 159] width 173 height 24
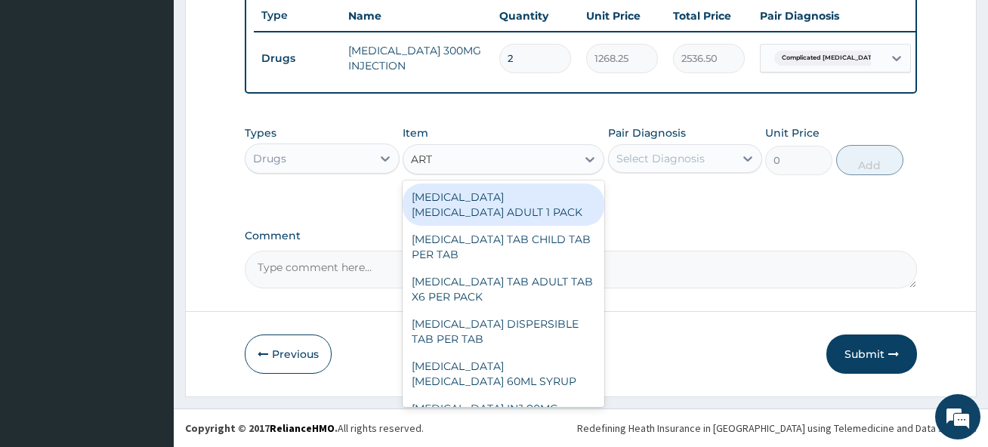
type input "ARTE"
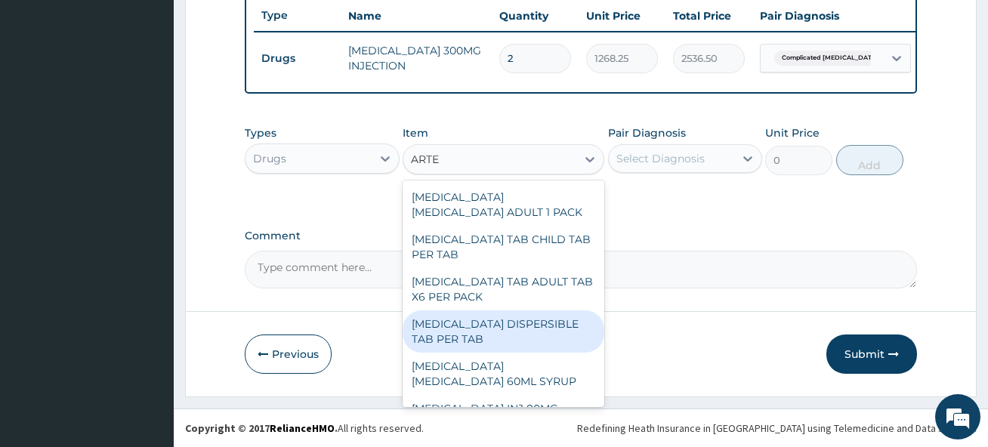
scroll to position [76, 0]
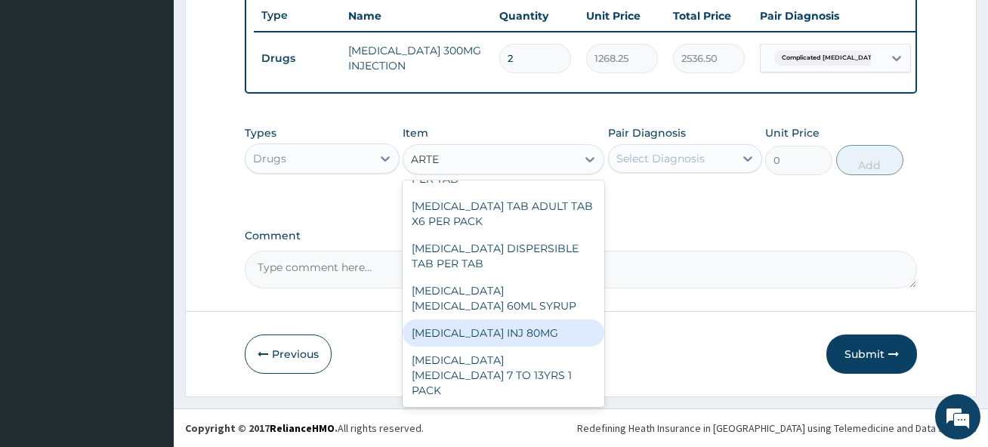
click at [473, 335] on div "[MEDICAL_DATA] INJ 80MG" at bounding box center [503, 332] width 202 height 27
type input "1315.5065625"
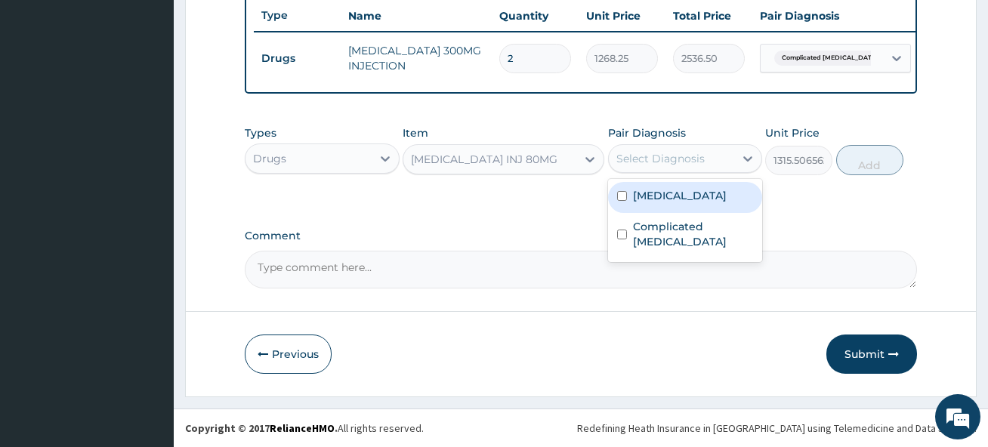
click at [678, 156] on div "Select Diagnosis" at bounding box center [660, 158] width 88 height 15
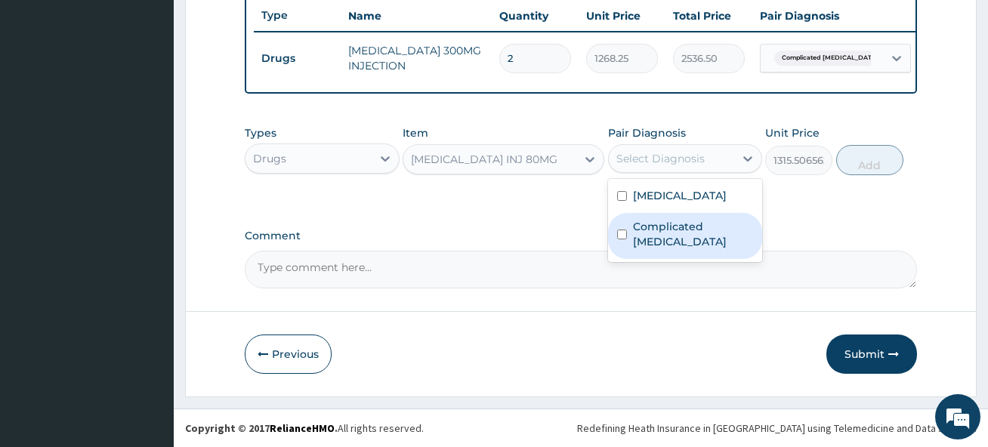
click at [670, 224] on label "Complicated [MEDICAL_DATA]" at bounding box center [693, 234] width 120 height 30
checkbox input "true"
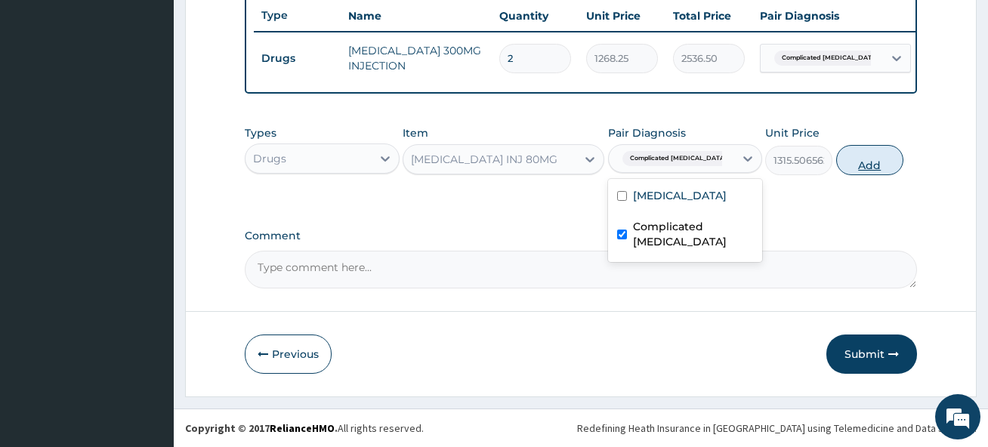
click at [870, 157] on button "Add" at bounding box center [869, 160] width 67 height 30
type input "0"
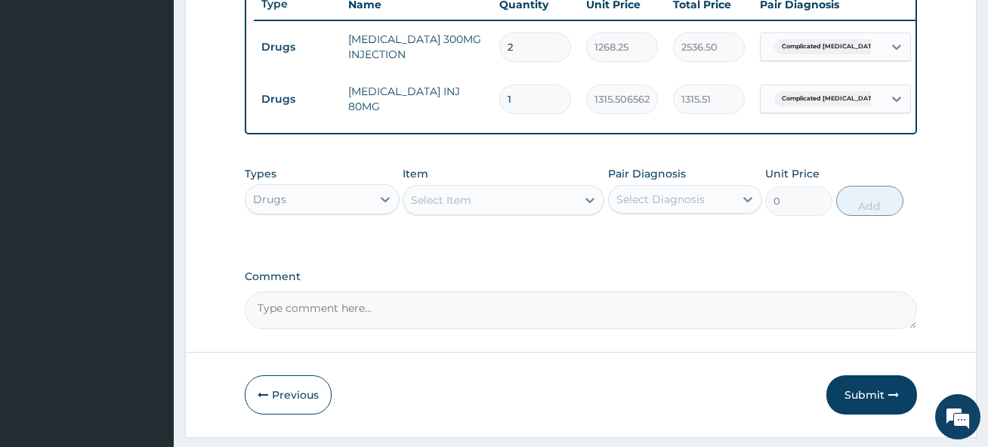
drag, startPoint x: 516, startPoint y: 98, endPoint x: 491, endPoint y: 101, distance: 25.1
click at [491, 101] on tr "Drugs [MEDICAL_DATA] INJ 80MG 1 1315.5065625 1315.51 Complicated [MEDICAL_DATA]…" at bounding box center [624, 99] width 740 height 52
type input "2"
type input "2631.01"
type input "2"
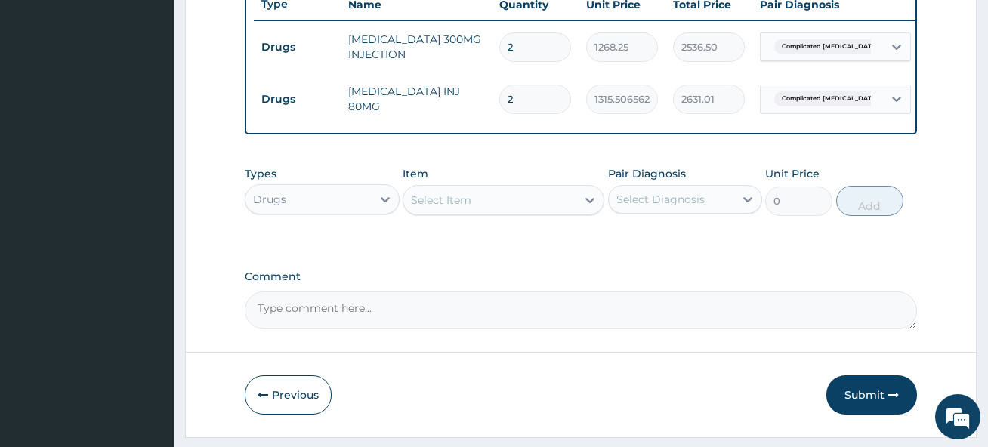
click at [465, 208] on div "Select Item" at bounding box center [441, 200] width 60 height 15
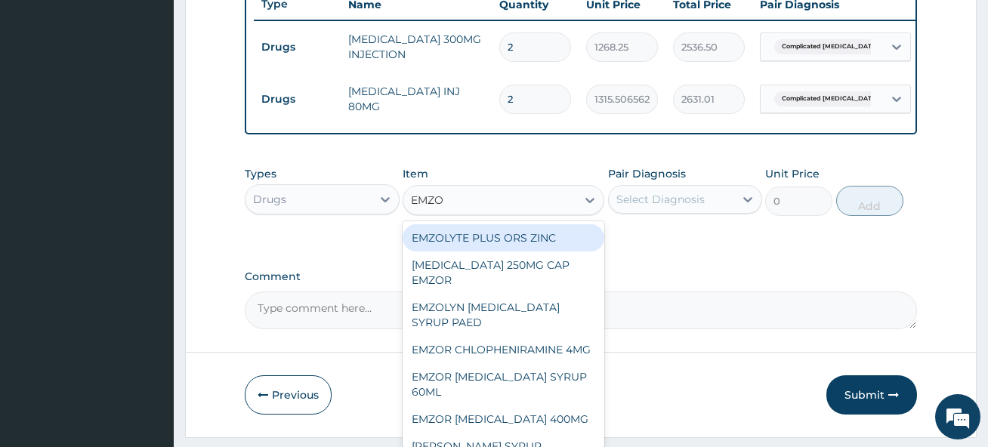
type input "EMZOL"
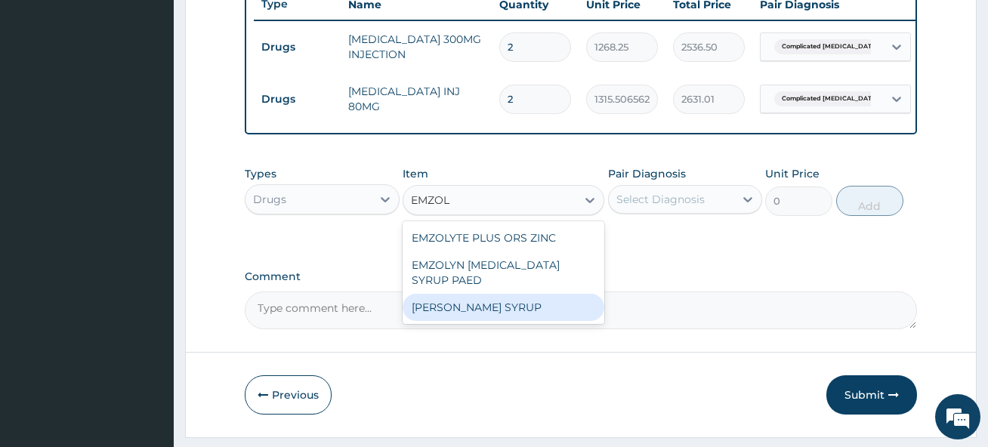
click at [508, 321] on div "[PERSON_NAME] SYRUP" at bounding box center [503, 307] width 202 height 27
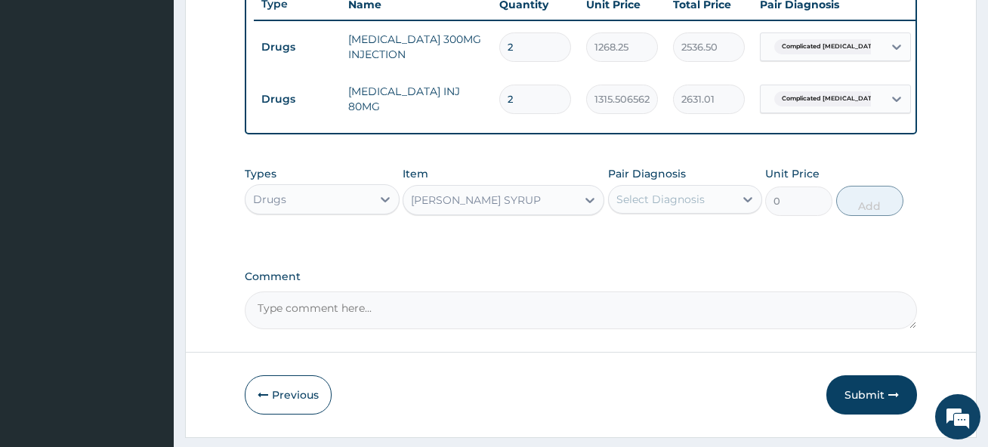
type input "1090.85851875"
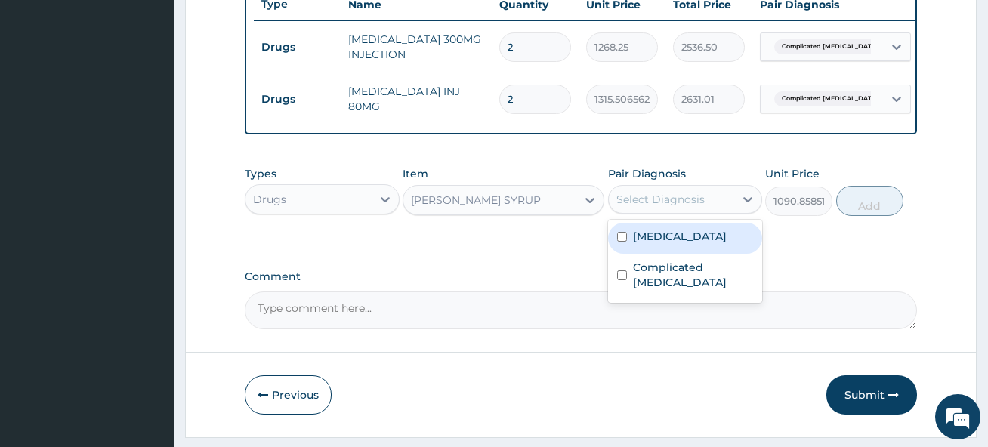
click at [675, 211] on div "Select Diagnosis" at bounding box center [671, 199] width 125 height 24
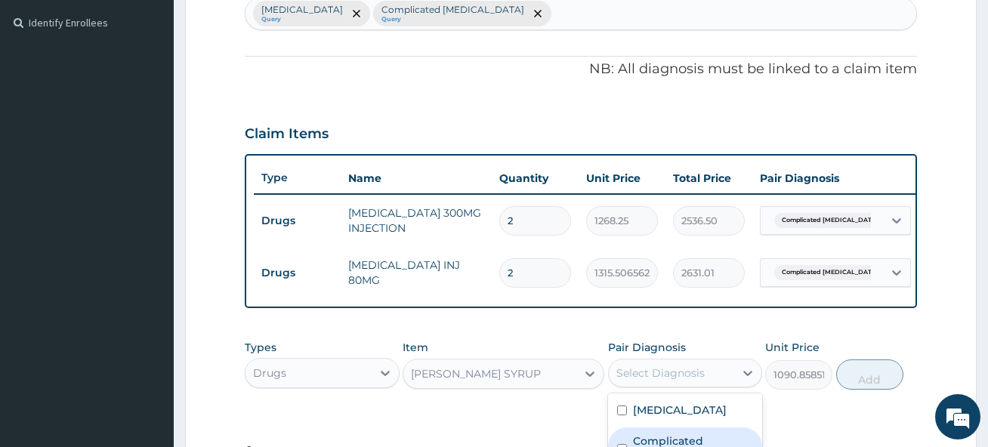
scroll to position [355, 0]
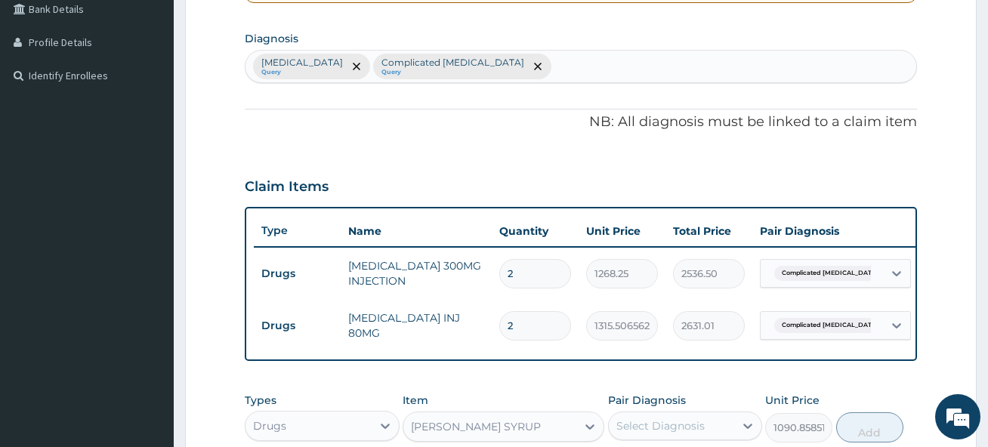
click at [526, 72] on div "[MEDICAL_DATA] Query Complicated [MEDICAL_DATA] Query" at bounding box center [580, 67] width 670 height 32
type input "RTI"
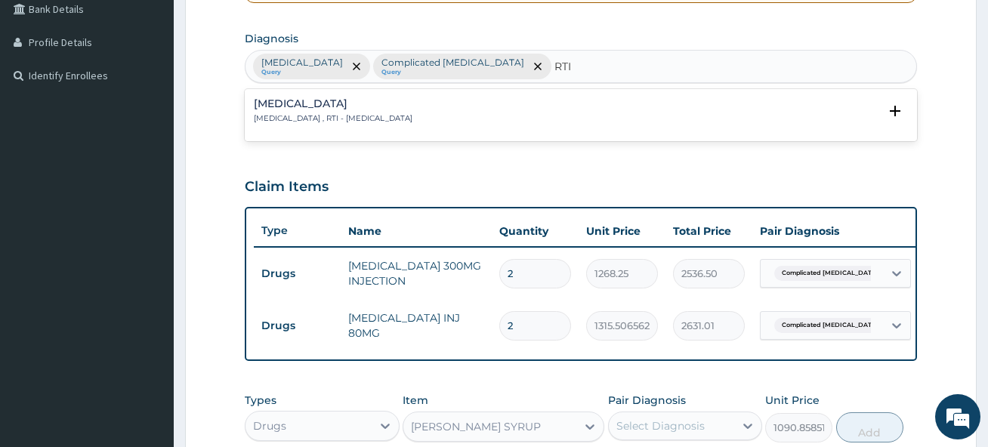
click at [384, 113] on div "[MEDICAL_DATA] [MEDICAL_DATA] , RTI - [MEDICAL_DATA]" at bounding box center [333, 111] width 159 height 26
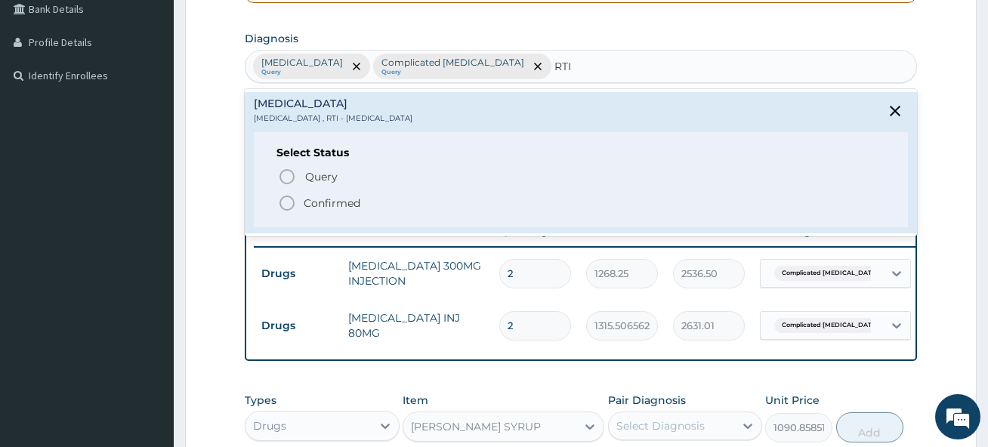
click at [281, 205] on circle "status option filled" at bounding box center [287, 203] width 14 height 14
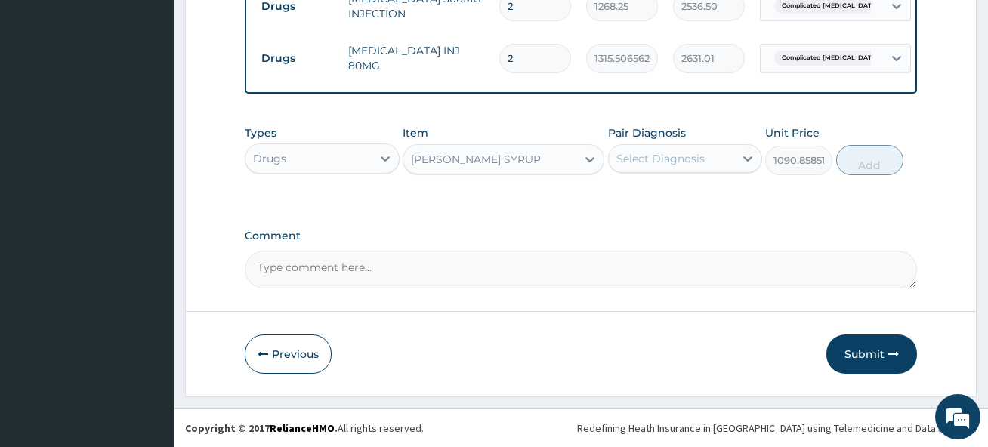
scroll to position [634, 0]
click at [686, 155] on div "Select Diagnosis" at bounding box center [660, 158] width 88 height 15
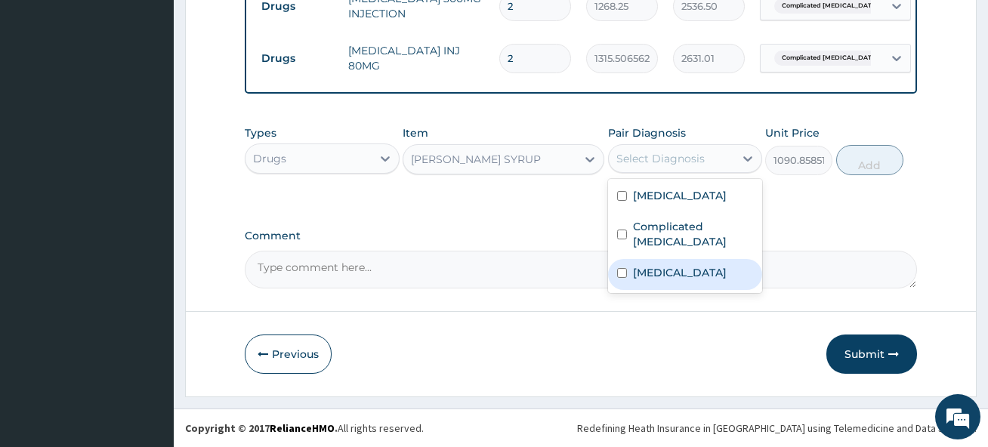
click at [660, 268] on label "[MEDICAL_DATA]" at bounding box center [680, 272] width 94 height 15
checkbox input "true"
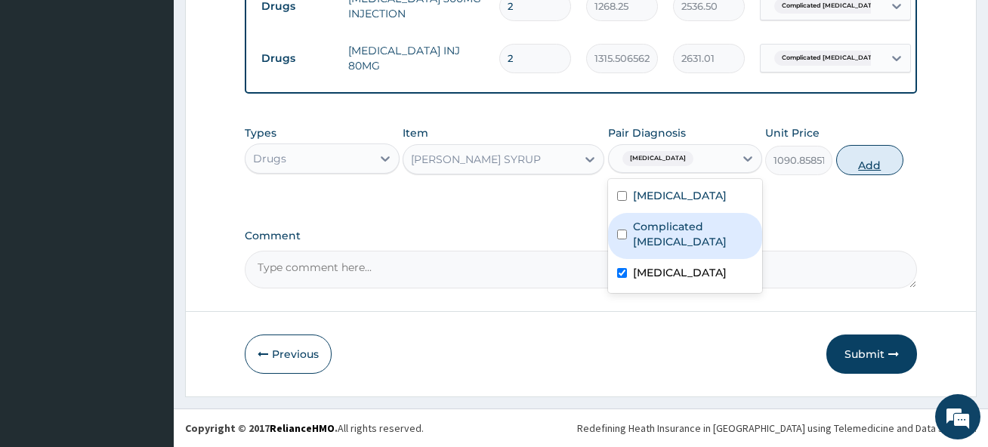
click at [853, 159] on button "Add" at bounding box center [869, 160] width 67 height 30
type input "0"
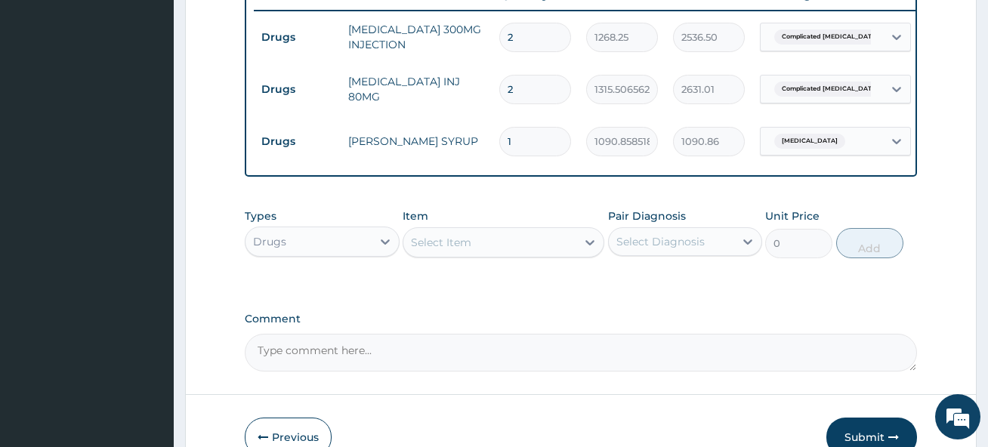
scroll to position [558, 0]
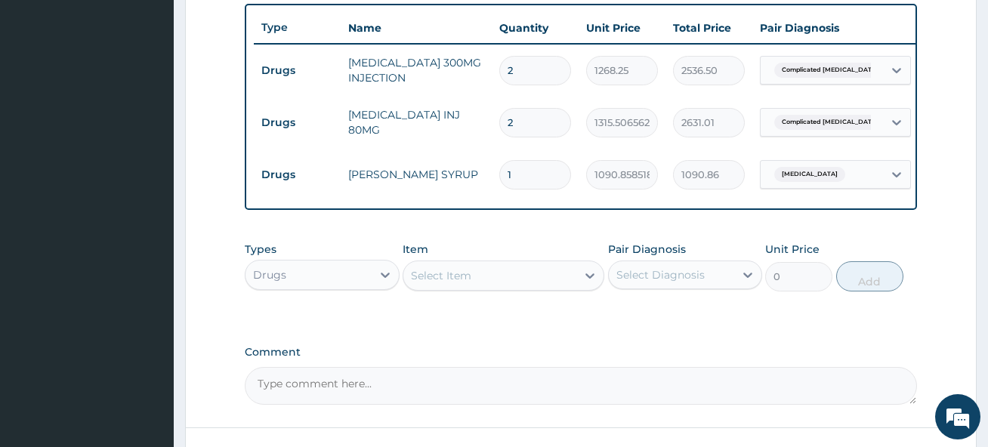
click at [505, 288] on div "Select Item" at bounding box center [489, 276] width 173 height 24
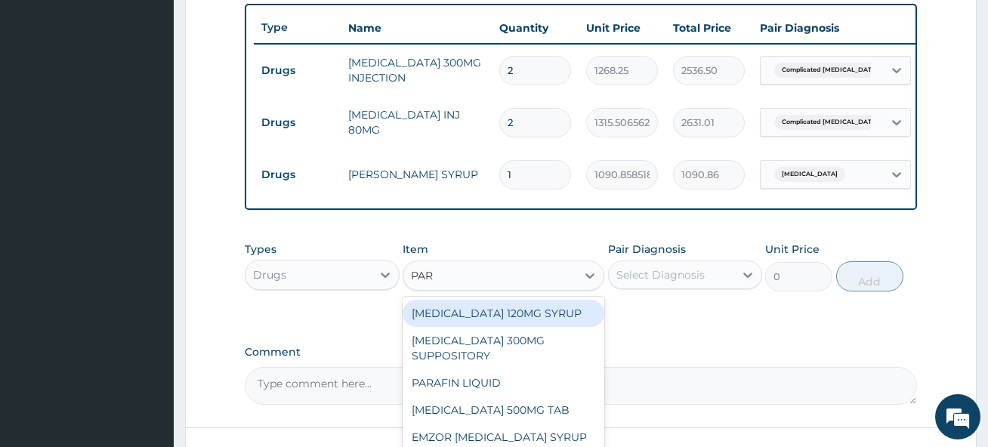
type input "PARA"
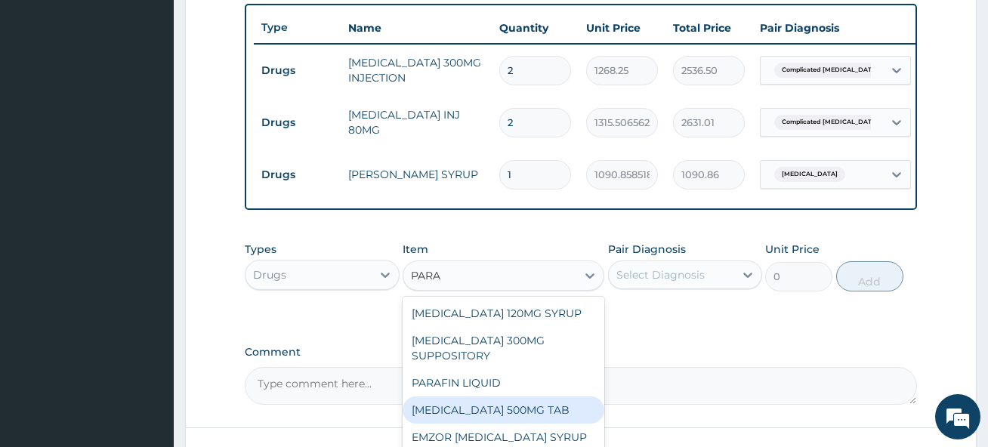
click at [569, 415] on div "[MEDICAL_DATA] 500MG TAB" at bounding box center [503, 409] width 202 height 27
type input "44.5248375"
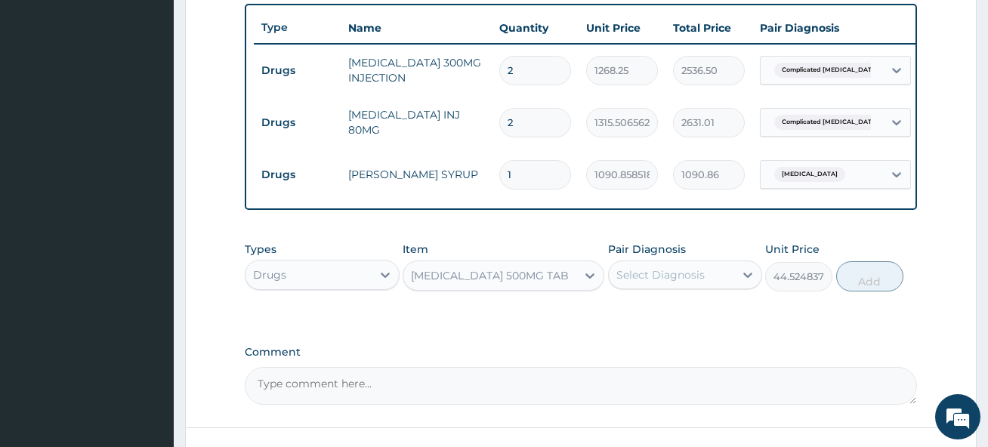
click at [659, 280] on div "Select Diagnosis" at bounding box center [660, 274] width 88 height 15
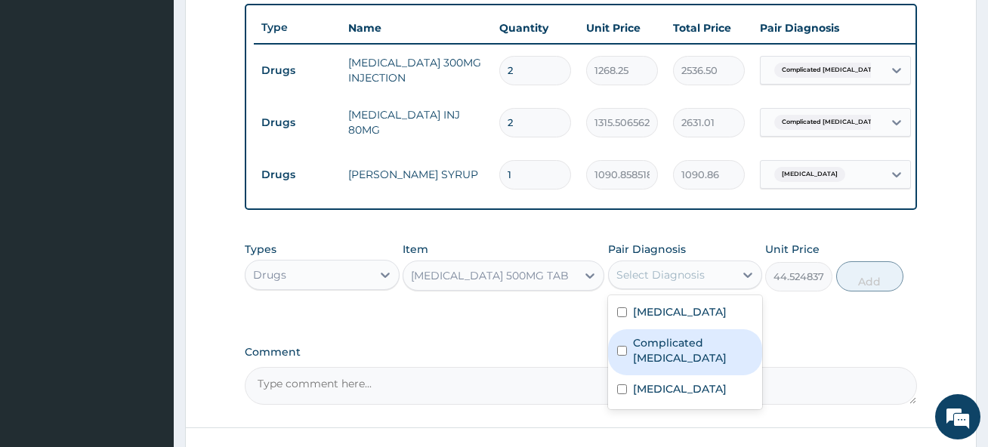
click at [699, 354] on label "Complicated [MEDICAL_DATA]" at bounding box center [693, 350] width 120 height 30
checkbox input "true"
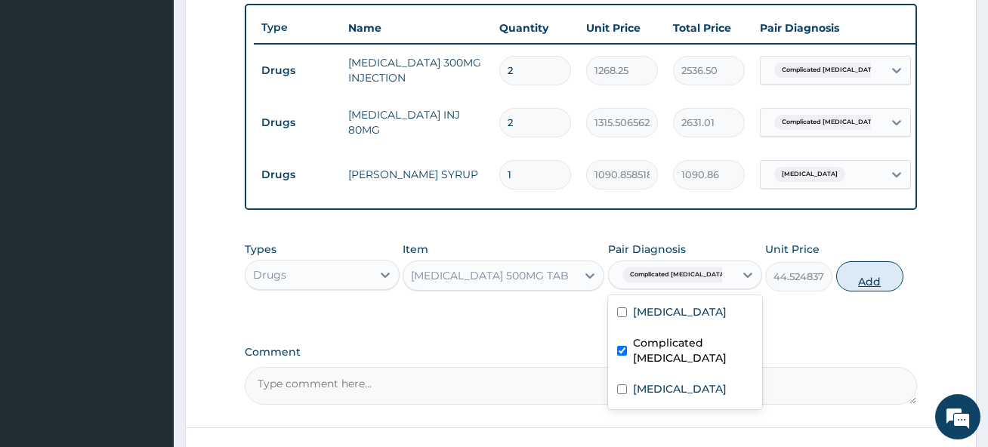
click at [856, 288] on button "Add" at bounding box center [869, 276] width 67 height 30
type input "0"
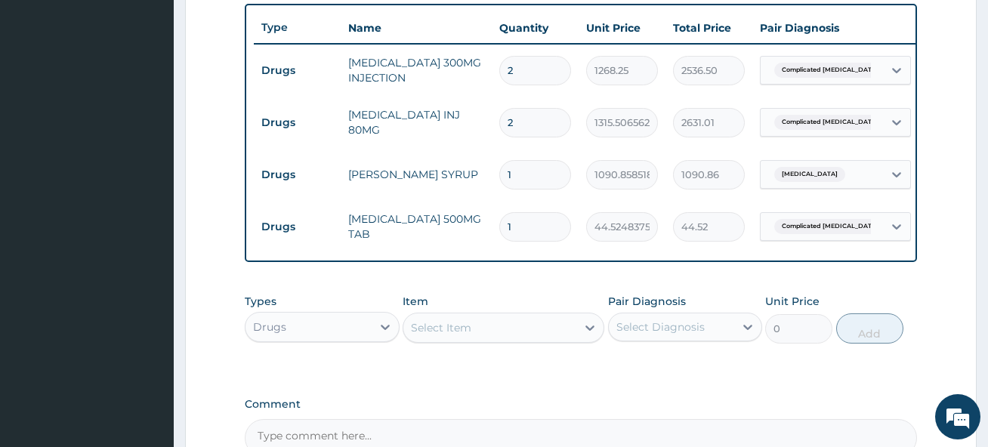
type input "18"
type input "801.45"
type input "18"
click at [486, 340] on div "Select Item" at bounding box center [489, 328] width 173 height 24
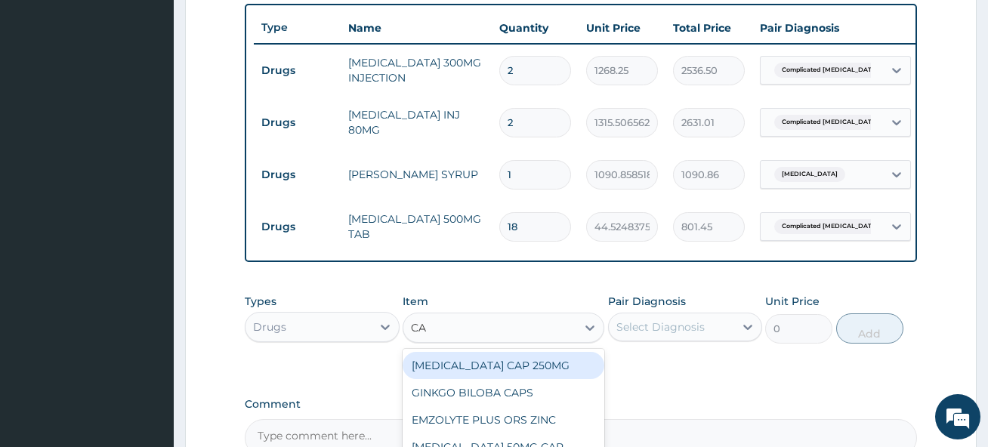
type input "CAM"
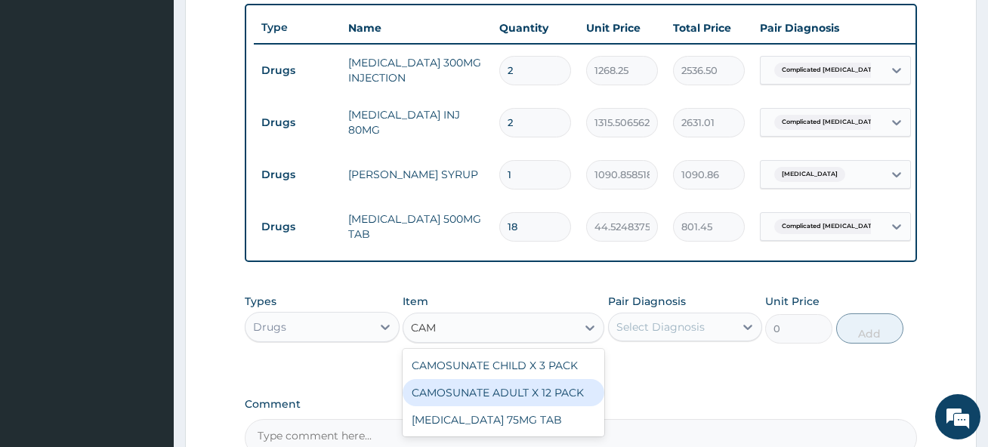
click at [544, 399] on div "CAMOSUNATE ADULT X 12 PACK" at bounding box center [503, 392] width 202 height 27
type input "4329.15"
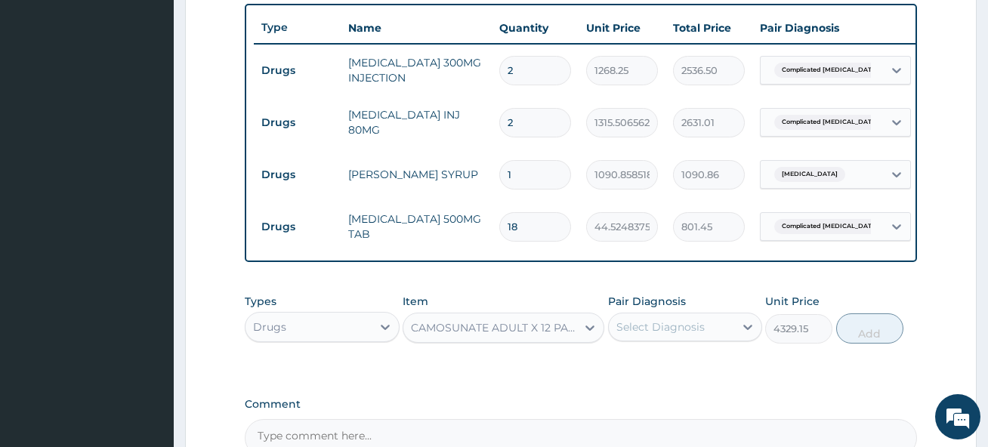
click at [652, 335] on div "Select Diagnosis" at bounding box center [660, 326] width 88 height 15
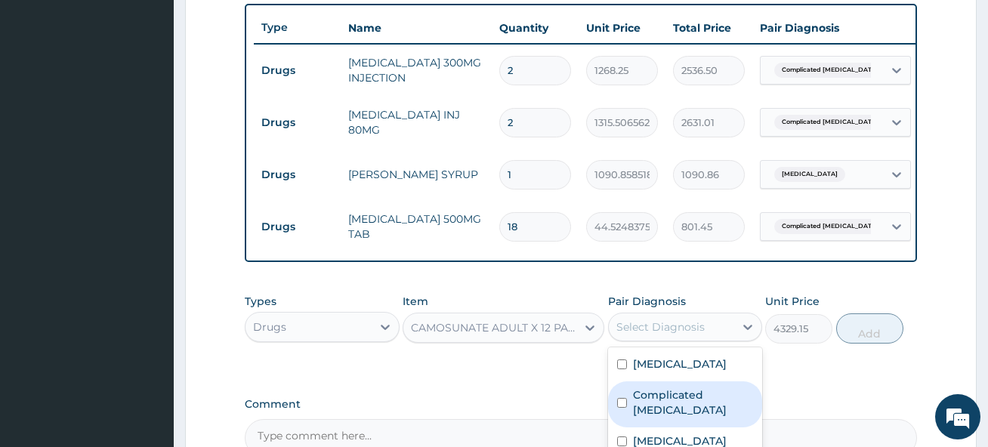
click at [671, 418] on div "Complicated [MEDICAL_DATA]" at bounding box center [685, 404] width 154 height 46
checkbox input "true"
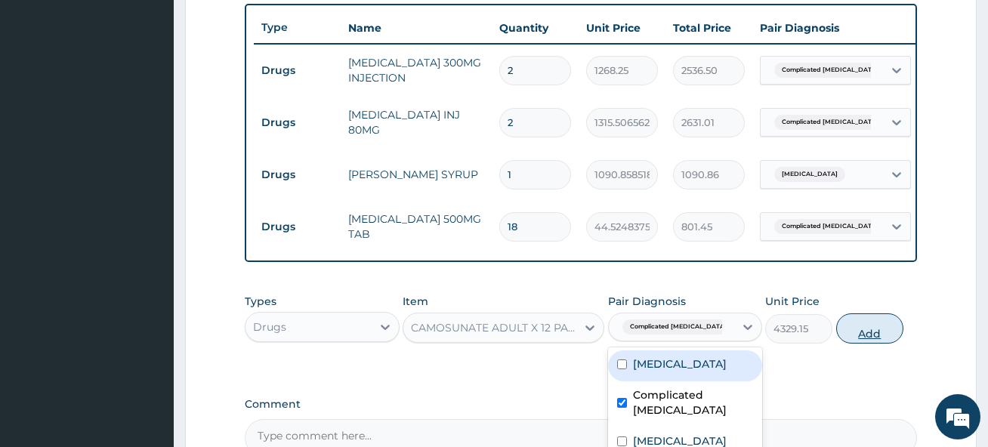
click at [868, 344] on button "Add" at bounding box center [869, 328] width 67 height 30
type input "0"
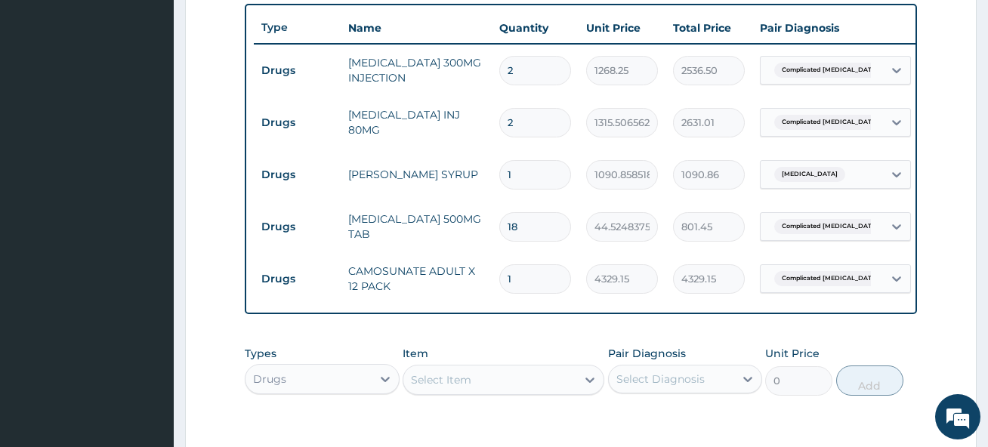
scroll to position [634, 0]
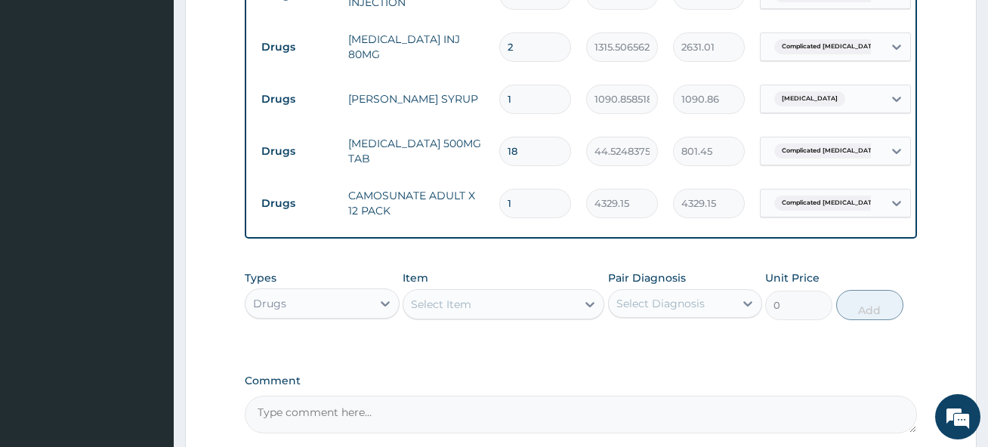
click at [337, 316] on div "Drugs" at bounding box center [307, 303] width 125 height 24
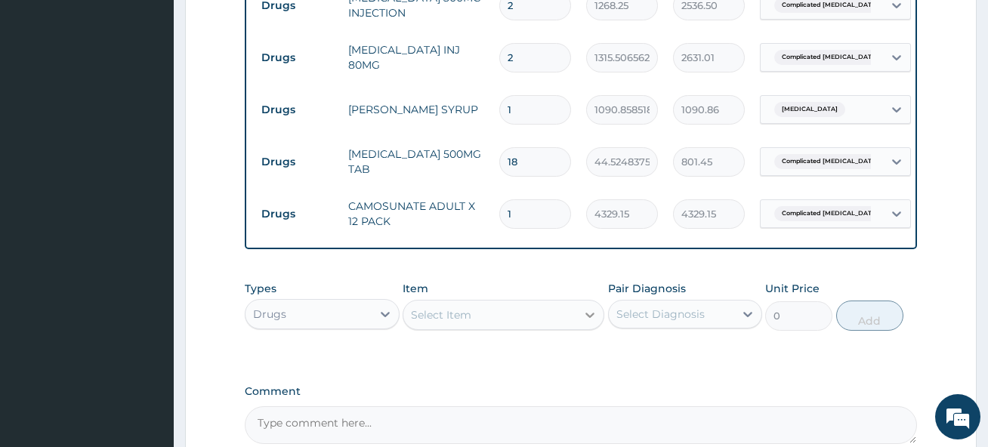
scroll to position [709, 0]
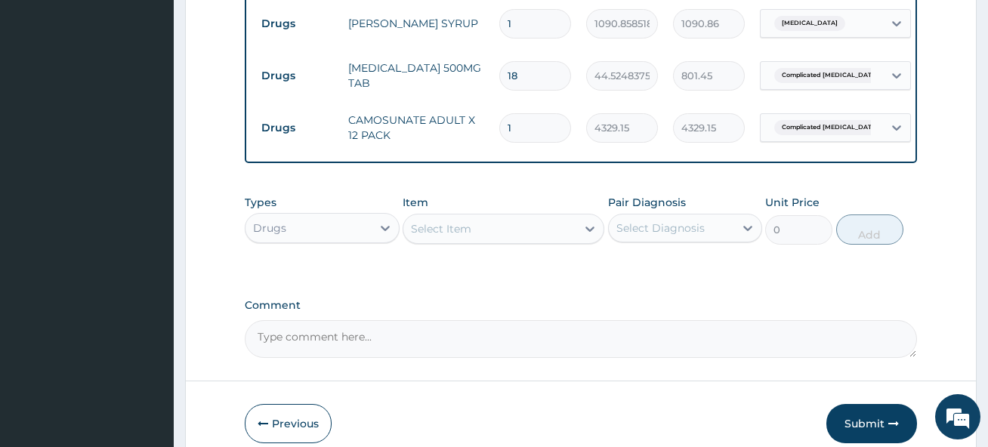
click at [323, 240] on div "Drugs" at bounding box center [307, 228] width 125 height 24
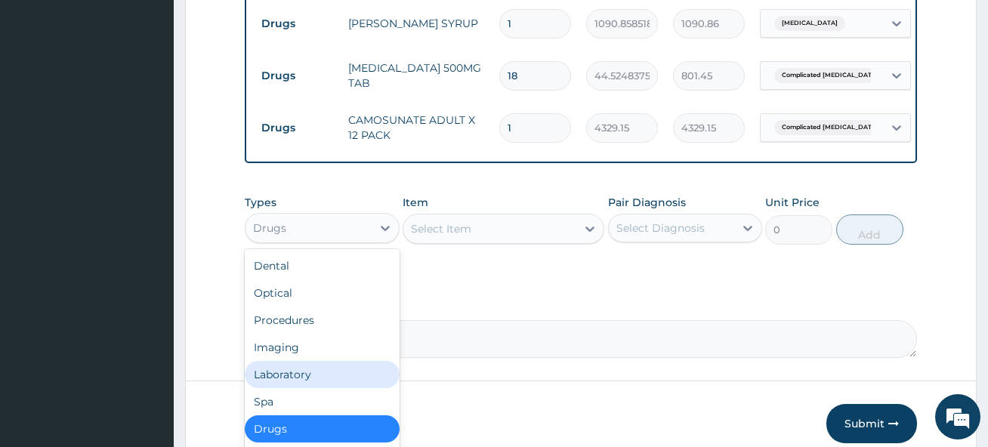
click at [314, 378] on div "Laboratory" at bounding box center [322, 374] width 154 height 27
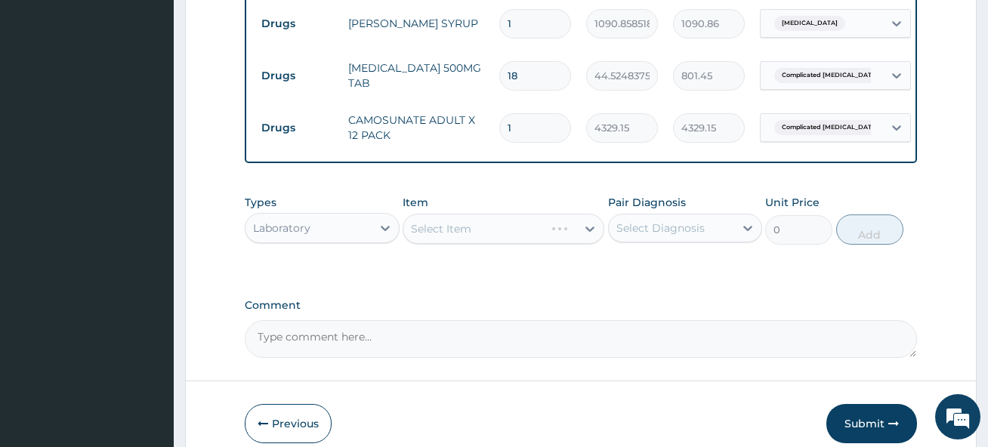
click at [500, 244] on div "Select Item" at bounding box center [503, 229] width 202 height 30
click at [510, 239] on div "Select Item" at bounding box center [503, 229] width 202 height 30
click at [510, 241] on div "Select Item" at bounding box center [503, 229] width 202 height 30
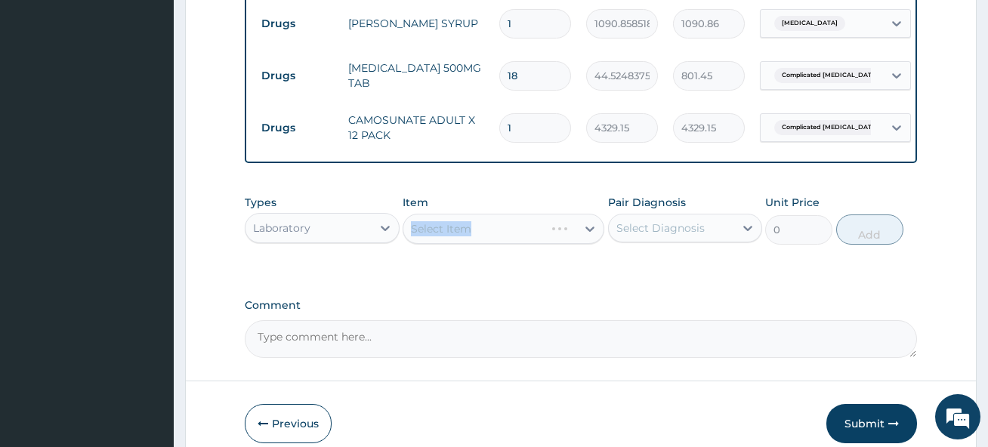
click at [510, 241] on div "Select Item" at bounding box center [503, 229] width 202 height 30
click at [488, 244] on div "Select Item" at bounding box center [503, 229] width 202 height 30
click at [461, 242] on div "Select Item" at bounding box center [503, 229] width 202 height 30
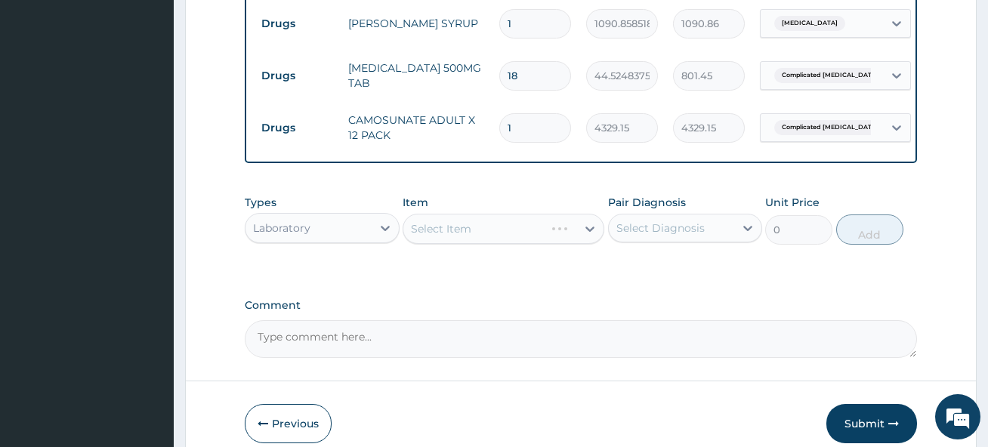
click at [461, 242] on div "Select Item" at bounding box center [503, 229] width 202 height 30
click at [526, 272] on div "Types Laboratory Item Select Item Pair Diagnosis Select Diagnosis Unit Price 0 …" at bounding box center [580, 231] width 671 height 88
click at [515, 242] on div "Select Item" at bounding box center [503, 229] width 202 height 30
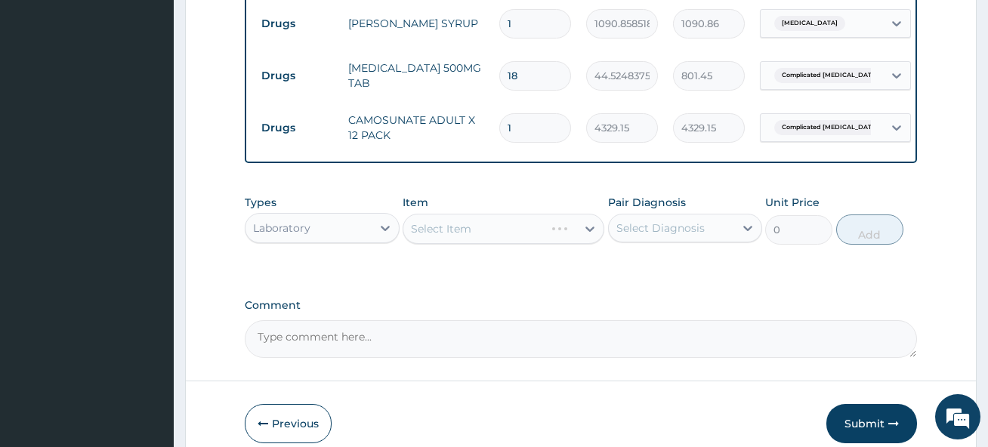
click at [476, 244] on div "Select Item" at bounding box center [503, 229] width 202 height 30
click at [463, 241] on div "Select Item" at bounding box center [503, 229] width 202 height 30
click at [463, 232] on div "Select Item" at bounding box center [503, 229] width 202 height 30
click at [467, 240] on div "Select Item" at bounding box center [503, 229] width 202 height 30
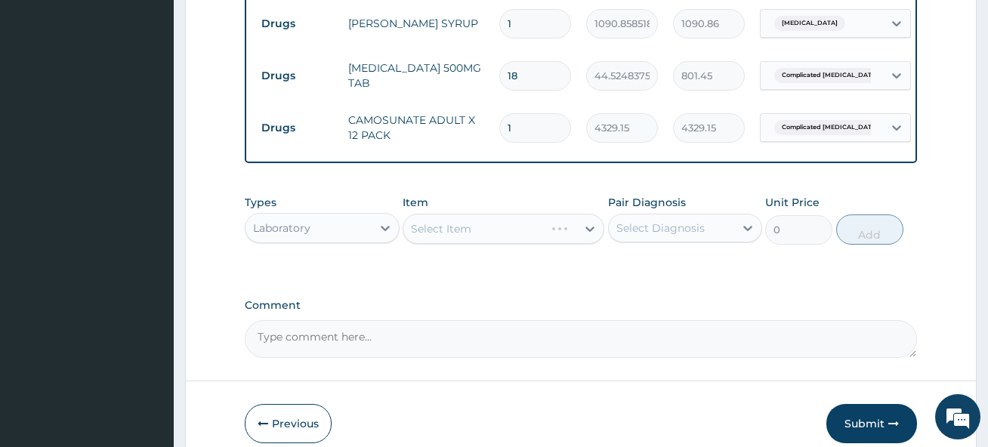
click at [467, 240] on div "Select Item" at bounding box center [503, 229] width 202 height 30
click at [467, 243] on div "Select Item" at bounding box center [503, 229] width 202 height 30
click at [461, 243] on div "Select Item" at bounding box center [503, 229] width 202 height 30
click at [484, 243] on div "Select Item" at bounding box center [503, 229] width 202 height 30
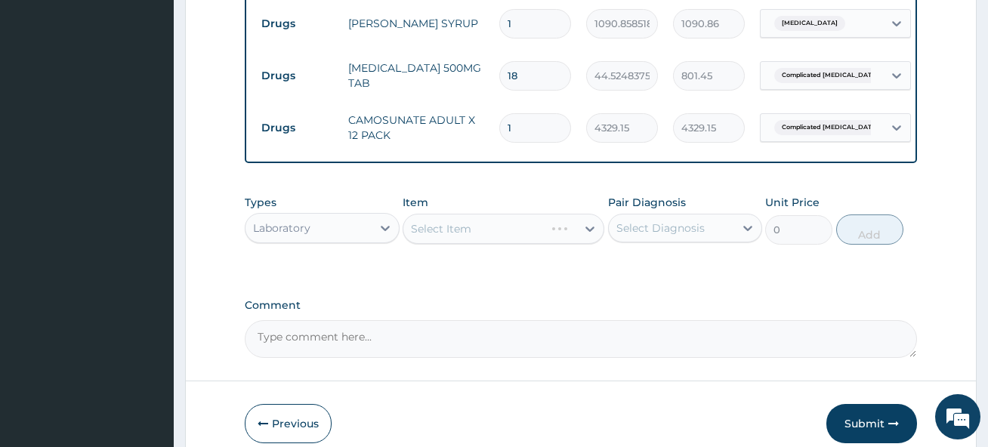
click at [484, 243] on div "Select Item" at bounding box center [503, 229] width 202 height 30
click at [484, 244] on div "Select Item" at bounding box center [503, 229] width 202 height 30
click at [475, 244] on div "Select Item" at bounding box center [503, 229] width 202 height 30
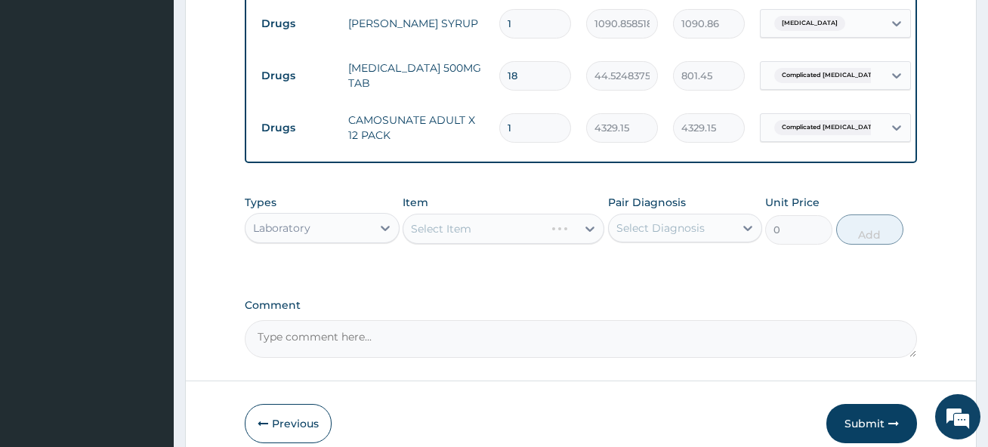
click at [539, 244] on div "Select Item" at bounding box center [503, 229] width 202 height 30
click at [435, 240] on div "Select Item" at bounding box center [503, 229] width 202 height 30
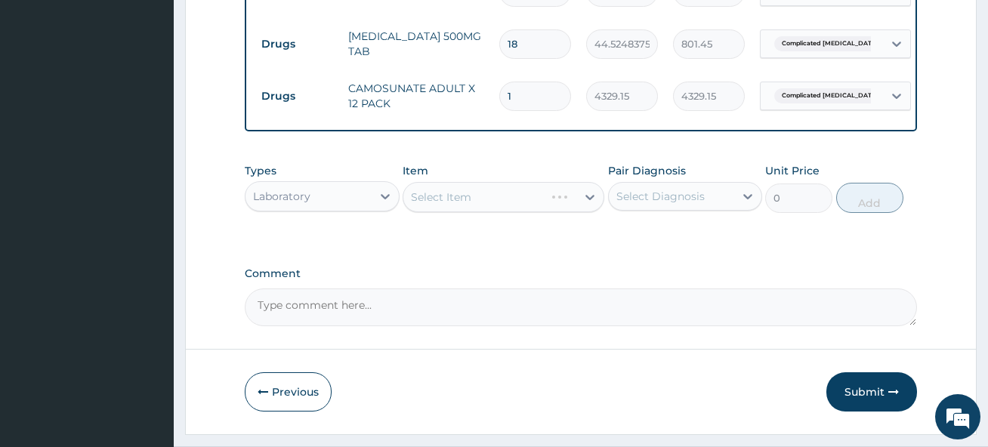
scroll to position [714, 0]
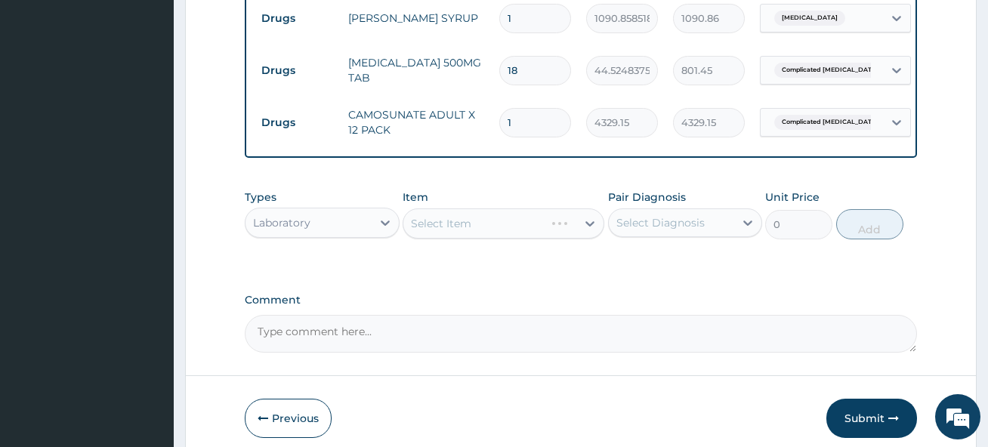
click at [531, 237] on div "Select Item" at bounding box center [503, 223] width 202 height 30
click at [427, 237] on div "Select Item" at bounding box center [503, 223] width 202 height 30
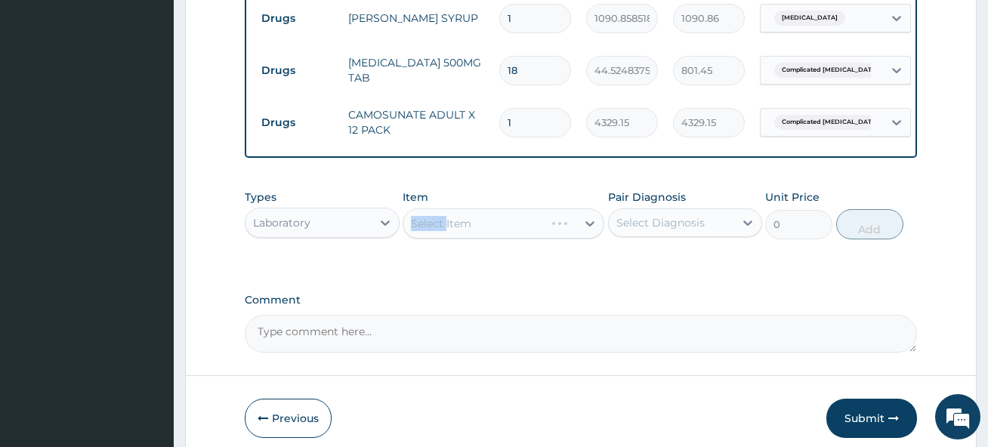
click at [448, 238] on div "Select Item" at bounding box center [503, 223] width 202 height 30
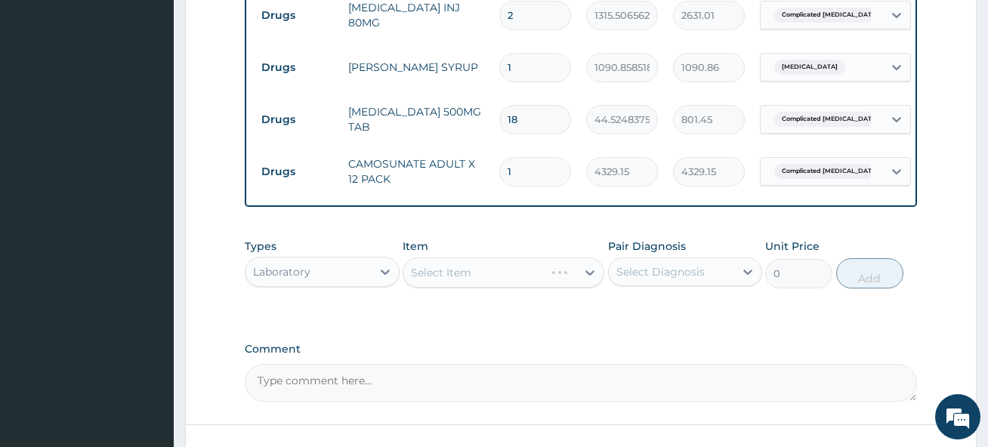
scroll to position [639, 0]
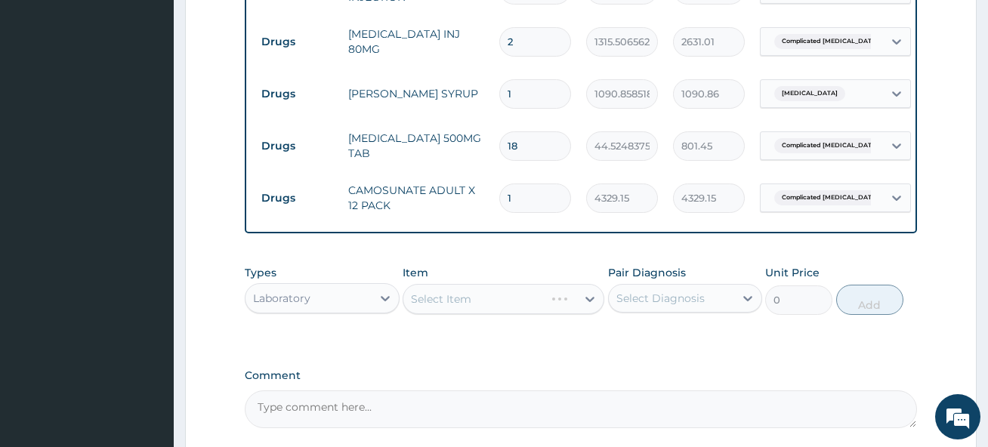
click at [506, 311] on div "Select Item" at bounding box center [503, 299] width 202 height 30
click at [483, 312] on div "Select Item" at bounding box center [503, 299] width 202 height 30
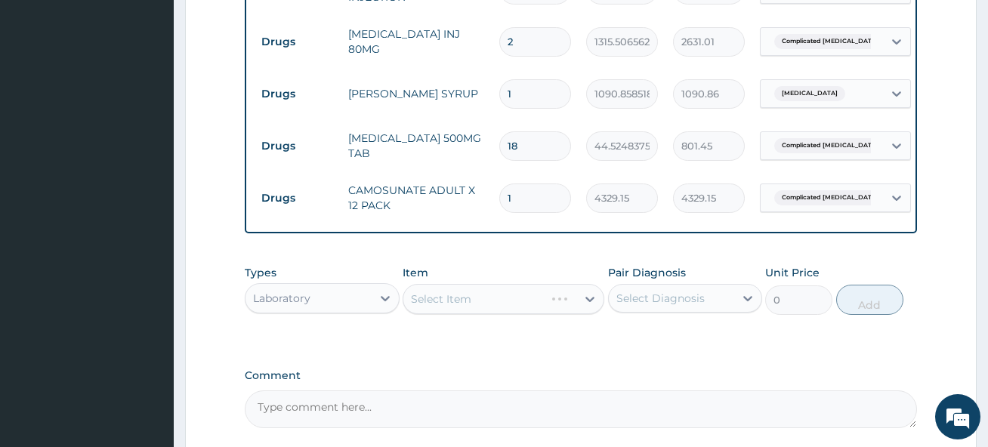
click at [483, 312] on div "Select Item" at bounding box center [503, 299] width 202 height 30
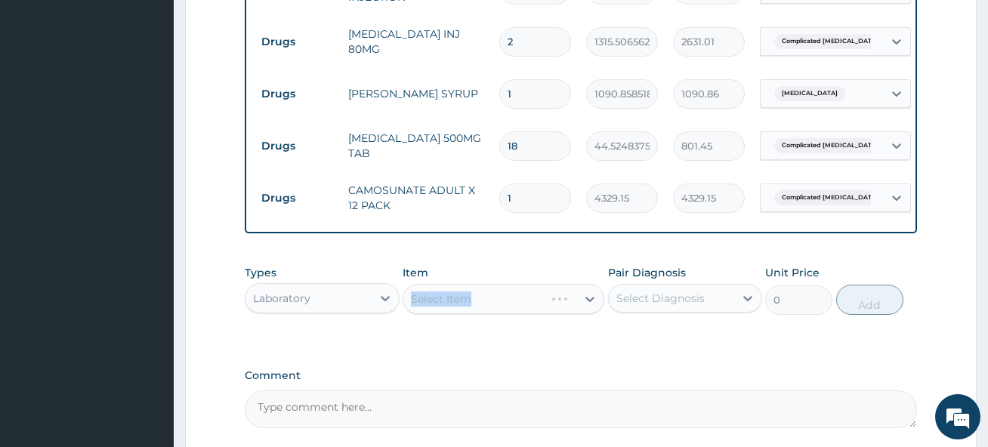
click at [483, 312] on div "Select Item" at bounding box center [503, 299] width 202 height 30
click at [497, 311] on div "Select Item" at bounding box center [503, 299] width 202 height 30
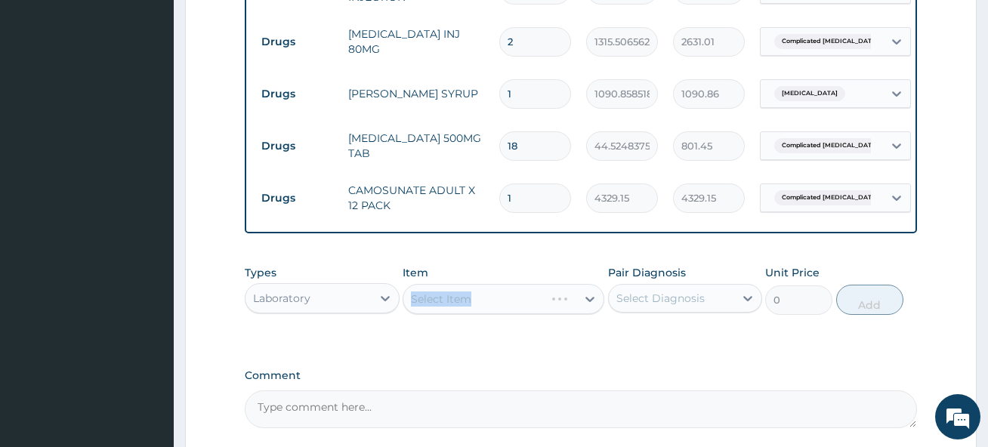
click at [497, 311] on div "Select Item" at bounding box center [503, 299] width 202 height 30
click at [498, 310] on div "Select Item" at bounding box center [503, 299] width 202 height 30
click at [501, 345] on div "Types Laboratory Item Select Item Pair Diagnosis Select Diagnosis Unit Price 0 …" at bounding box center [580, 302] width 671 height 88
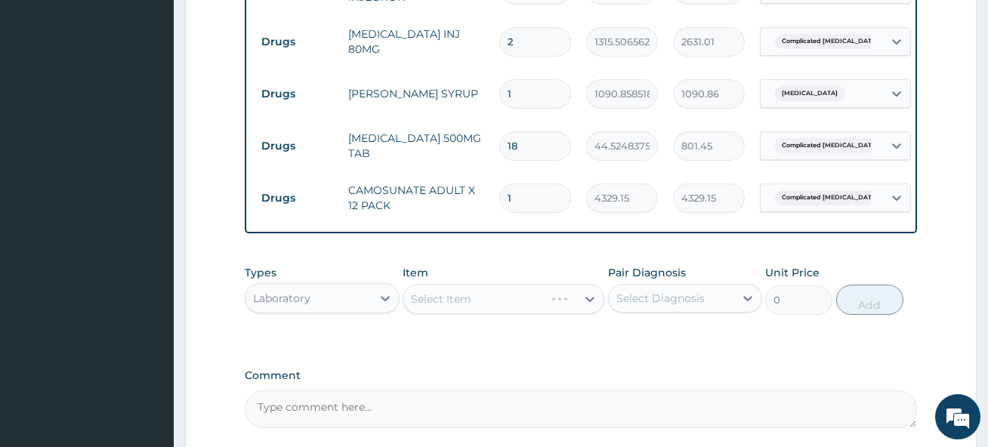
click at [484, 314] on div "Select Item" at bounding box center [503, 299] width 202 height 30
click at [489, 314] on div "Select Item" at bounding box center [503, 299] width 202 height 30
